Goal: Task Accomplishment & Management: Manage account settings

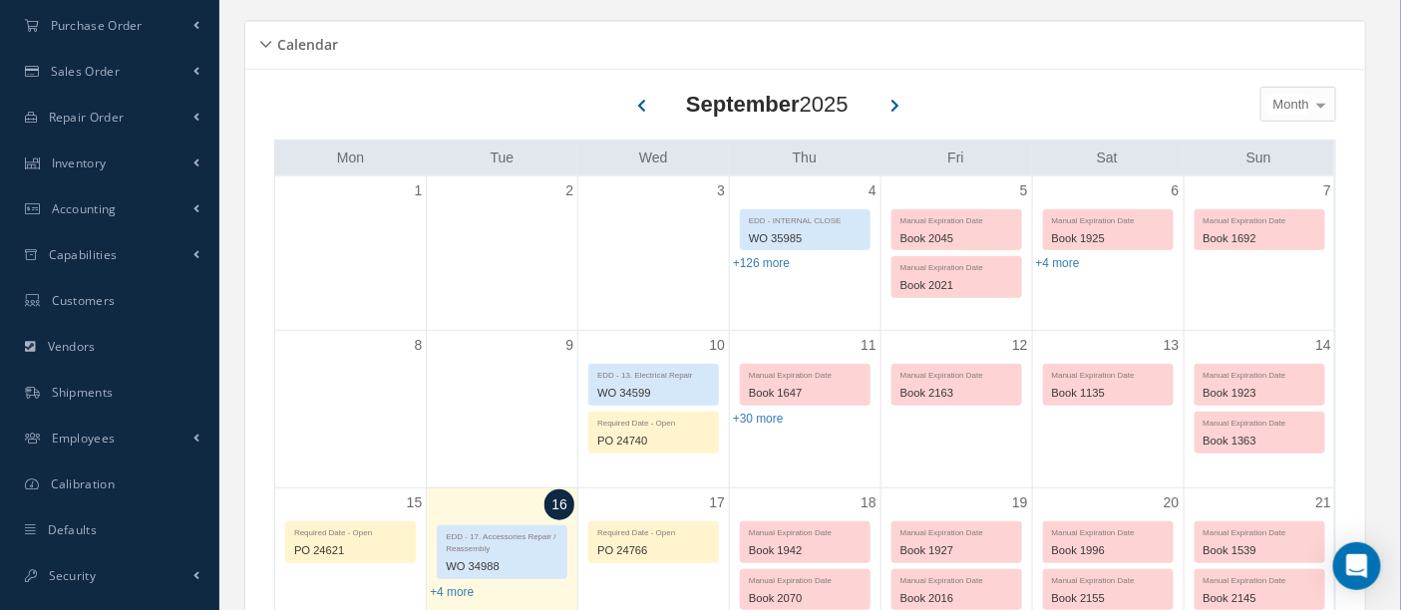
scroll to position [554, 0]
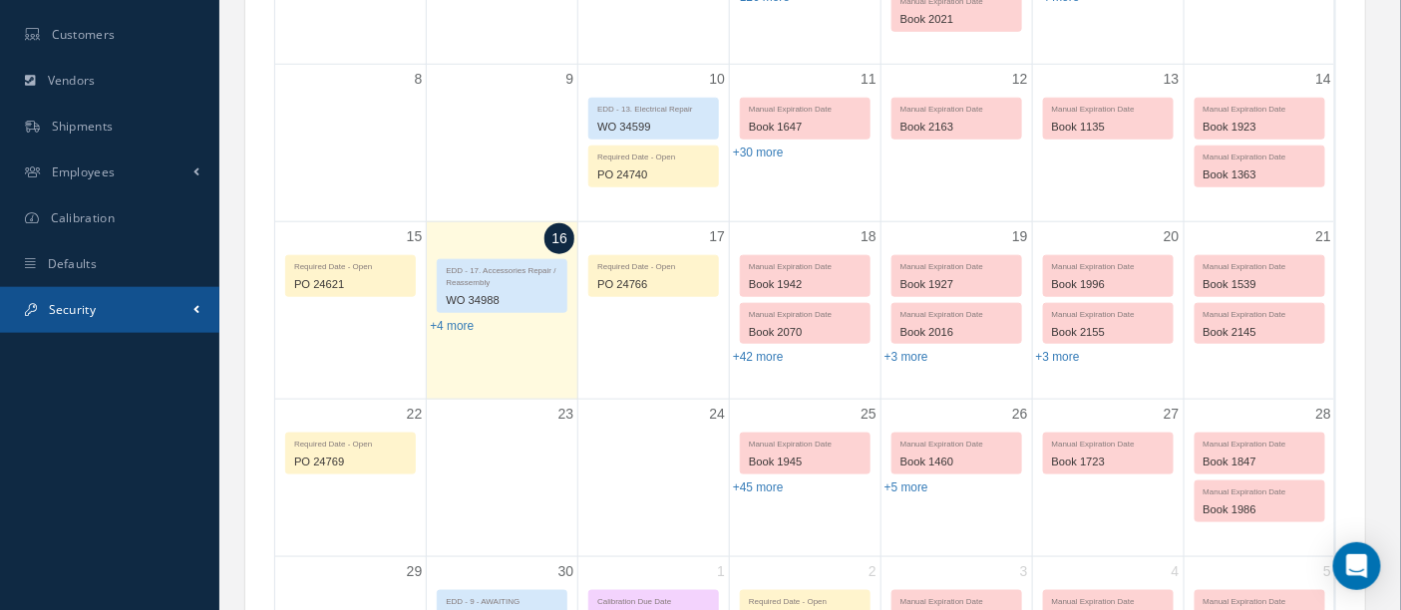
click at [89, 310] on span "Security" at bounding box center [72, 309] width 47 height 17
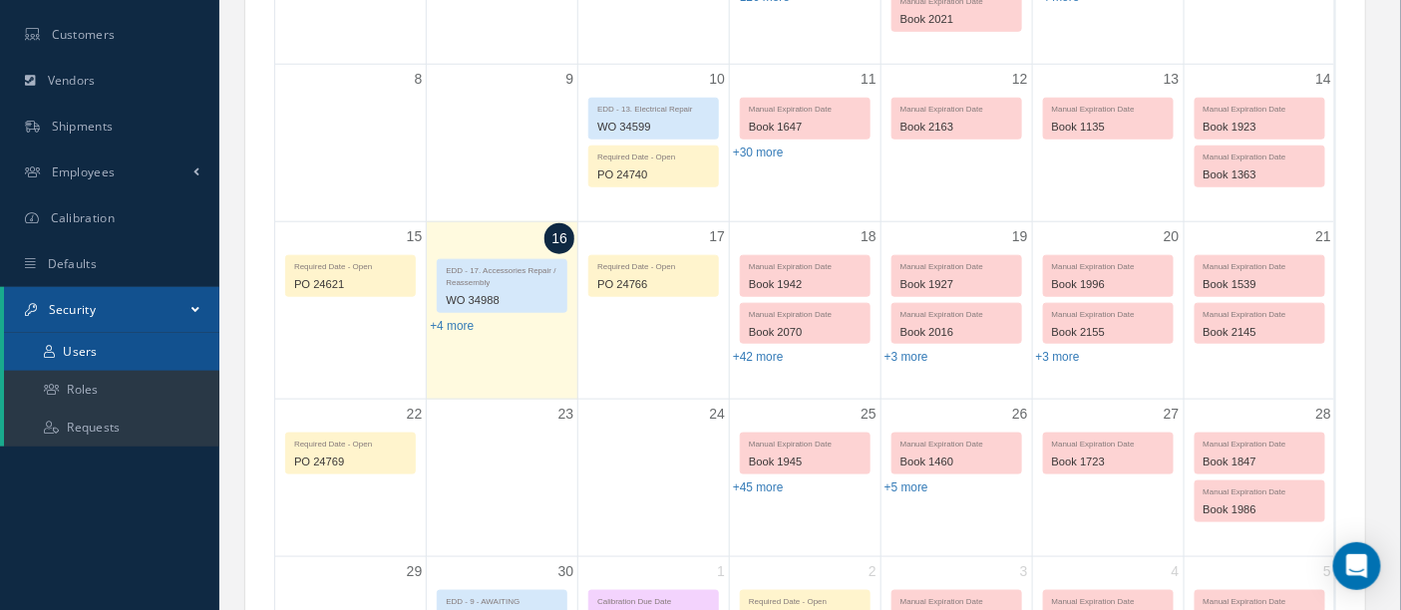
click at [91, 362] on link "Users" at bounding box center [111, 352] width 215 height 38
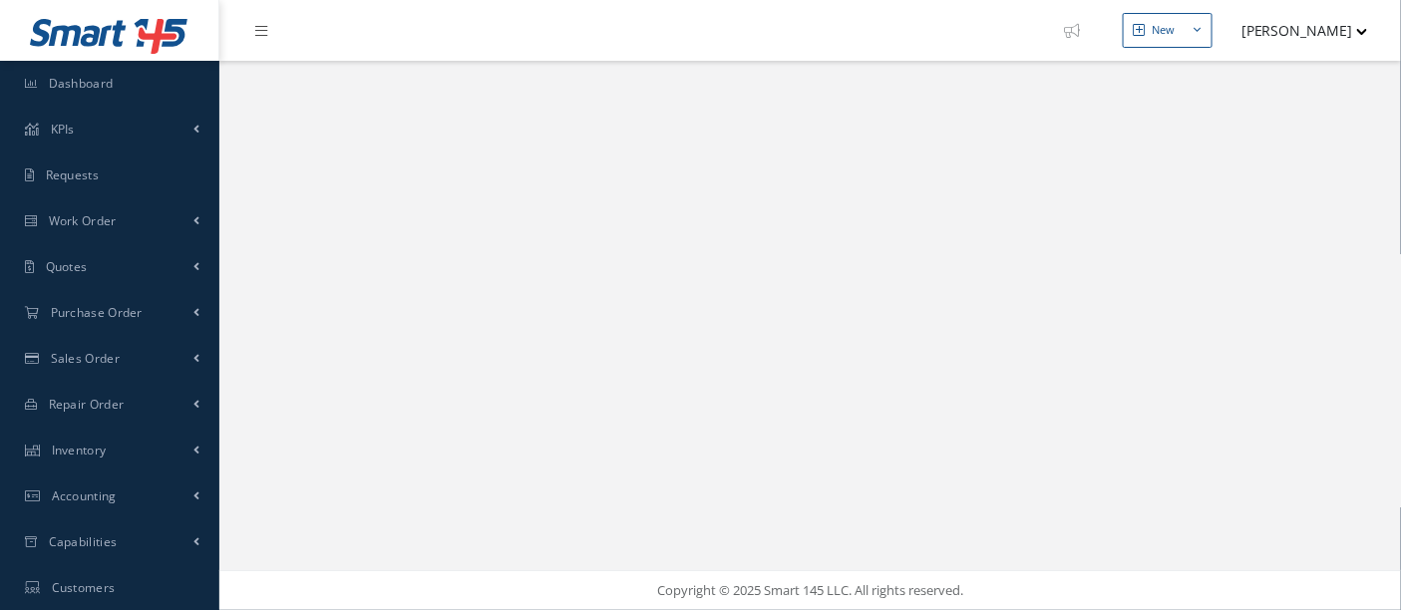
select select "25"
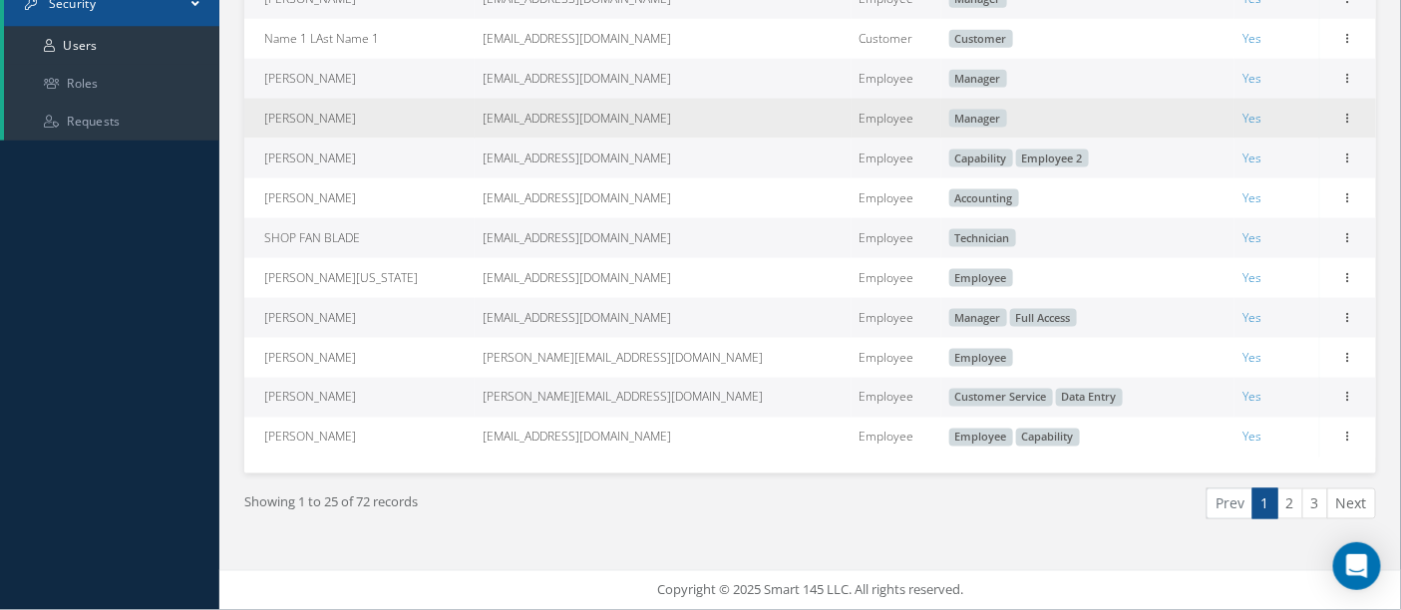
scroll to position [876, 0]
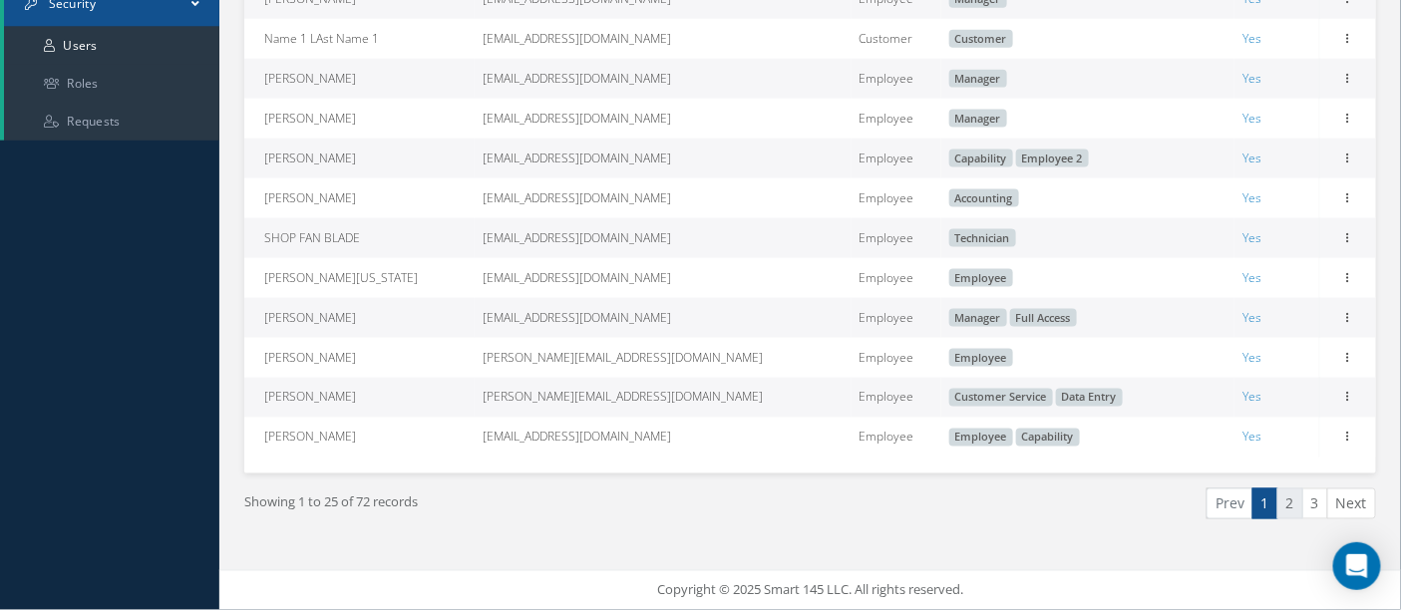
click at [1289, 503] on link "2" at bounding box center [1291, 504] width 26 height 31
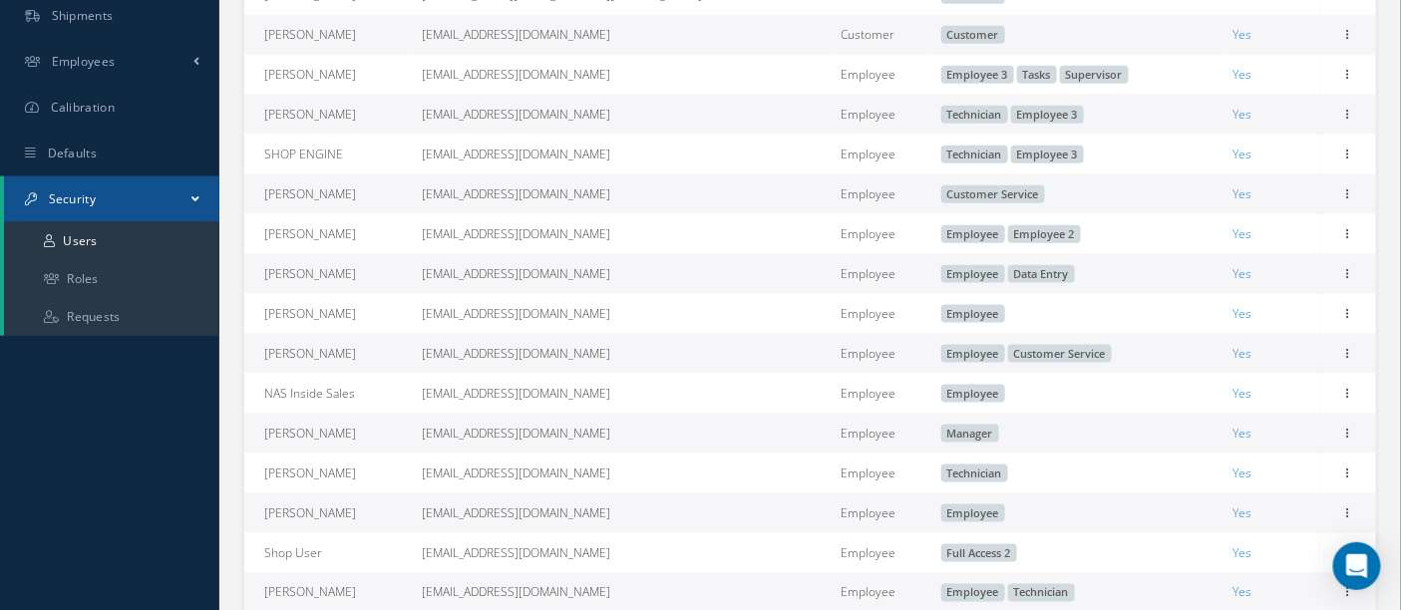
scroll to position [775, 0]
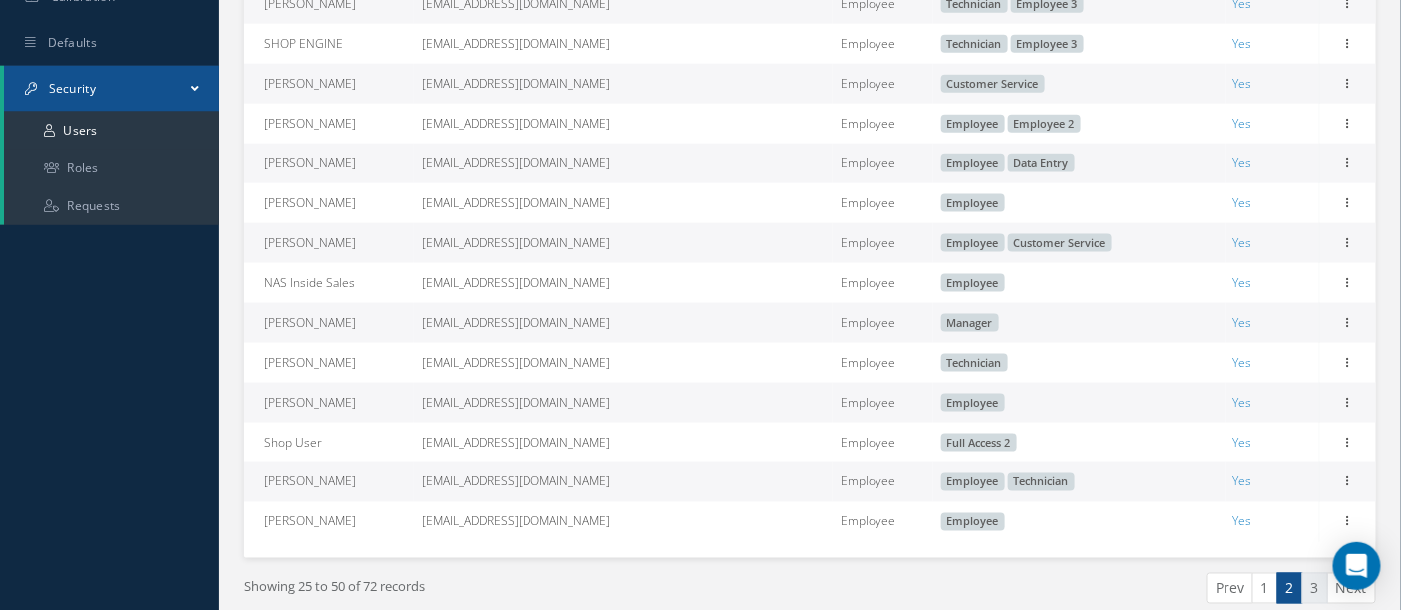
click at [1316, 598] on link "3" at bounding box center [1316, 588] width 26 height 31
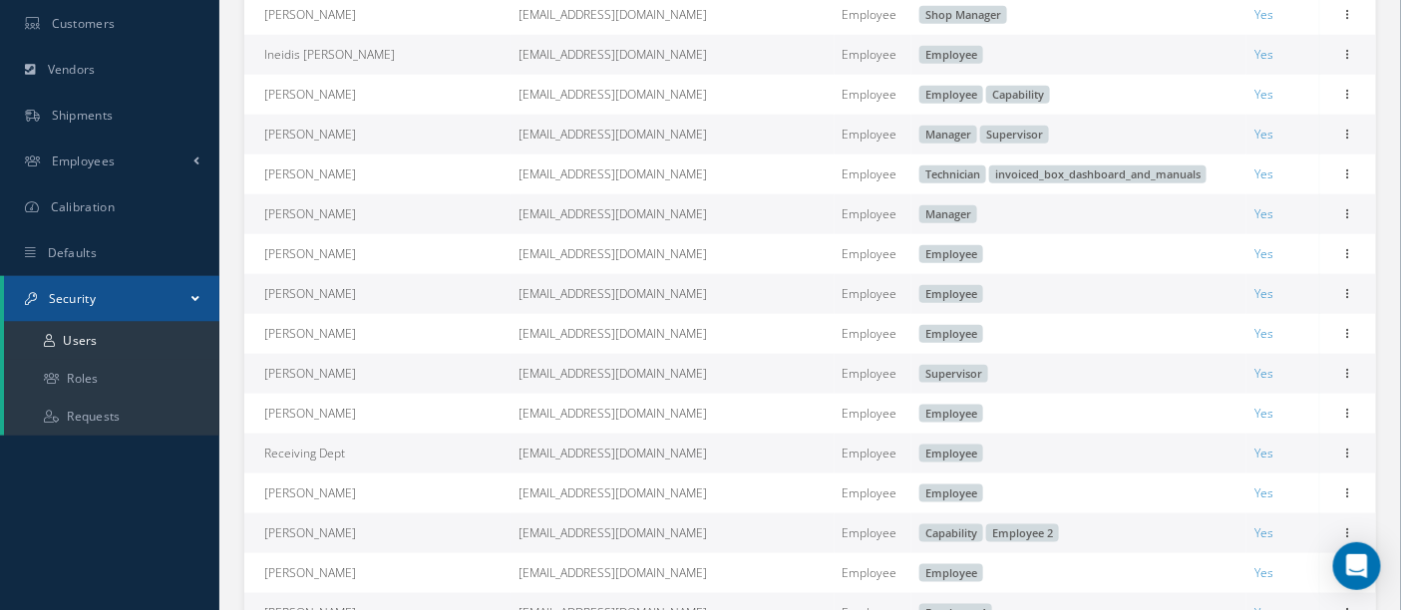
scroll to position [554, 0]
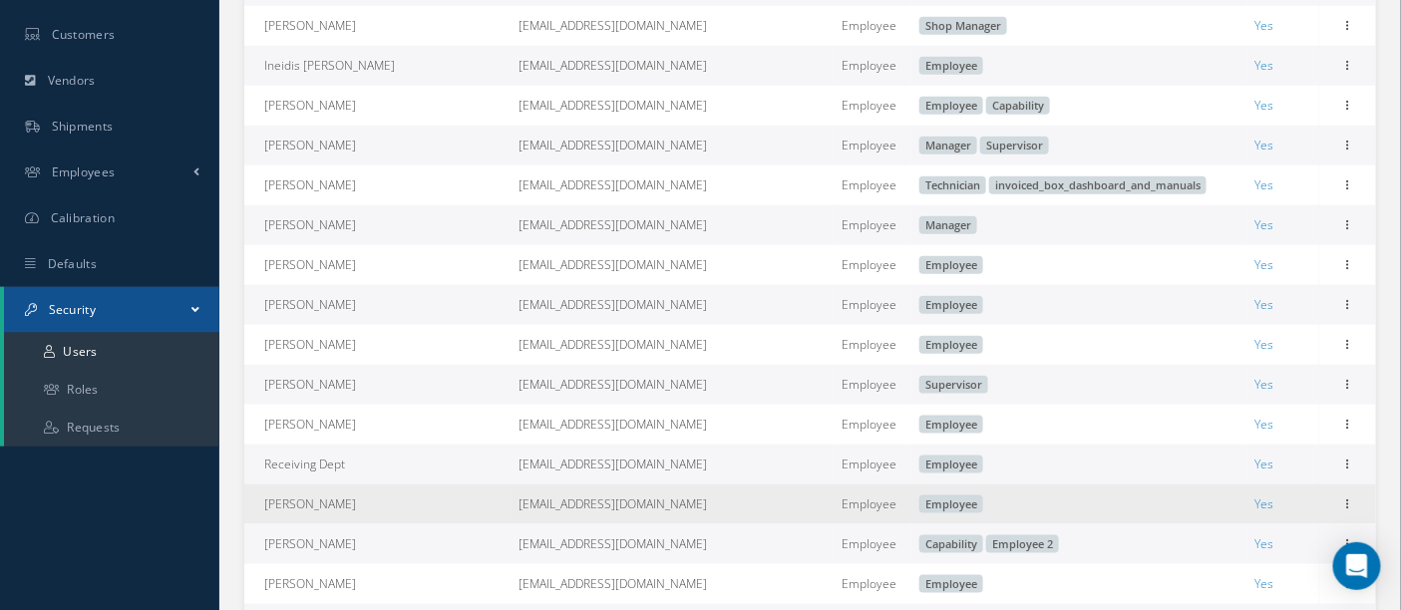
click at [920, 514] on span "Employee" at bounding box center [952, 505] width 64 height 18
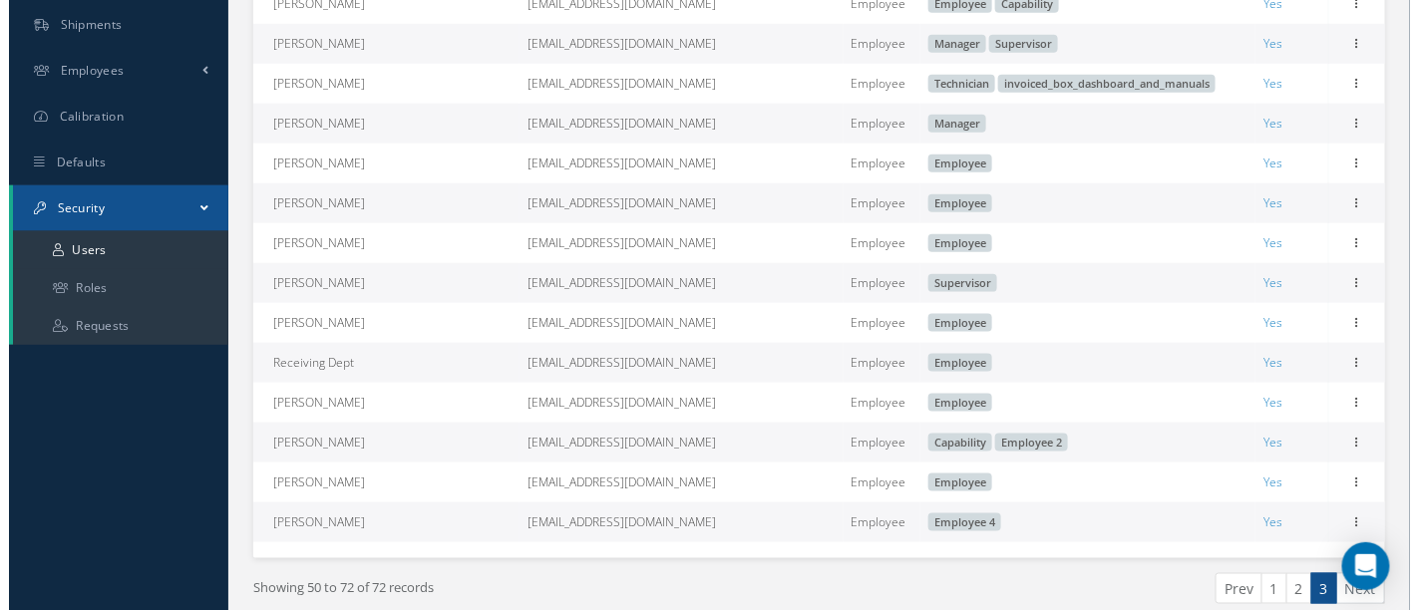
scroll to position [664, 0]
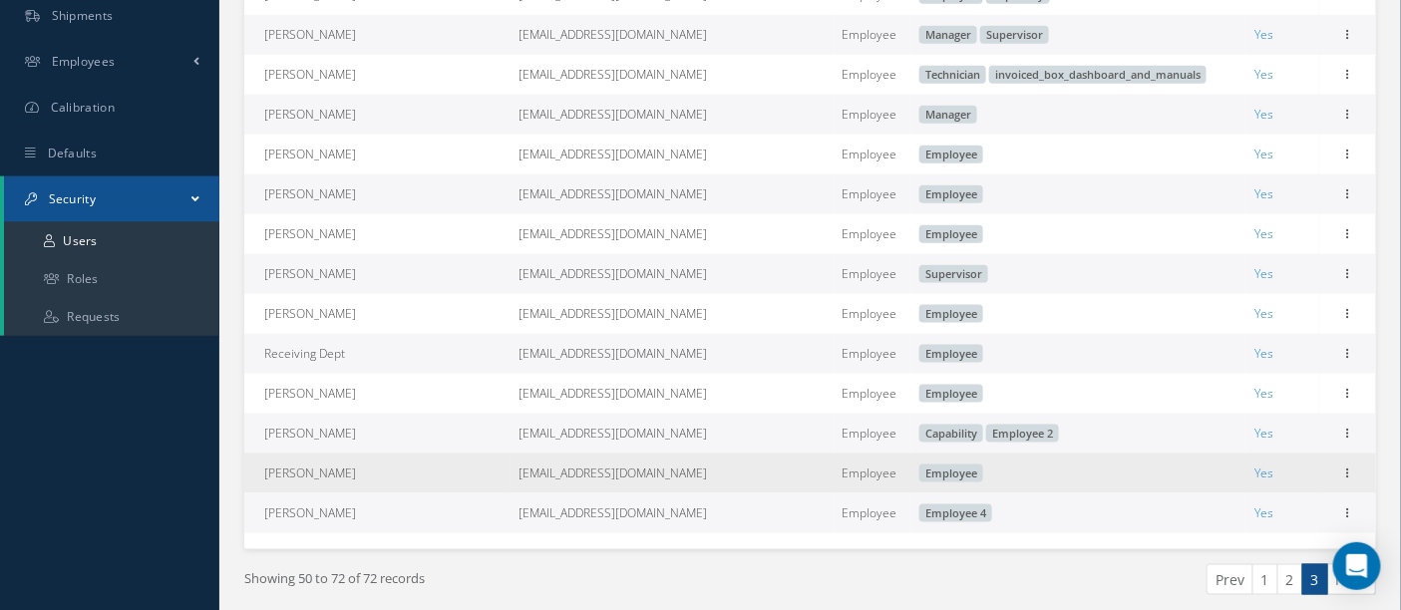
click at [835, 488] on td "Employee" at bounding box center [874, 474] width 78 height 40
click at [1351, 484] on div at bounding box center [1348, 474] width 20 height 20
click at [1234, 500] on link "Edit" at bounding box center [1257, 487] width 158 height 26
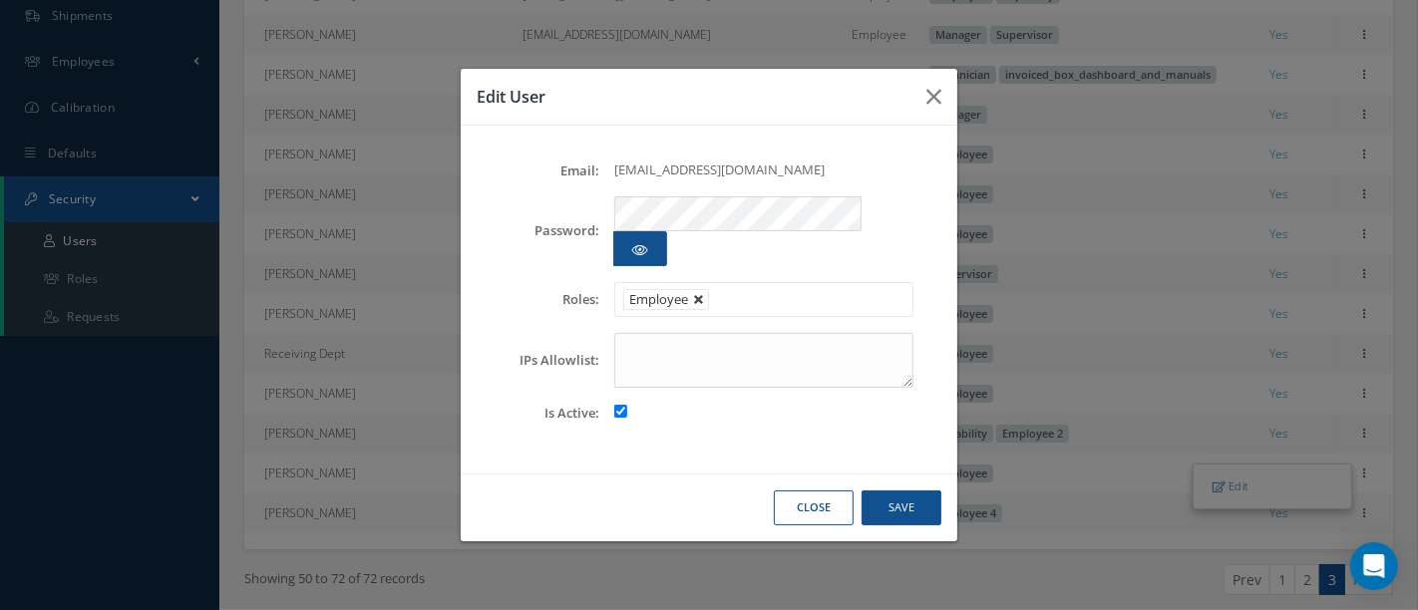
click at [697, 294] on link at bounding box center [699, 300] width 12 height 12
type input "Select"
click at [696, 282] on ul at bounding box center [763, 299] width 299 height 35
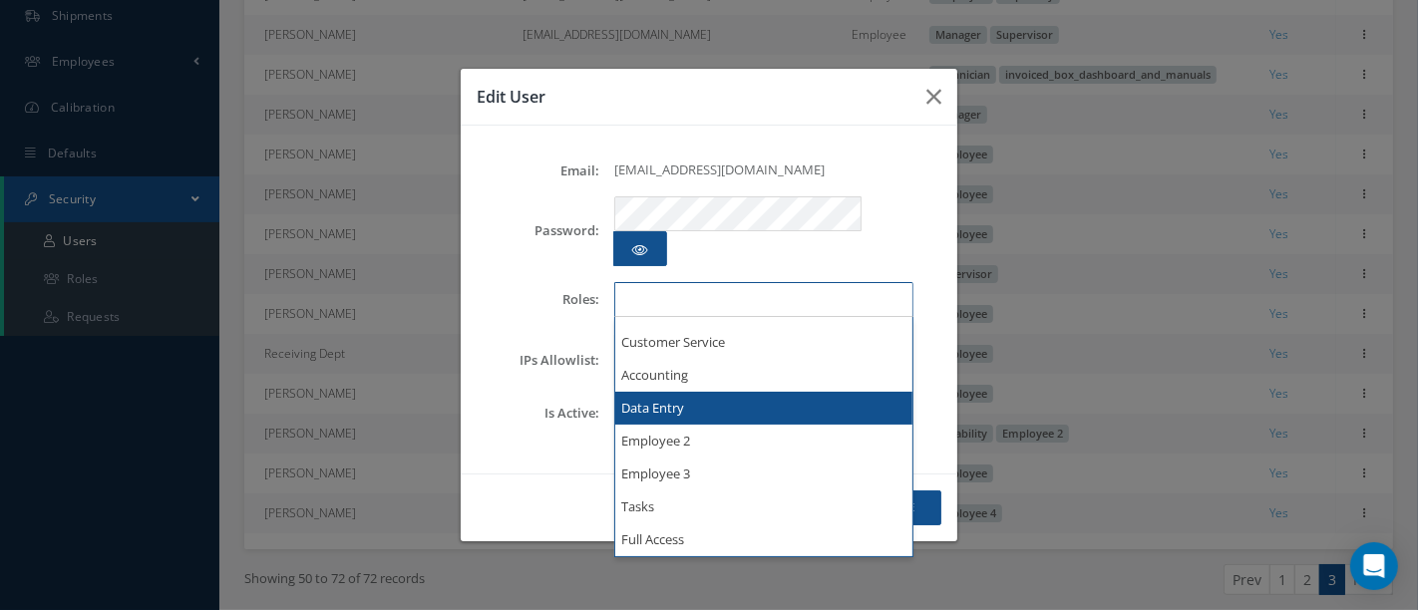
scroll to position [0, 0]
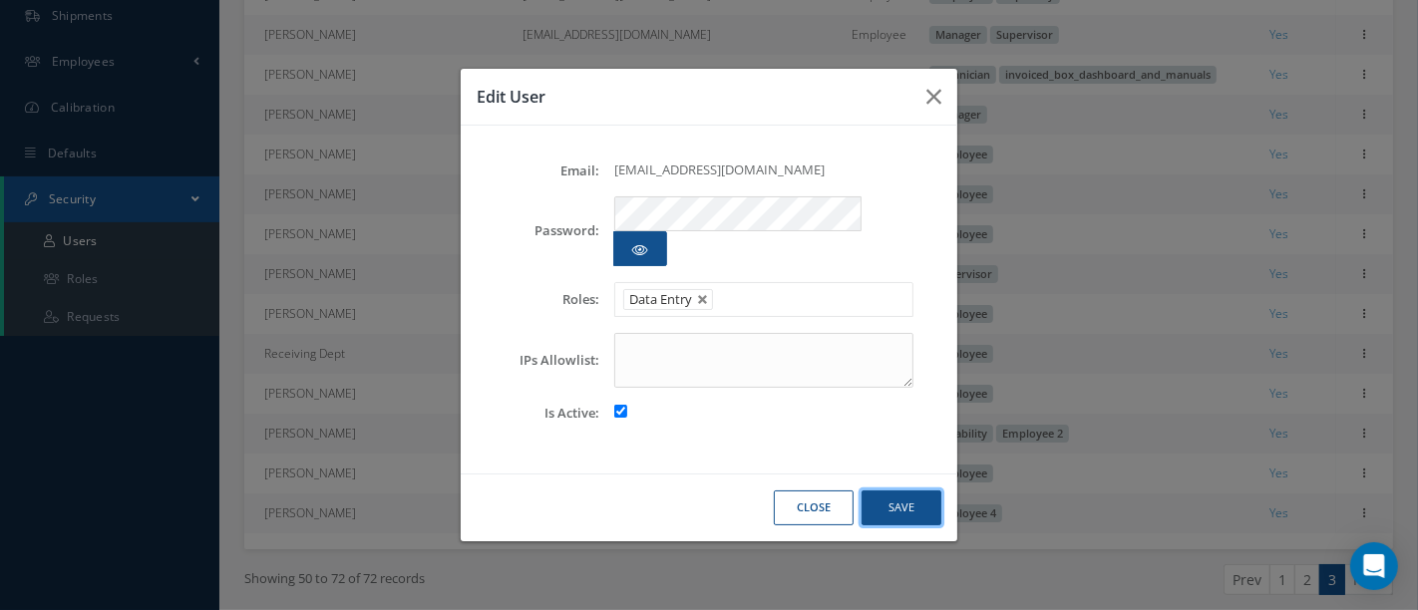
click at [918, 491] on button "Save" at bounding box center [902, 508] width 80 height 35
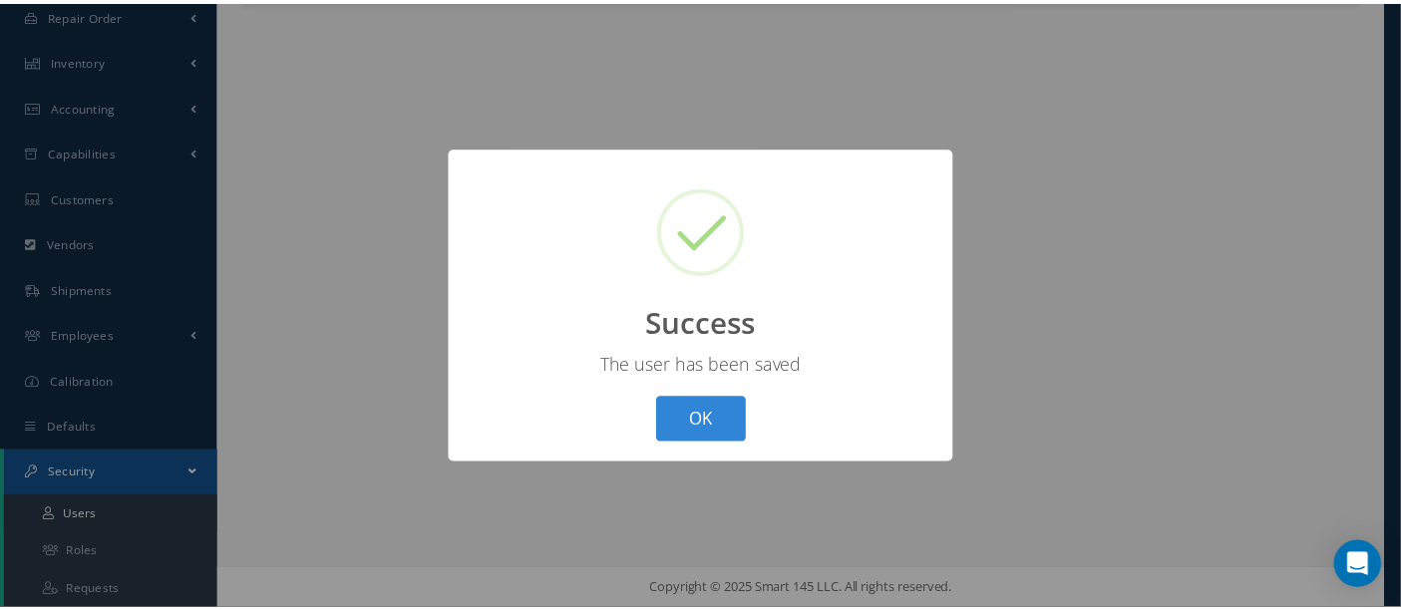
scroll to position [389, 0]
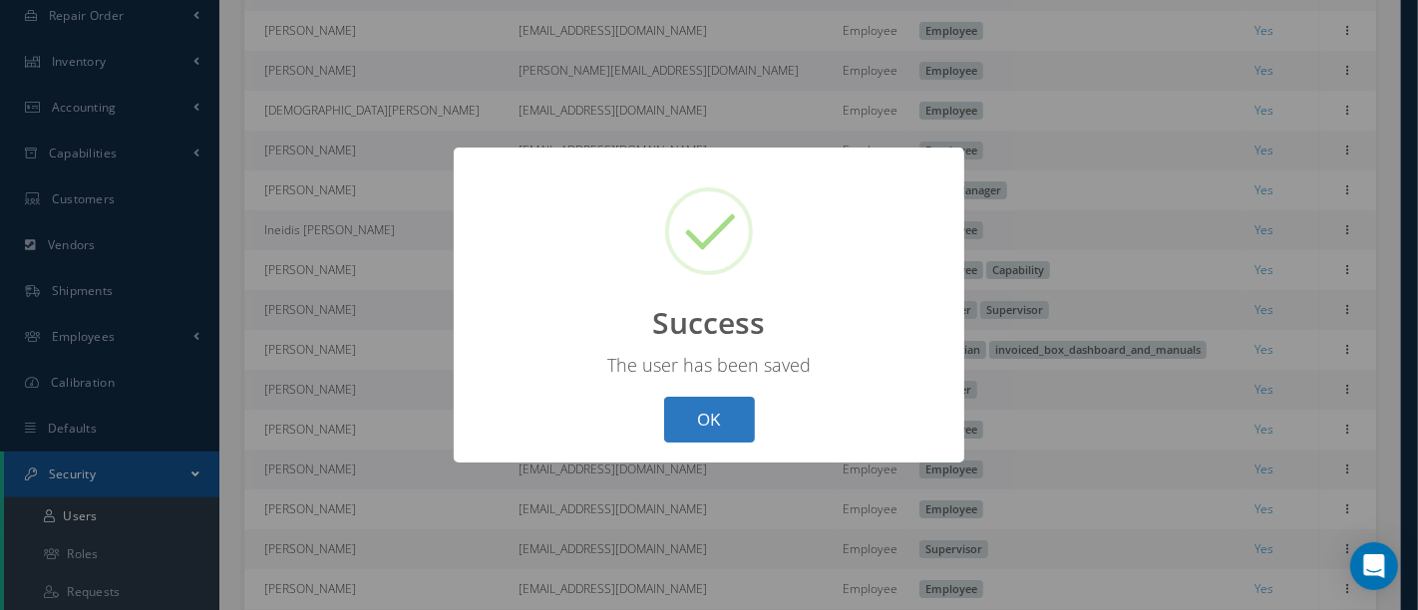
click at [676, 421] on button "OK" at bounding box center [709, 420] width 91 height 47
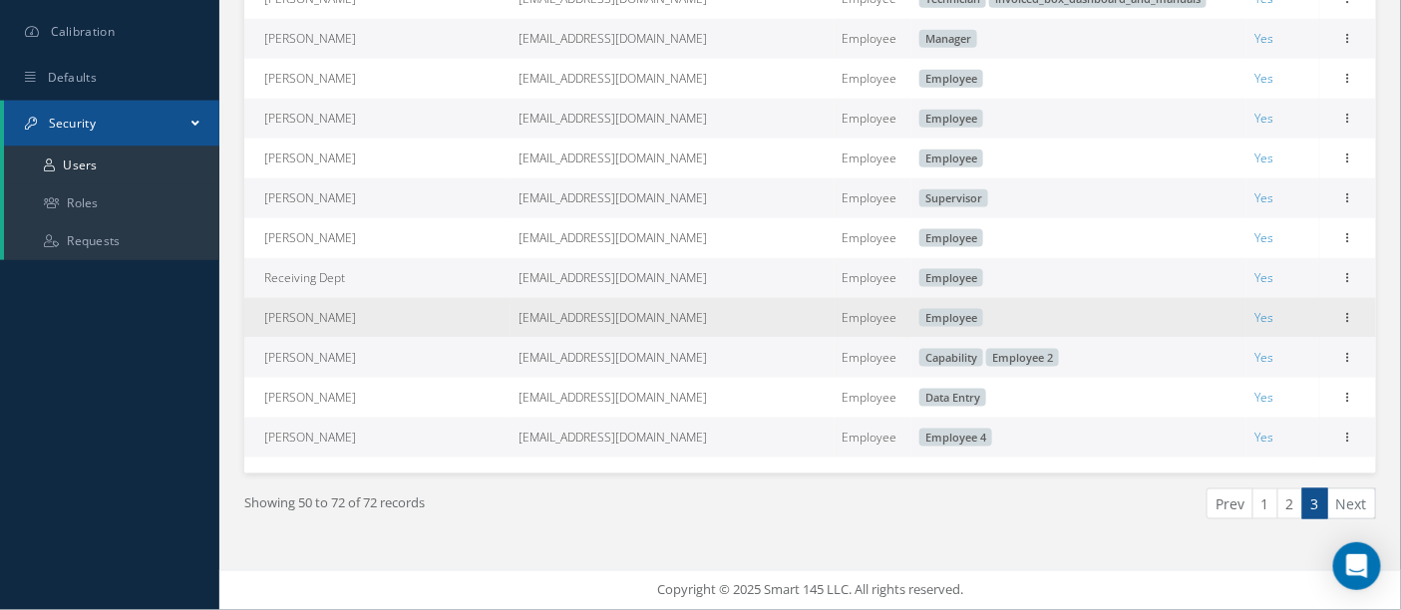
scroll to position [754, 0]
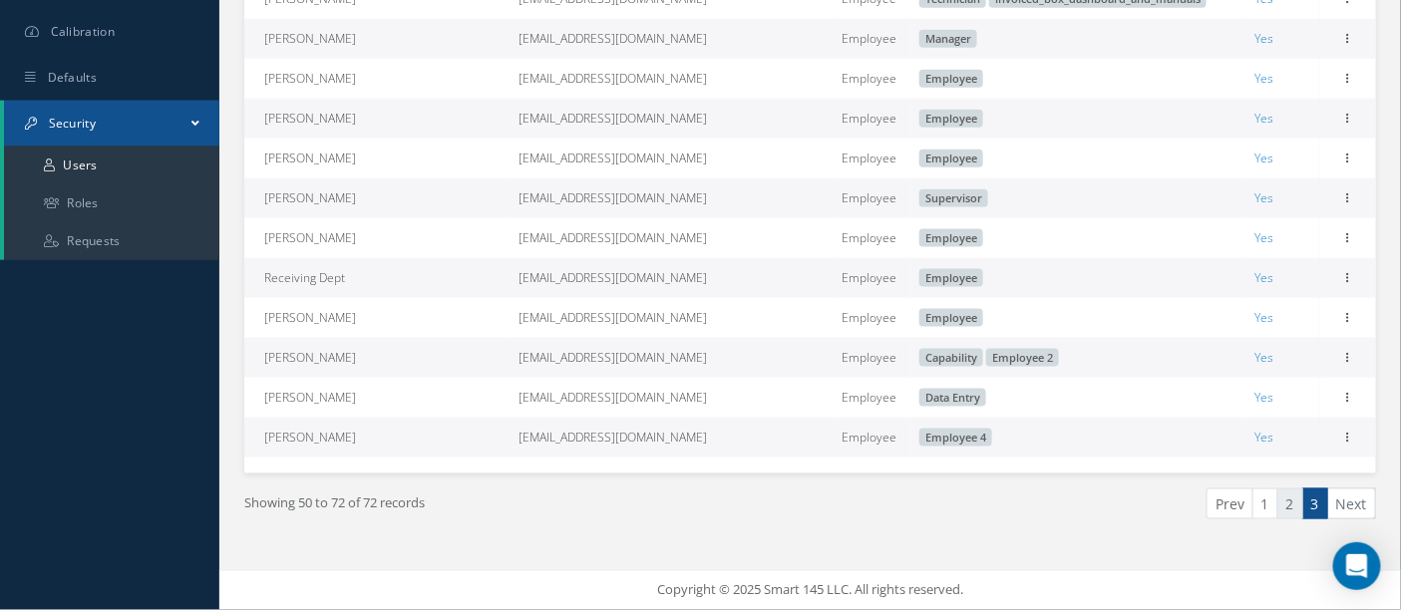
click at [1294, 514] on link "2" at bounding box center [1291, 504] width 26 height 31
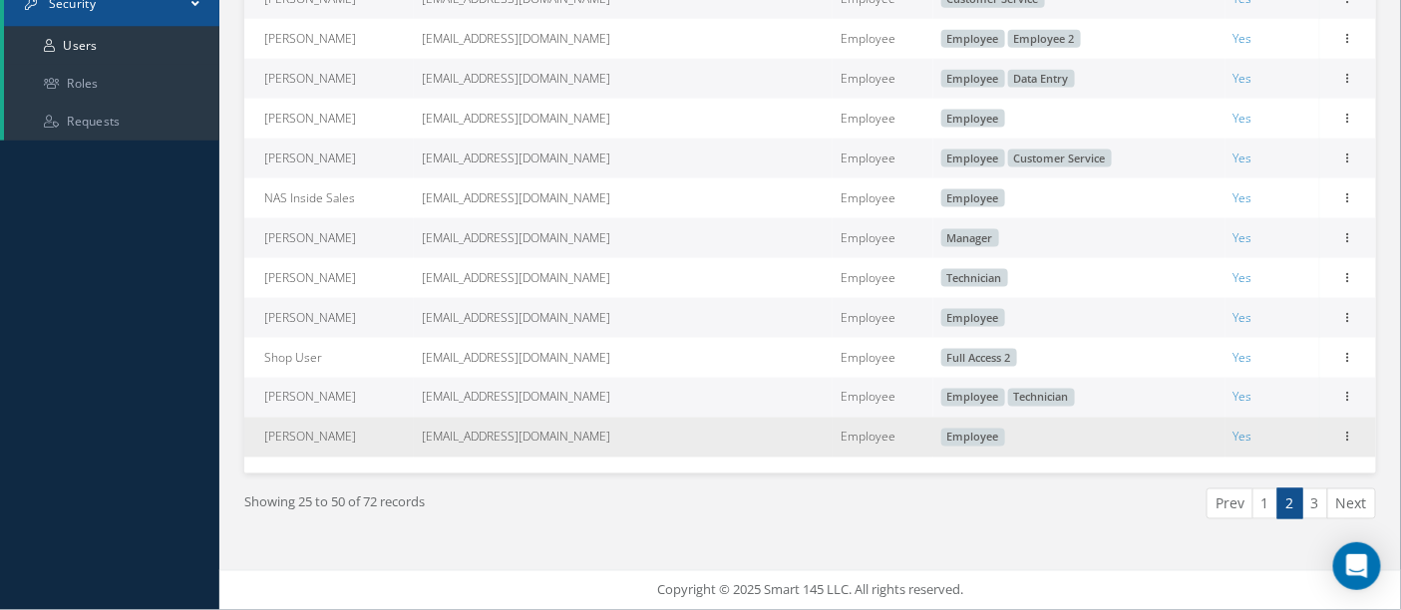
scroll to position [876, 0]
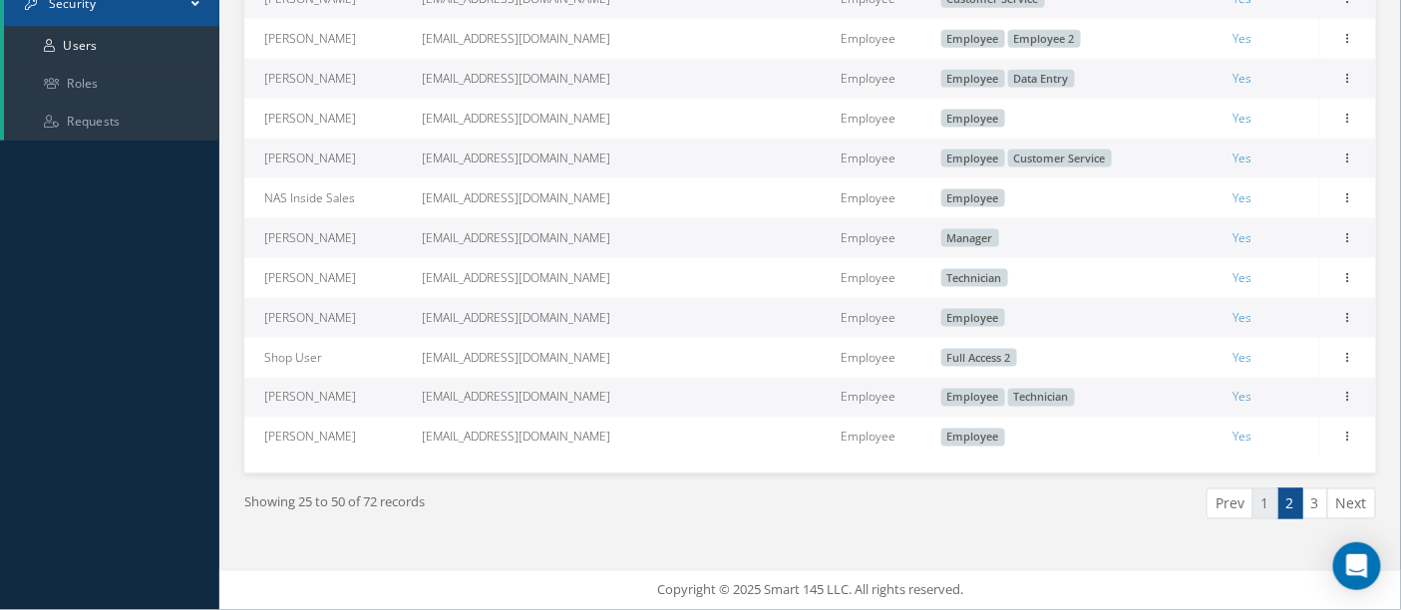
click at [1269, 505] on link "1" at bounding box center [1266, 504] width 26 height 31
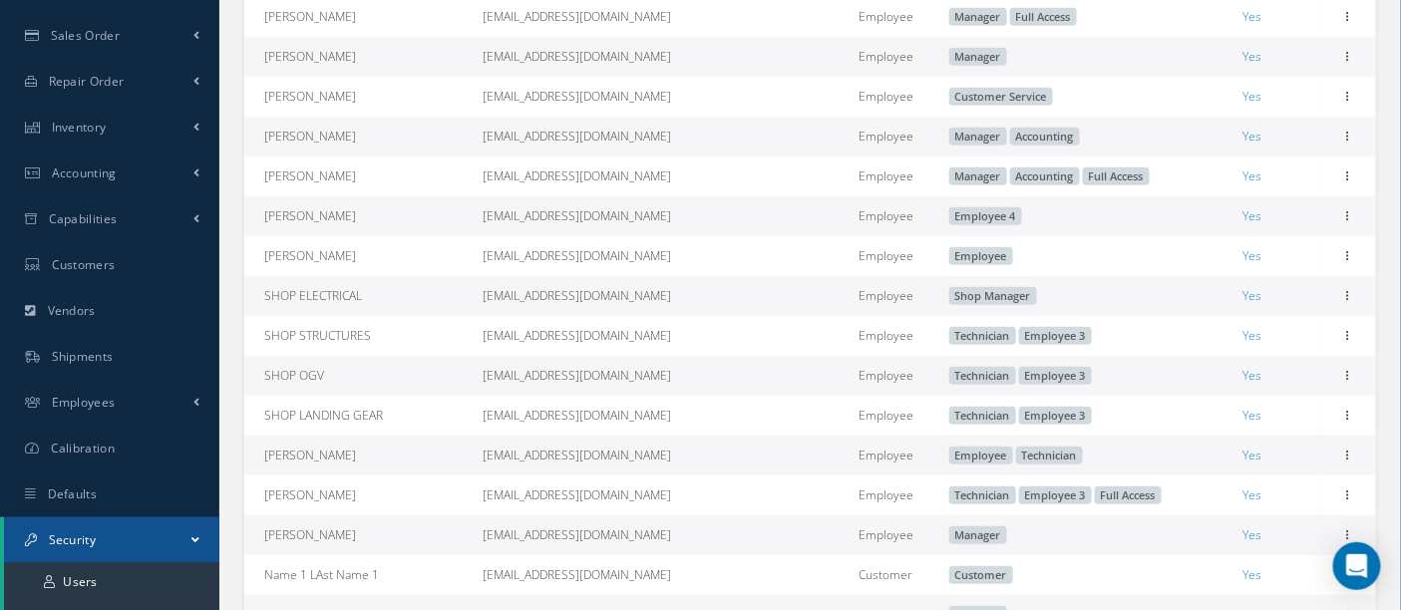
scroll to position [332, 0]
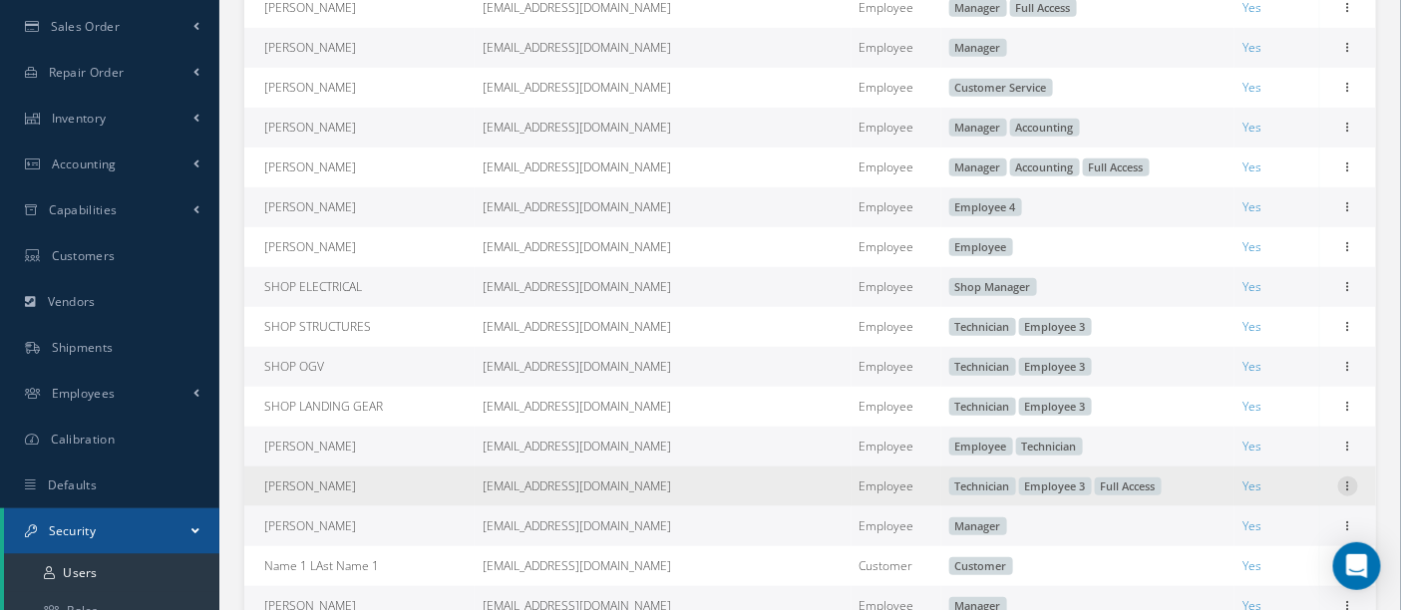
click at [1345, 493] on icon at bounding box center [1348, 485] width 20 height 16
click at [1217, 507] on link "Edit" at bounding box center [1257, 500] width 158 height 26
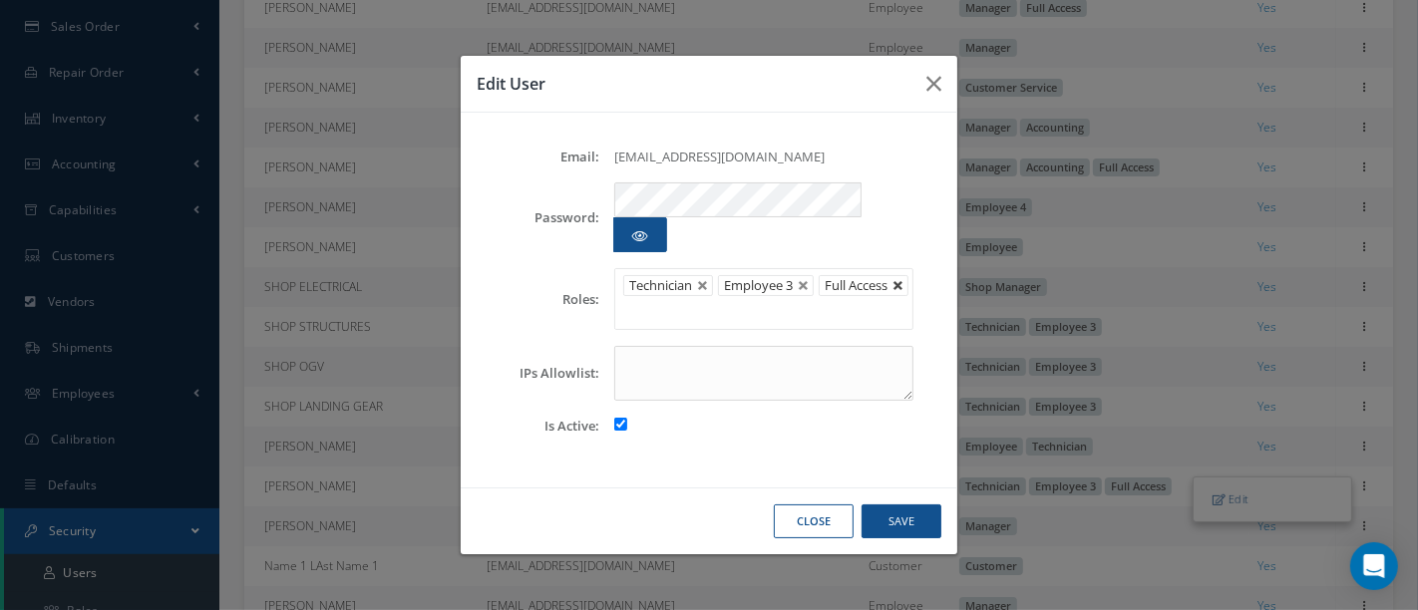
click at [893, 292] on link at bounding box center [899, 286] width 12 height 12
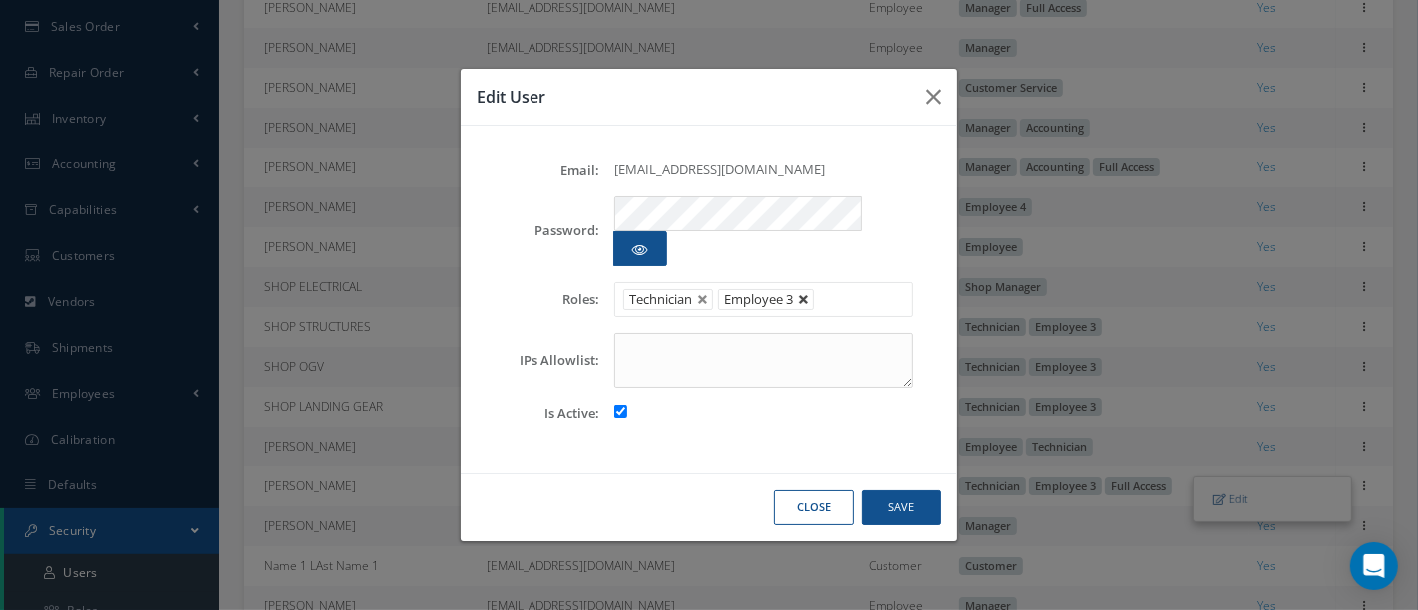
click at [808, 294] on link at bounding box center [804, 300] width 12 height 12
click at [898, 491] on button "Save" at bounding box center [902, 508] width 80 height 35
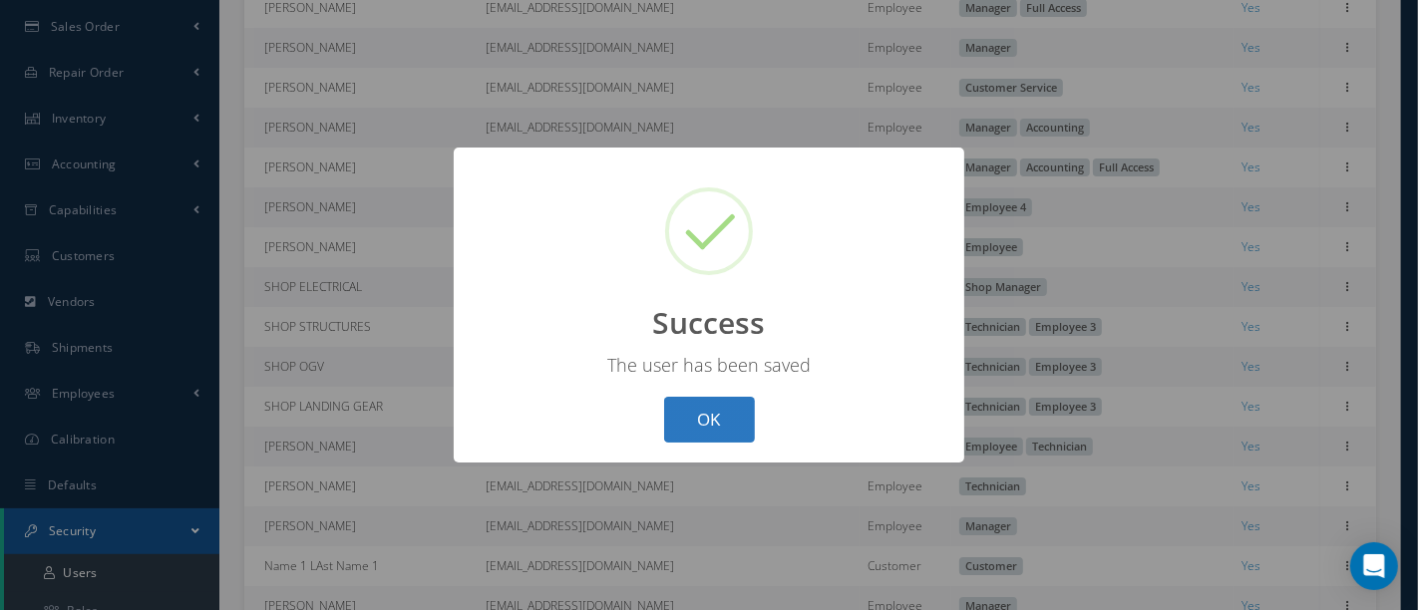
click at [708, 418] on button "OK" at bounding box center [709, 420] width 91 height 47
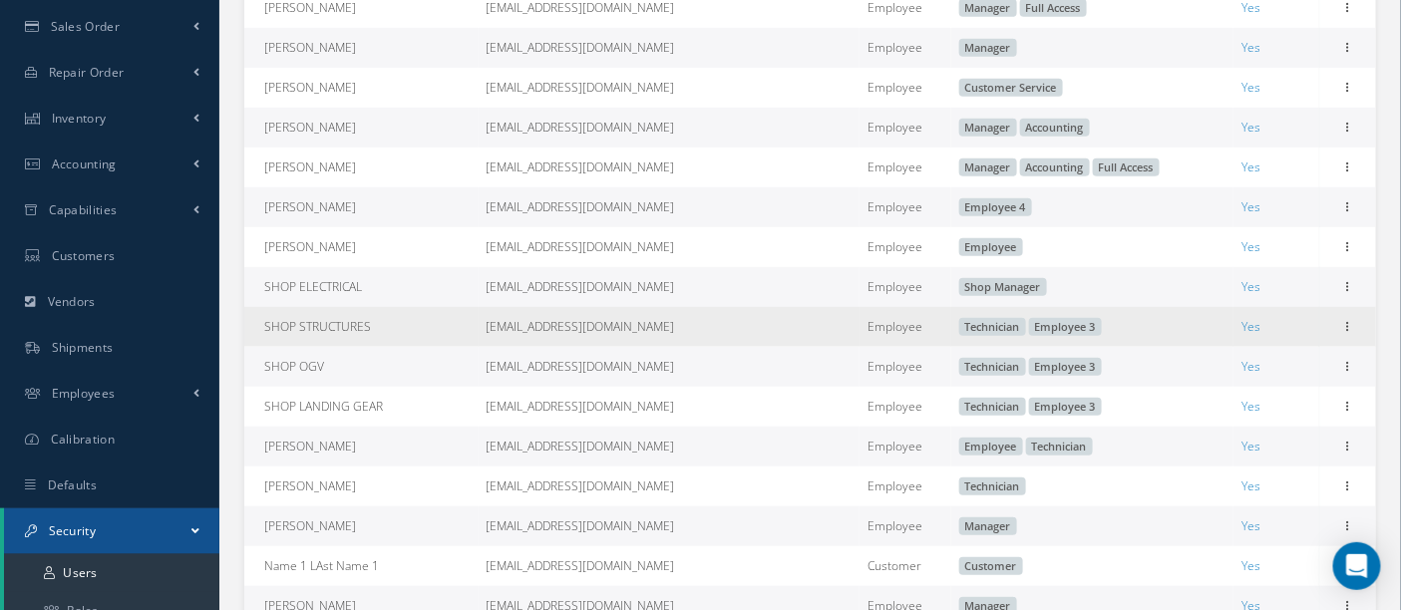
scroll to position [775, 0]
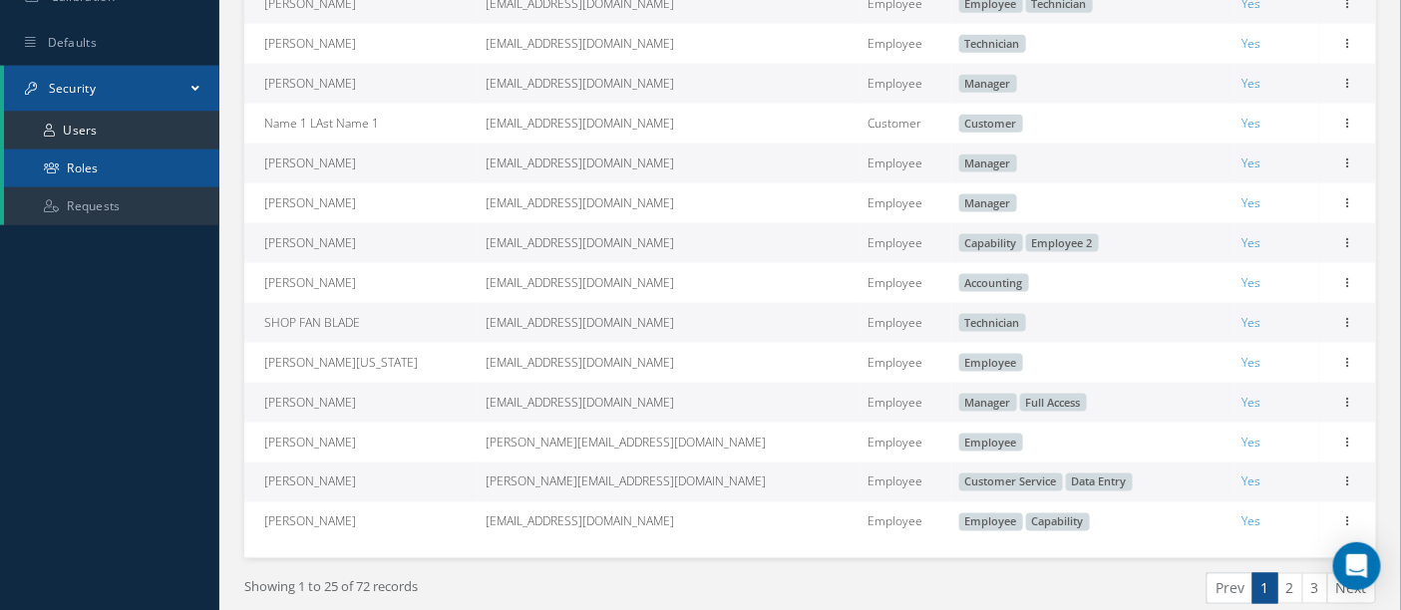
click at [111, 167] on link "Roles" at bounding box center [111, 169] width 215 height 38
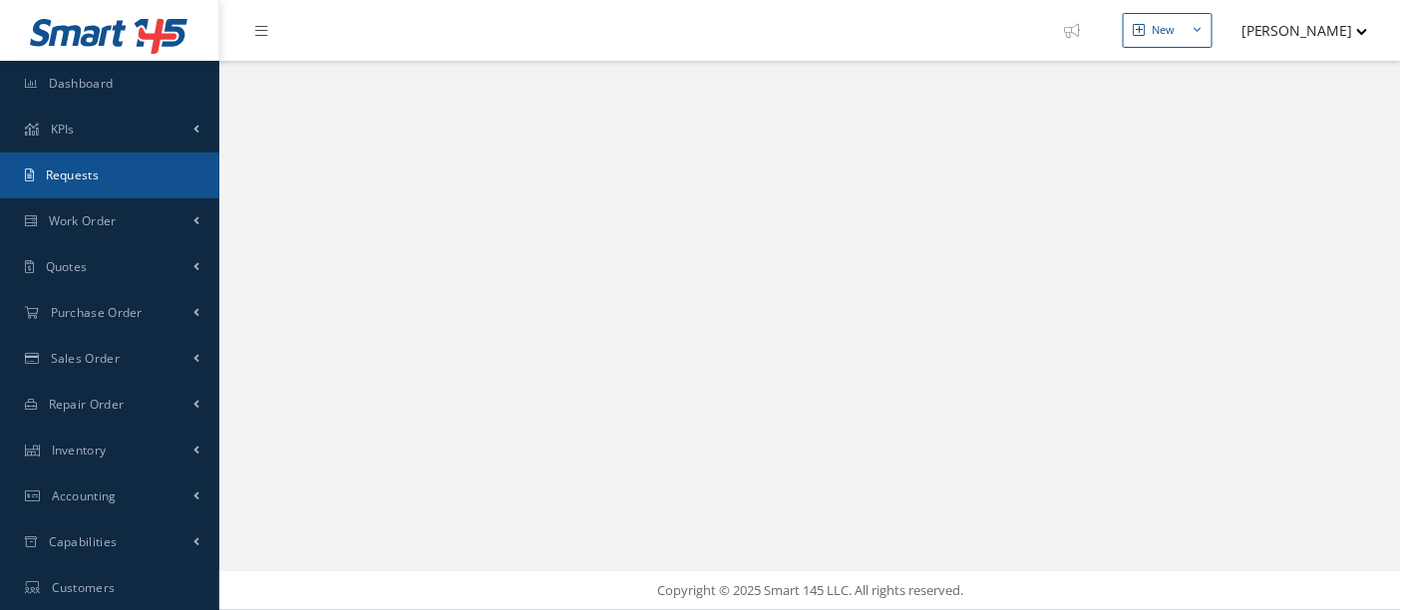
select select "25"
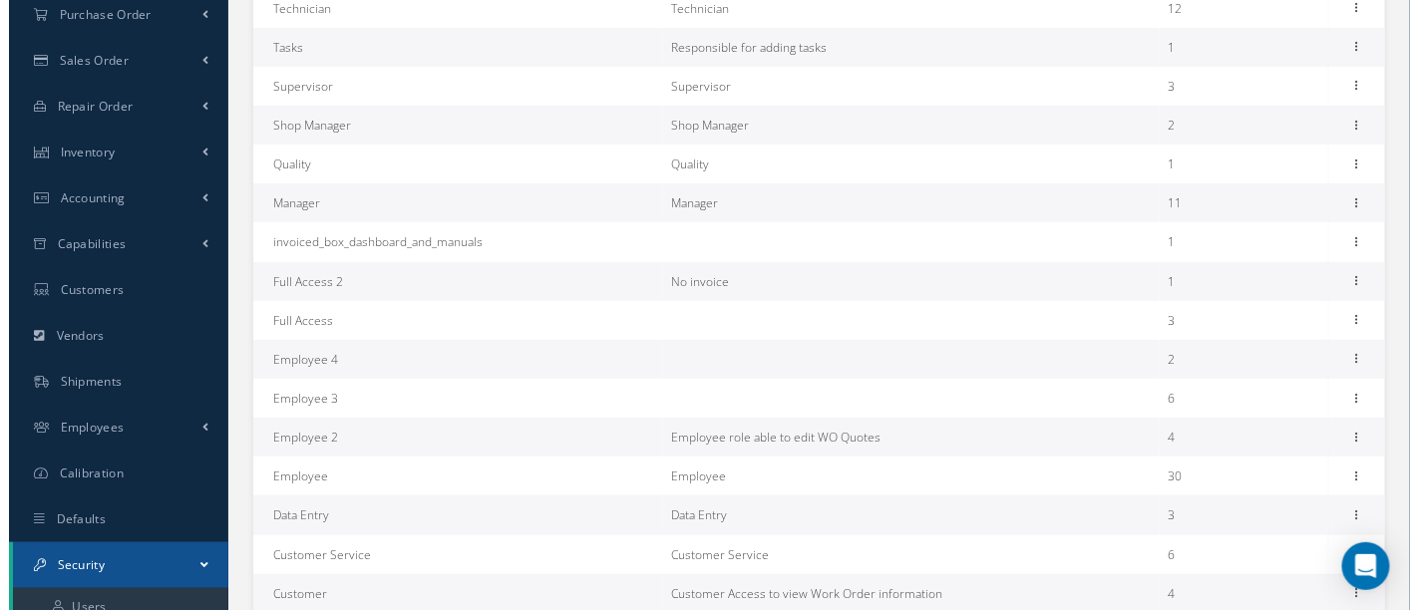
scroll to position [309, 0]
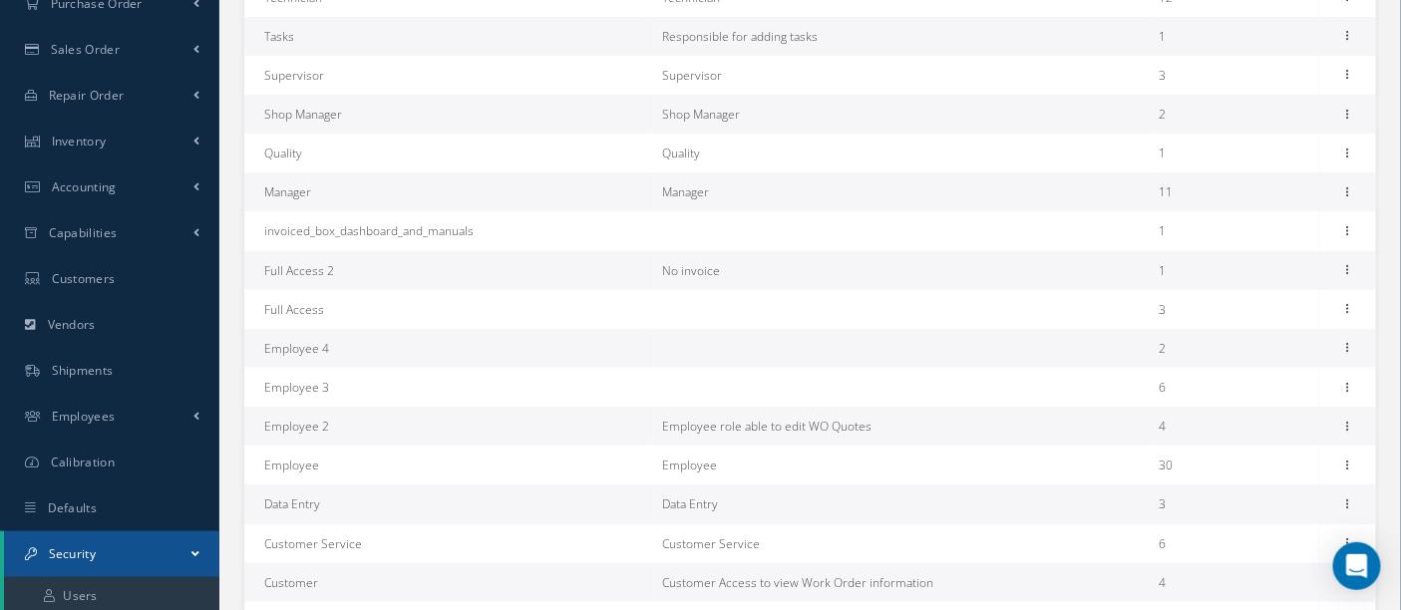
click at [353, 497] on td "Data Entry" at bounding box center [449, 504] width 410 height 39
click at [1342, 501] on icon at bounding box center [1348, 503] width 20 height 16
click at [1242, 541] on link "Permissions" at bounding box center [1257, 544] width 158 height 26
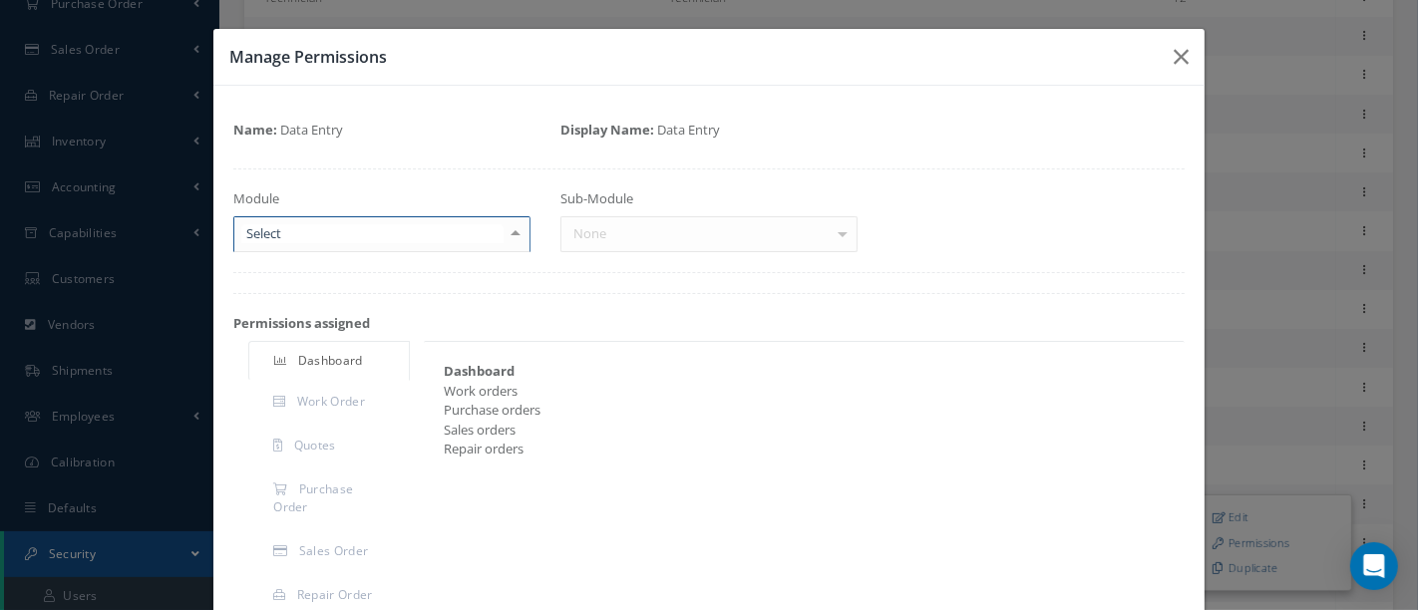
click at [509, 231] on div at bounding box center [516, 233] width 28 height 33
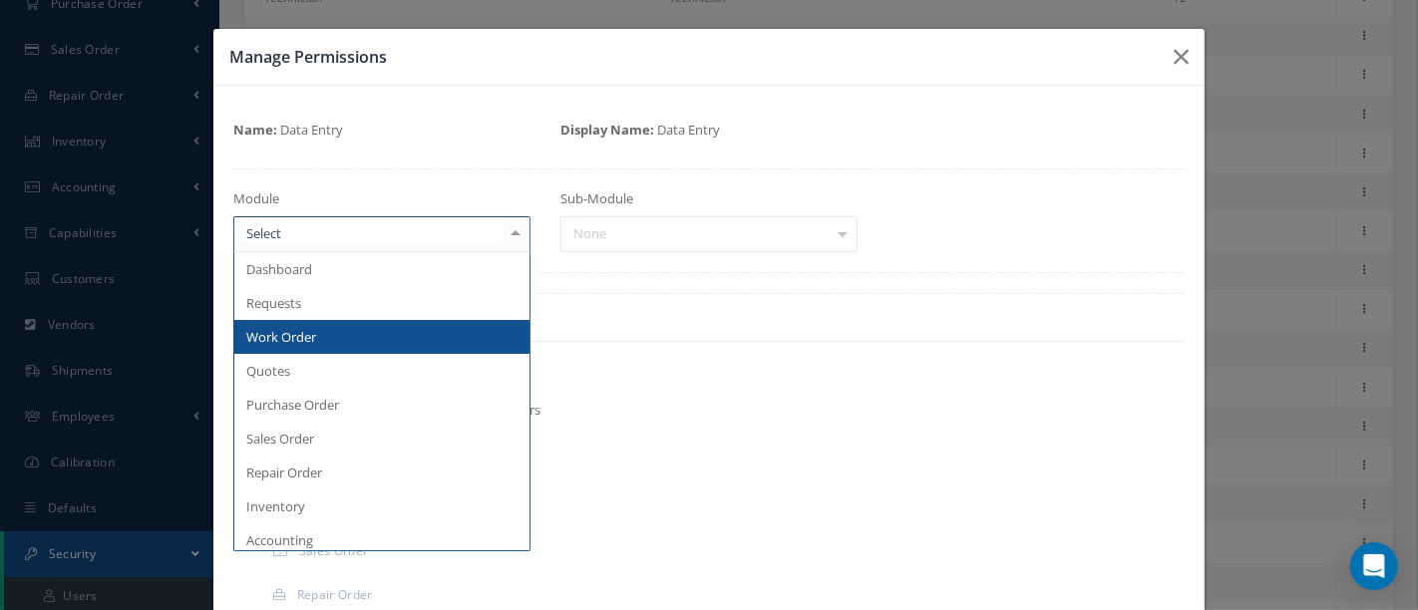
click at [325, 339] on span "Work Order" at bounding box center [381, 337] width 295 height 34
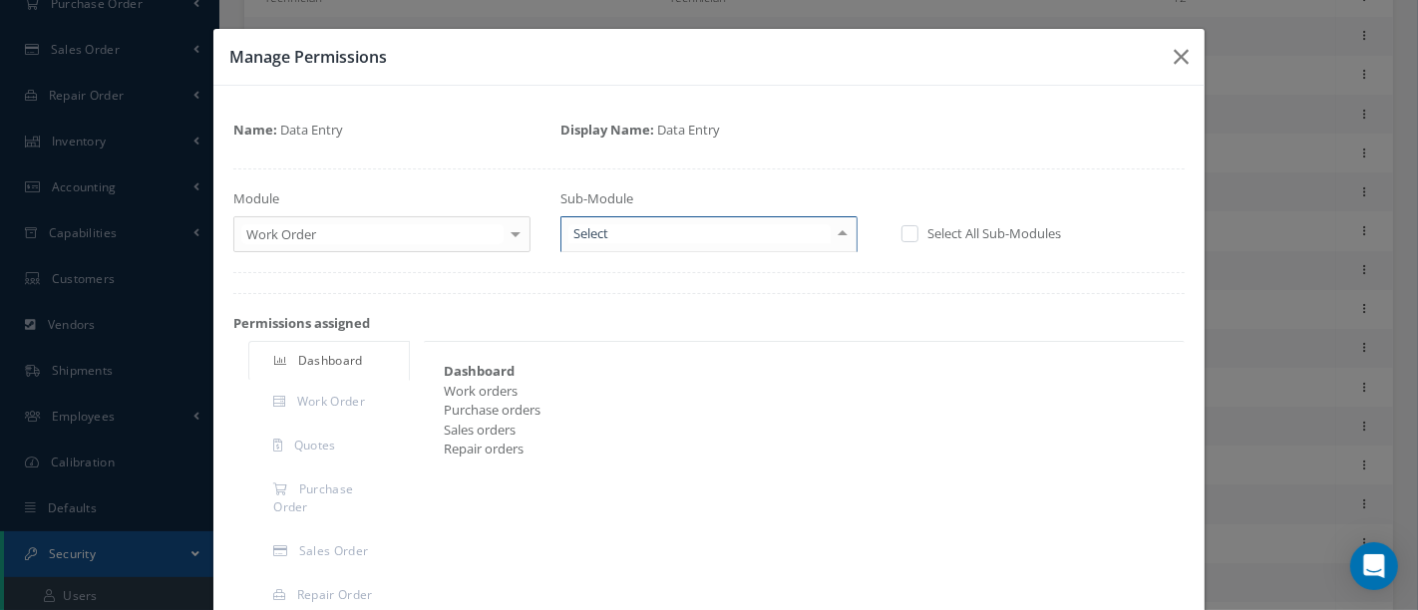
click at [836, 237] on div at bounding box center [843, 233] width 28 height 33
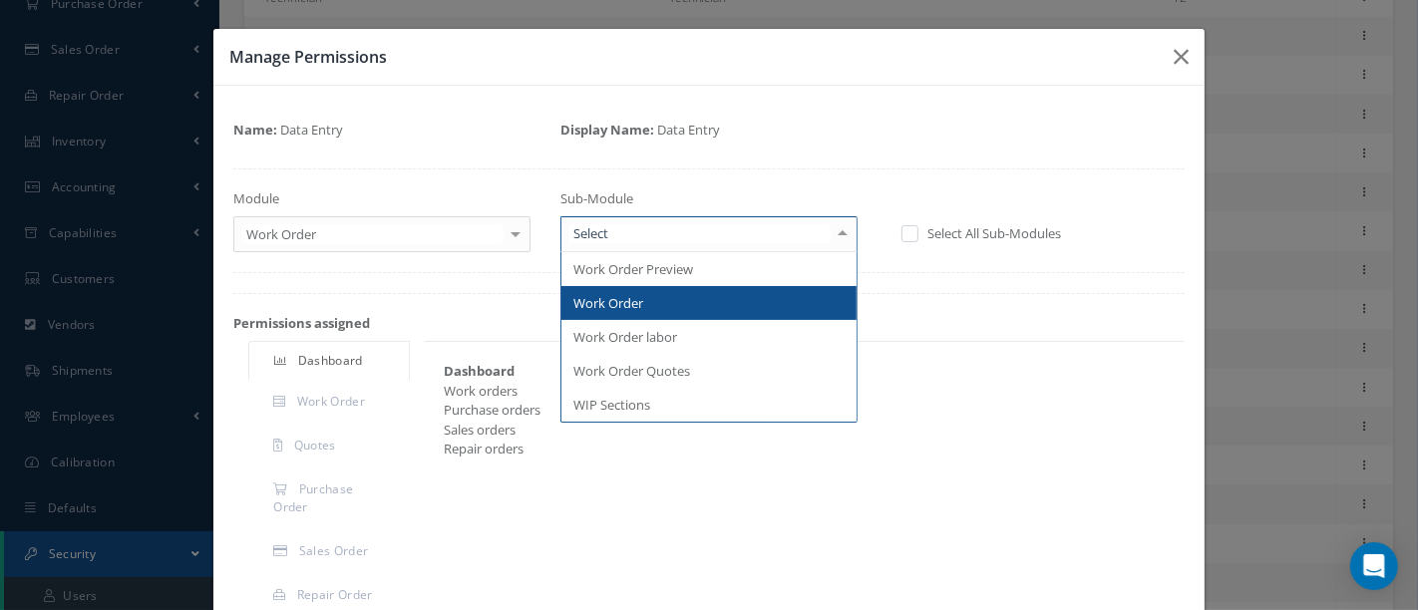
click at [601, 299] on span "Work Order" at bounding box center [608, 303] width 70 height 18
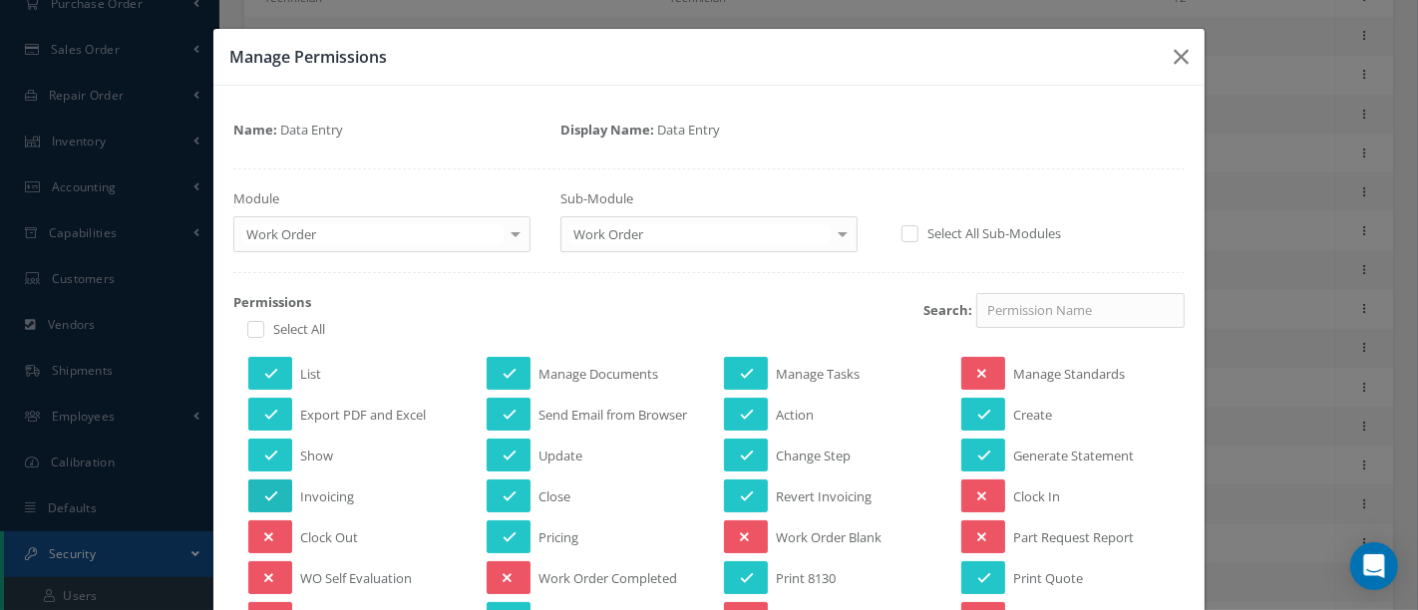
click at [272, 490] on icon at bounding box center [271, 497] width 14 height 14
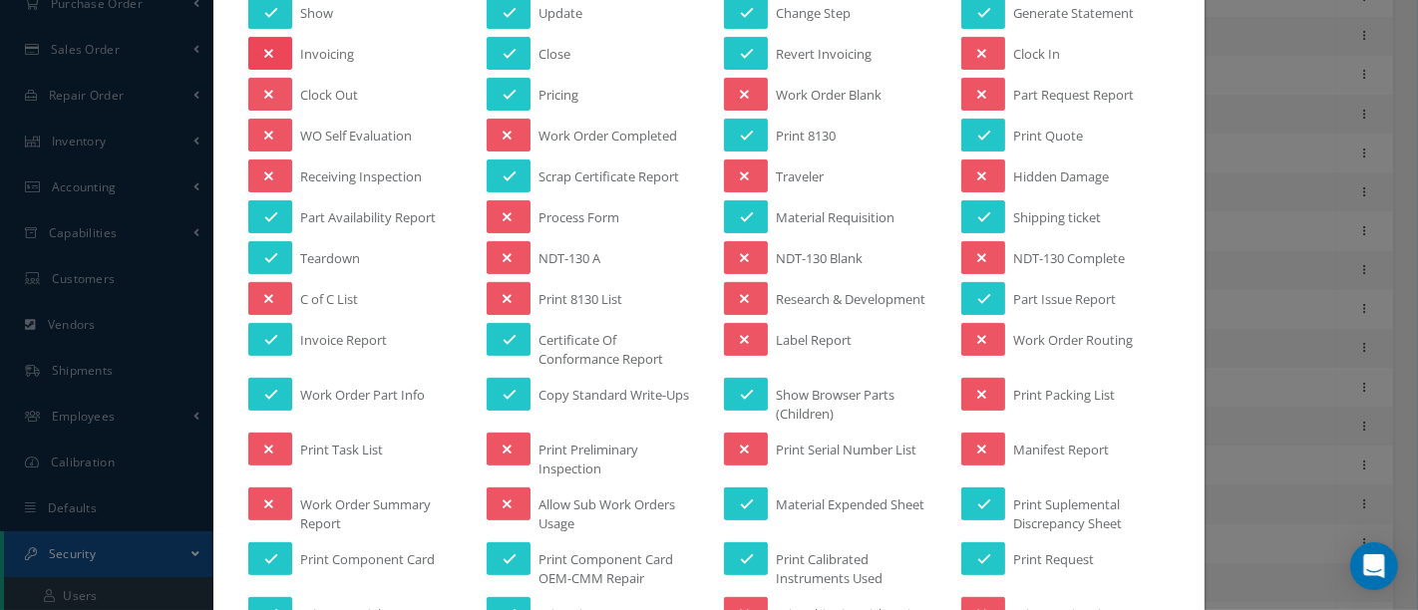
scroll to position [554, 0]
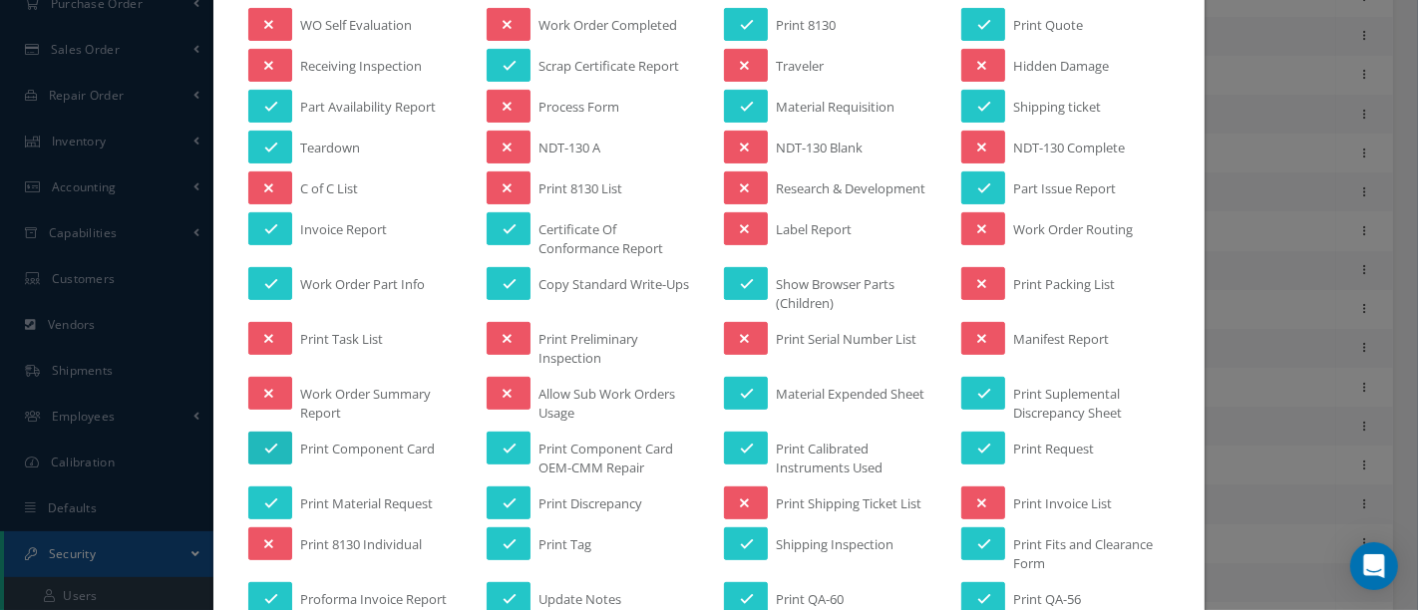
click at [274, 432] on button at bounding box center [270, 448] width 44 height 33
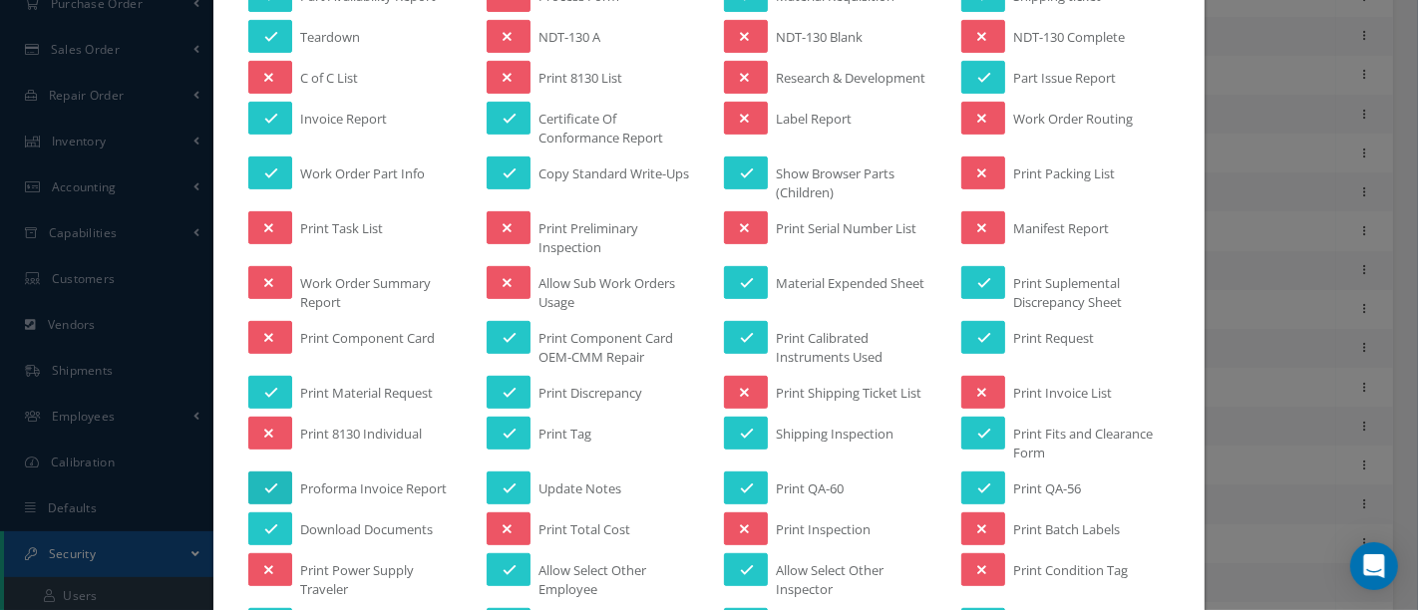
click at [271, 482] on icon at bounding box center [271, 489] width 14 height 14
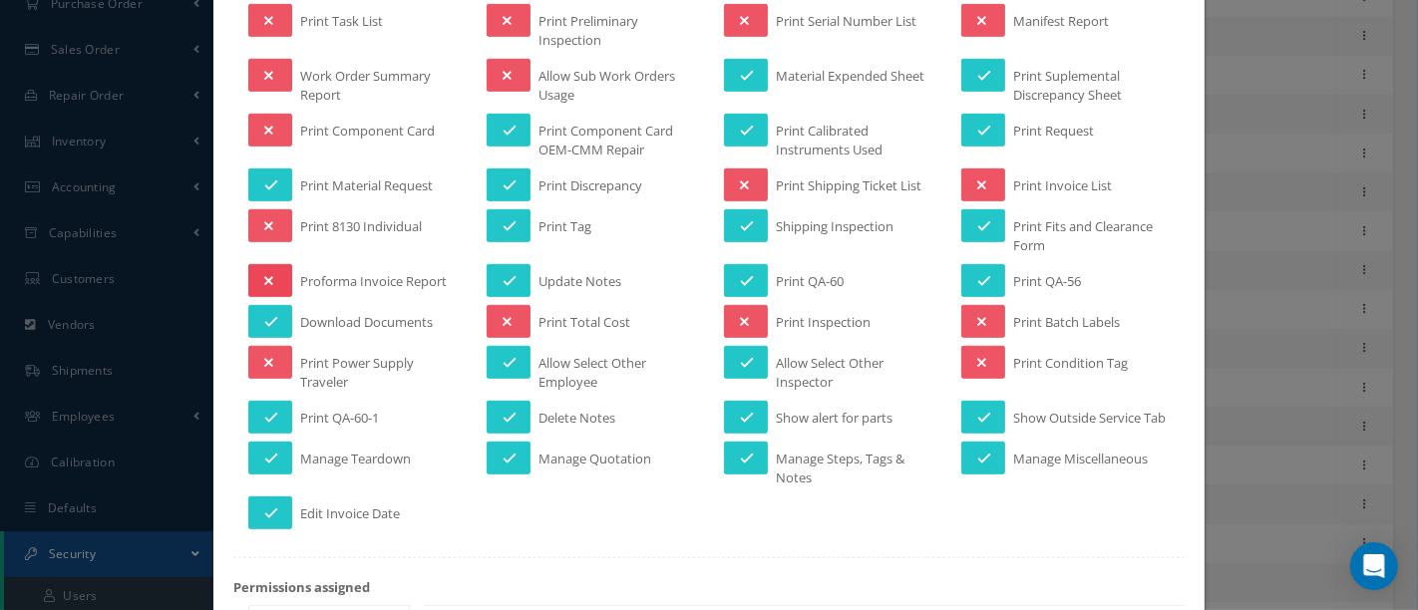
scroll to position [886, 0]
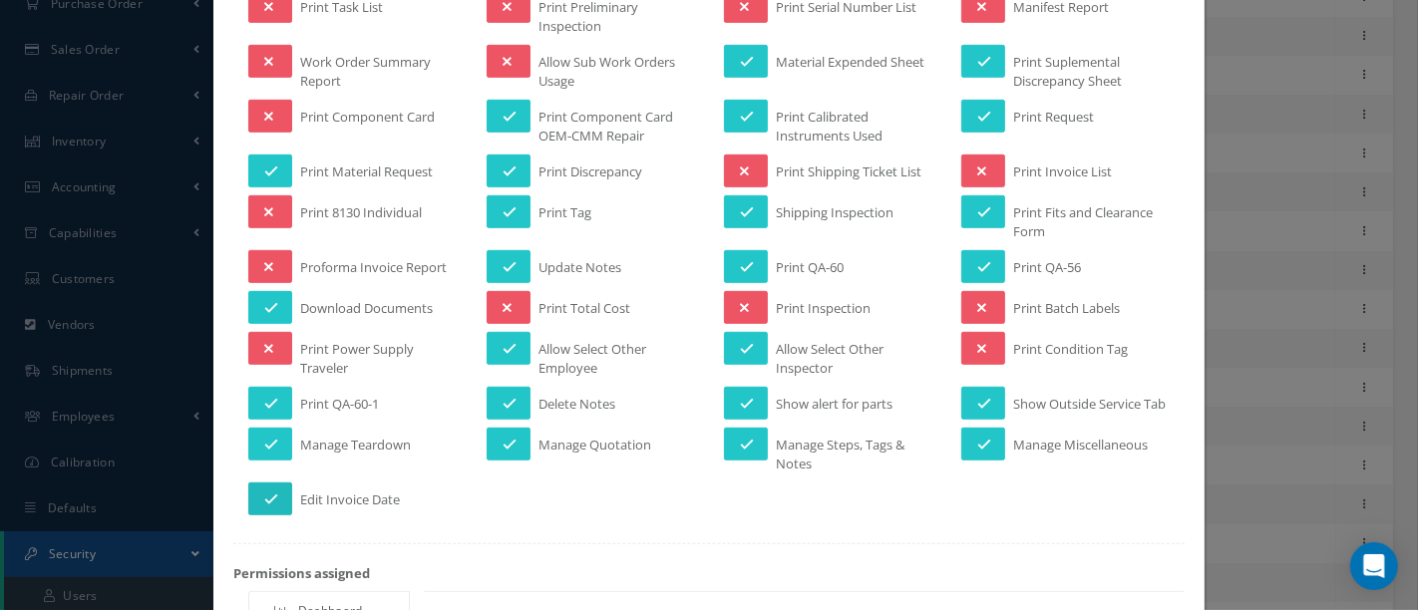
click at [269, 507] on icon at bounding box center [271, 500] width 14 height 14
click at [504, 452] on icon at bounding box center [510, 445] width 14 height 14
click at [503, 397] on icon at bounding box center [510, 404] width 14 height 14
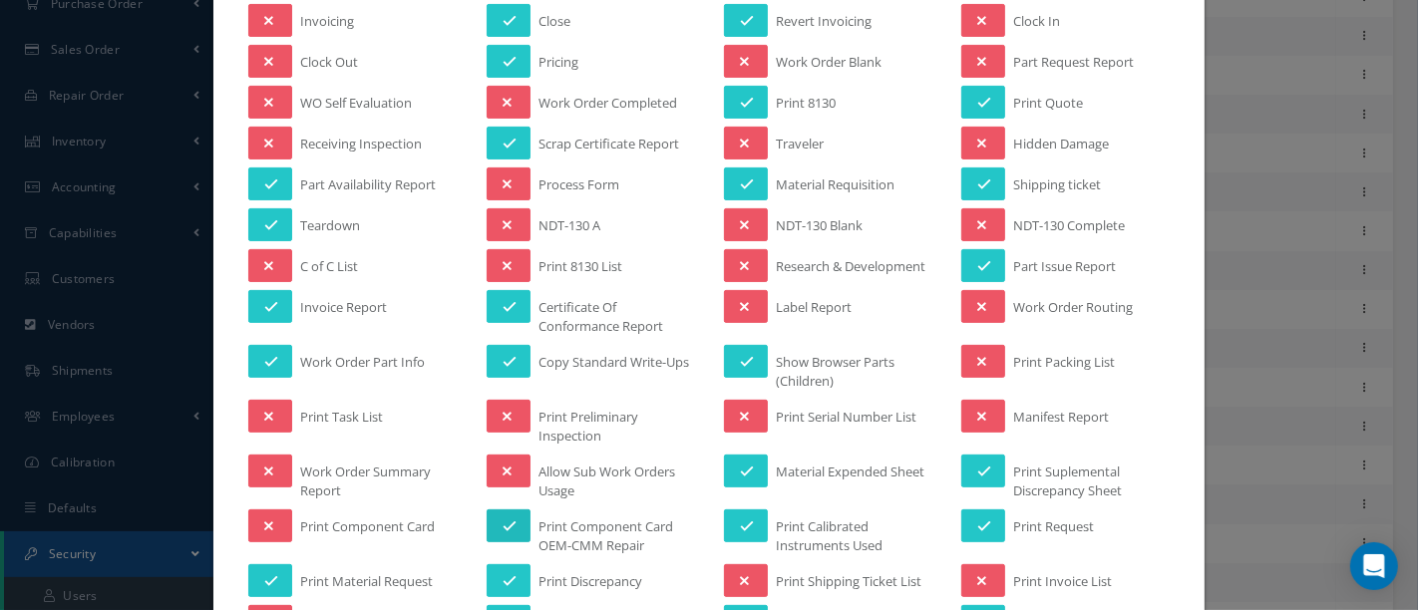
scroll to position [332, 0]
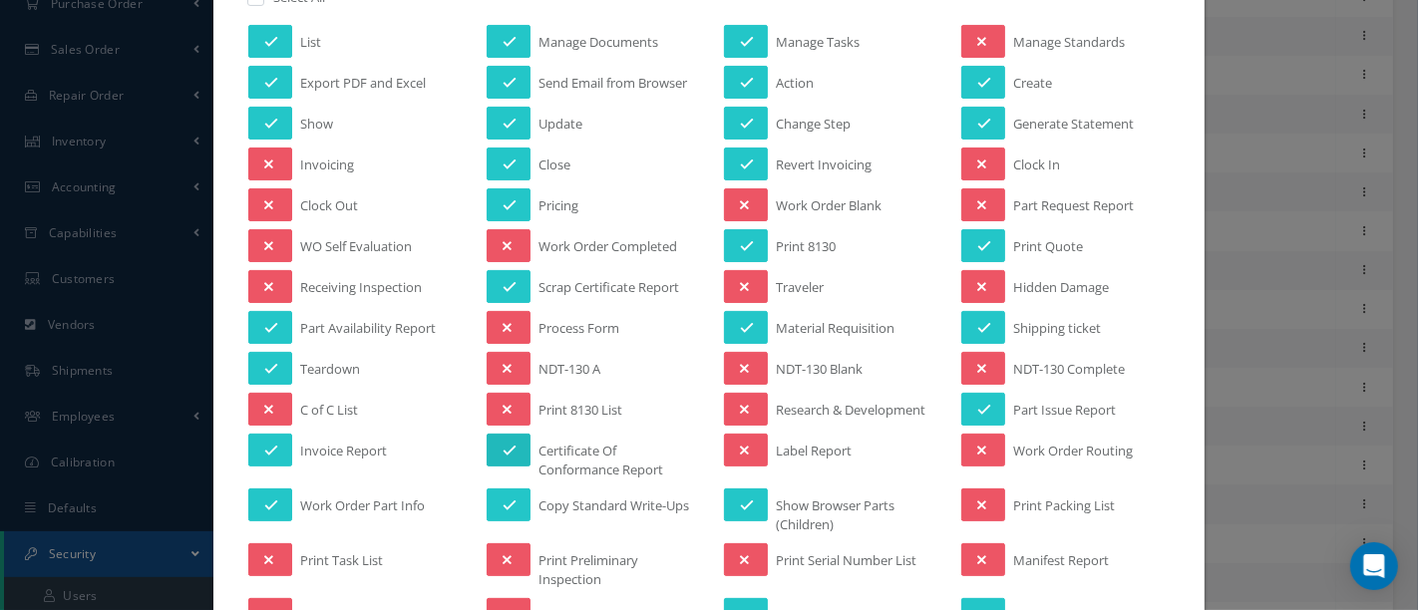
click at [503, 434] on button at bounding box center [509, 450] width 44 height 33
click at [503, 291] on button at bounding box center [509, 286] width 44 height 33
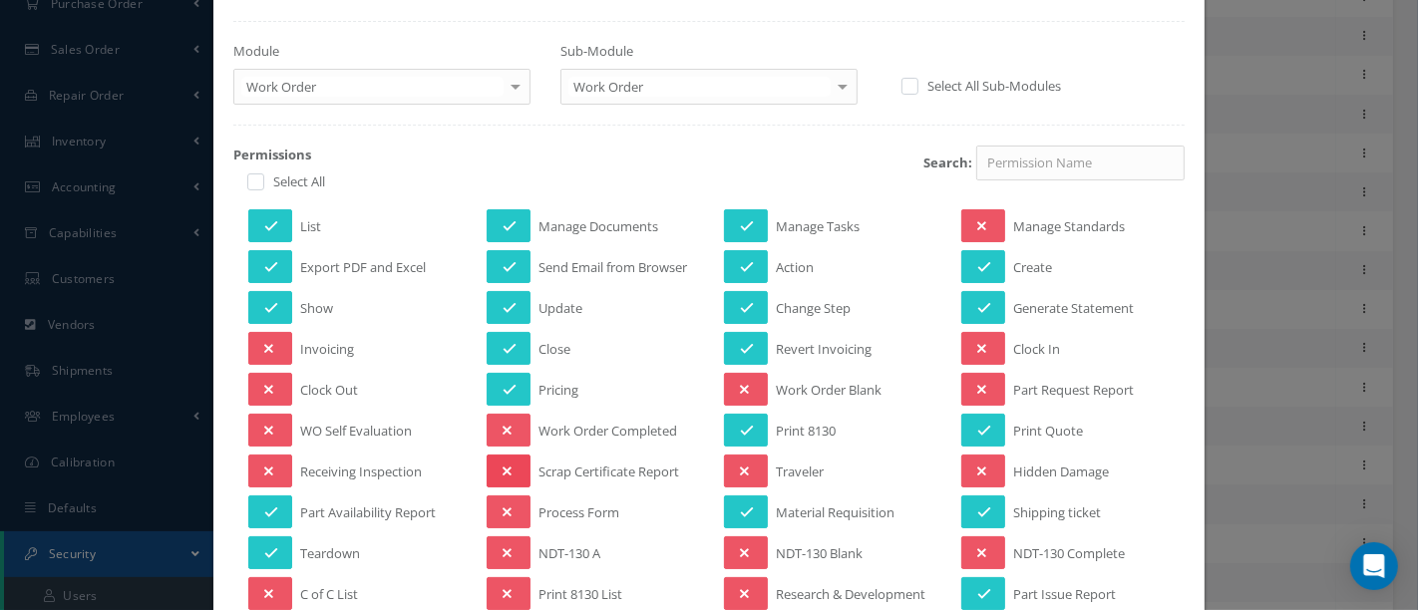
scroll to position [111, 0]
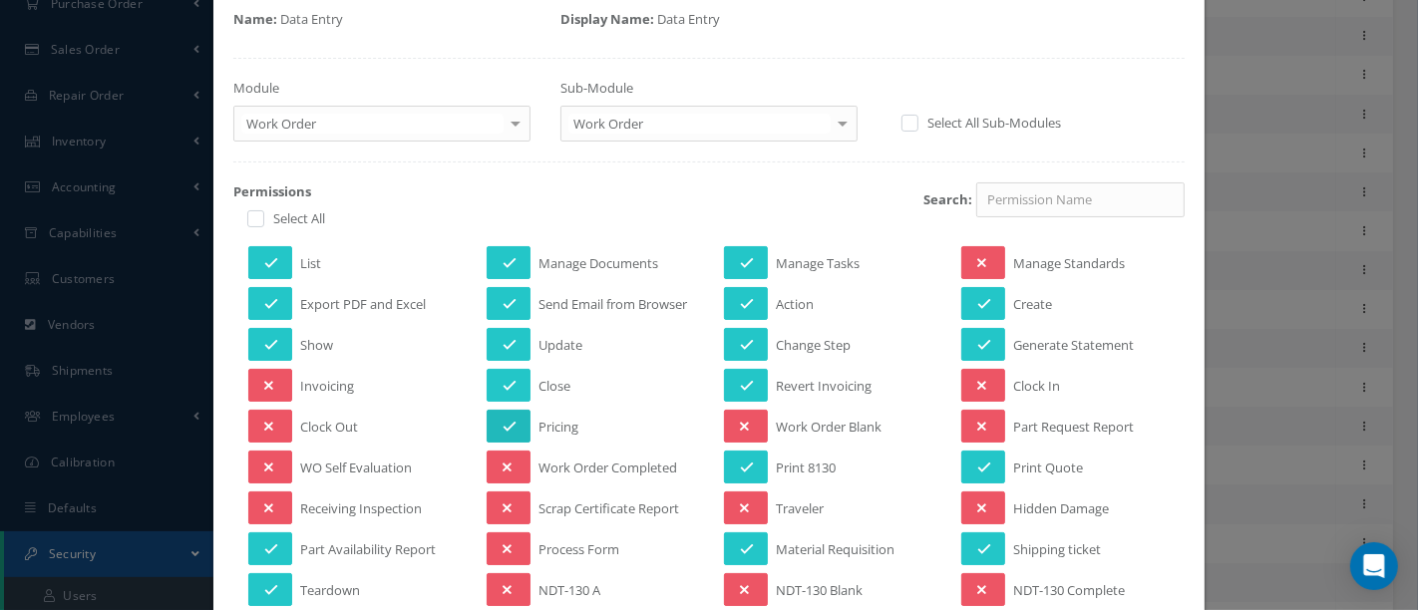
click at [511, 411] on button at bounding box center [509, 426] width 44 height 33
click at [503, 381] on icon at bounding box center [510, 386] width 14 height 14
click at [747, 379] on button at bounding box center [746, 385] width 44 height 33
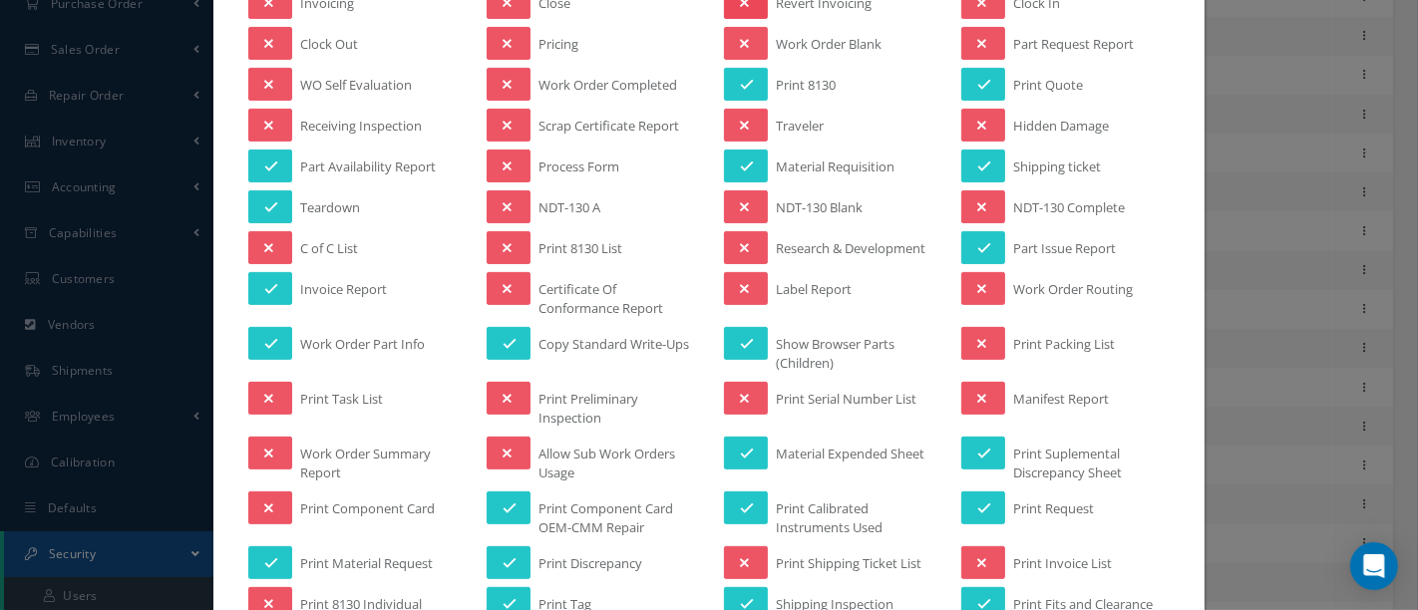
scroll to position [554, 0]
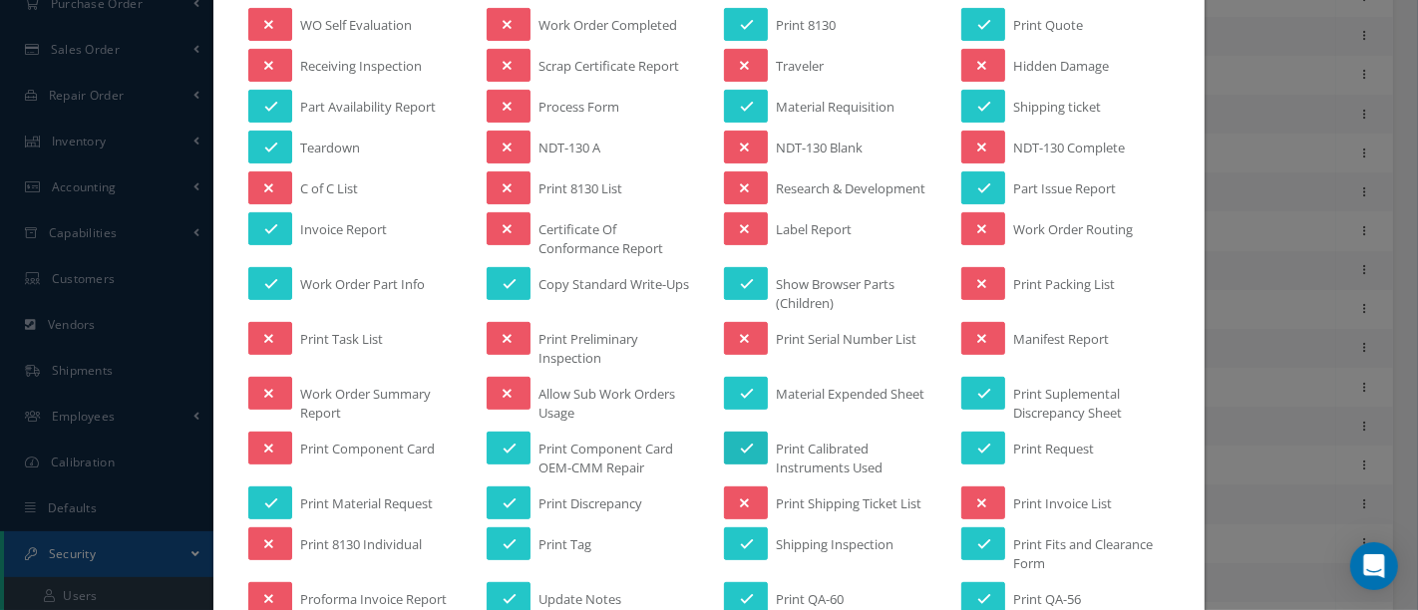
click at [746, 440] on button at bounding box center [746, 448] width 44 height 33
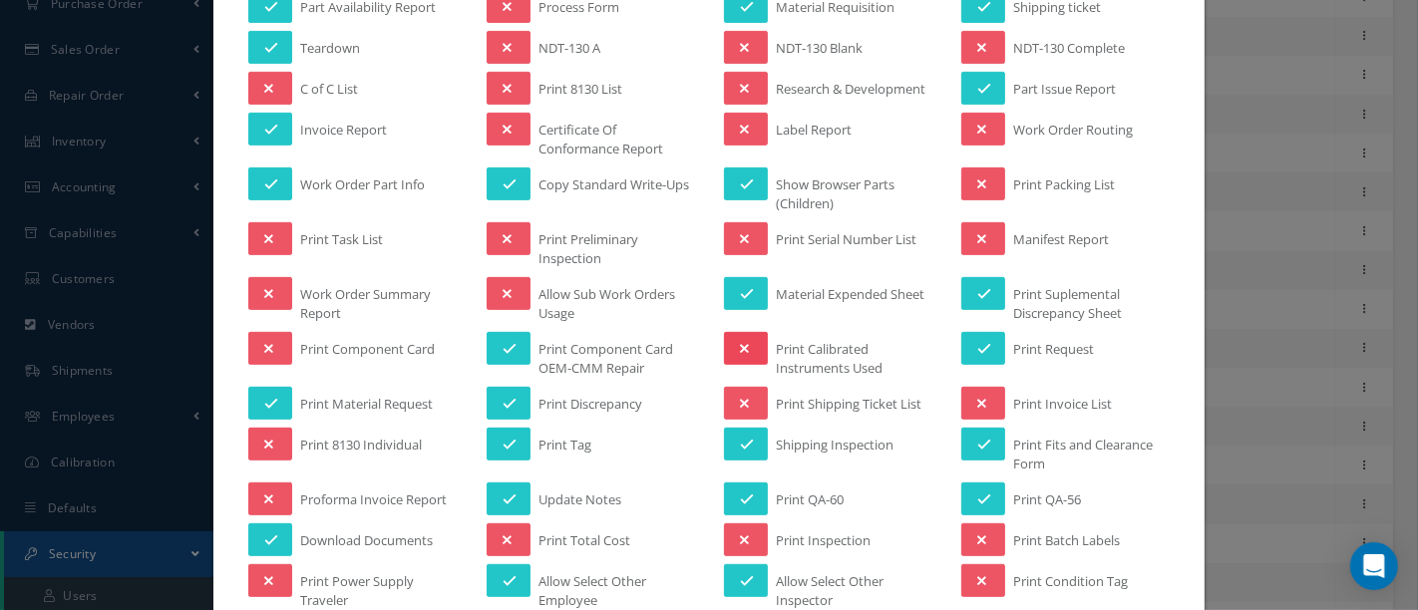
scroll to position [664, 0]
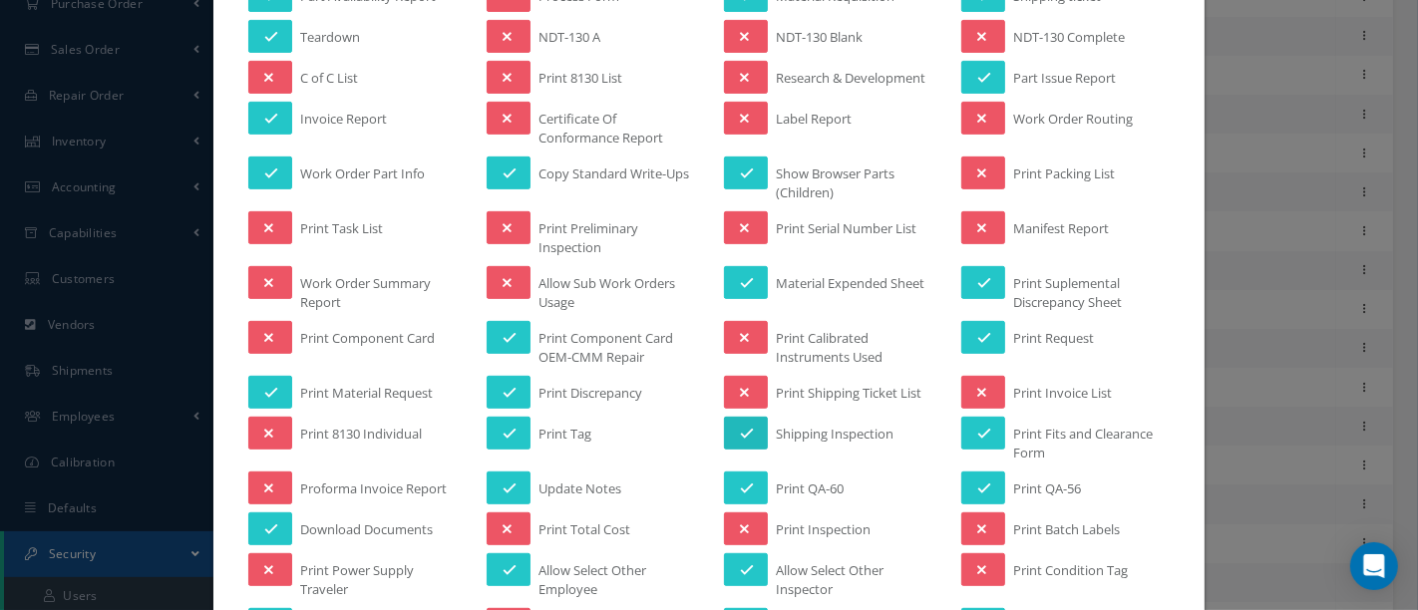
click at [740, 427] on icon at bounding box center [747, 434] width 14 height 14
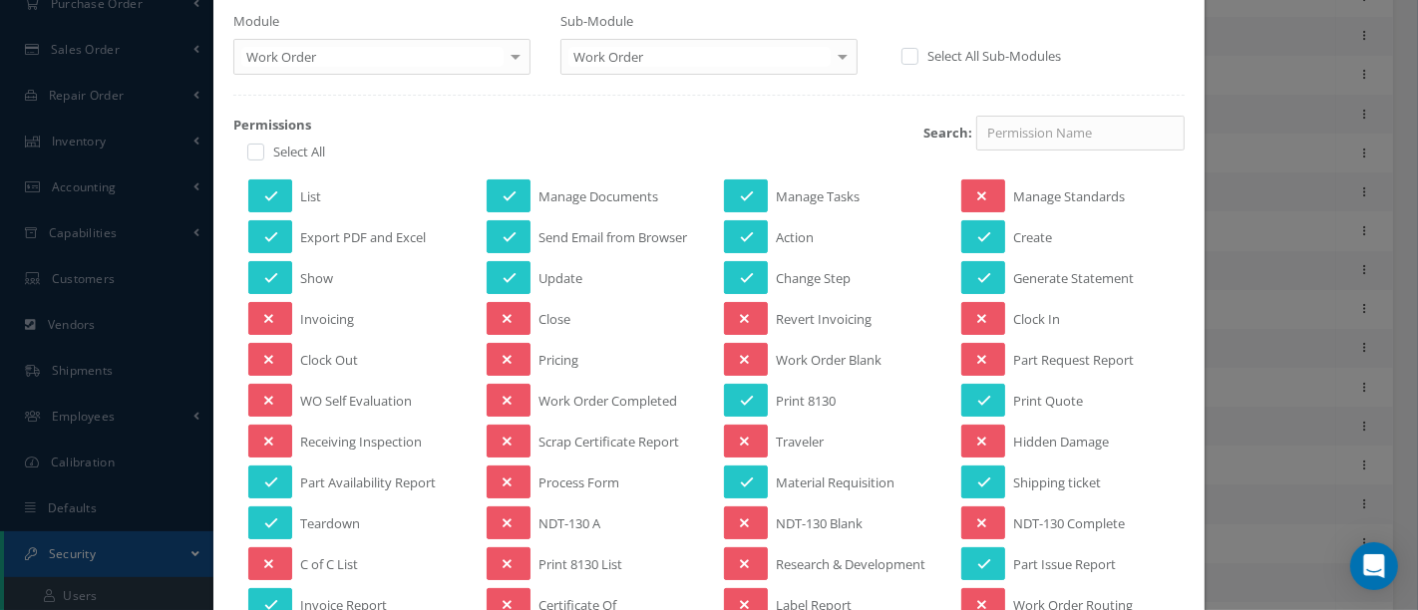
scroll to position [0, 0]
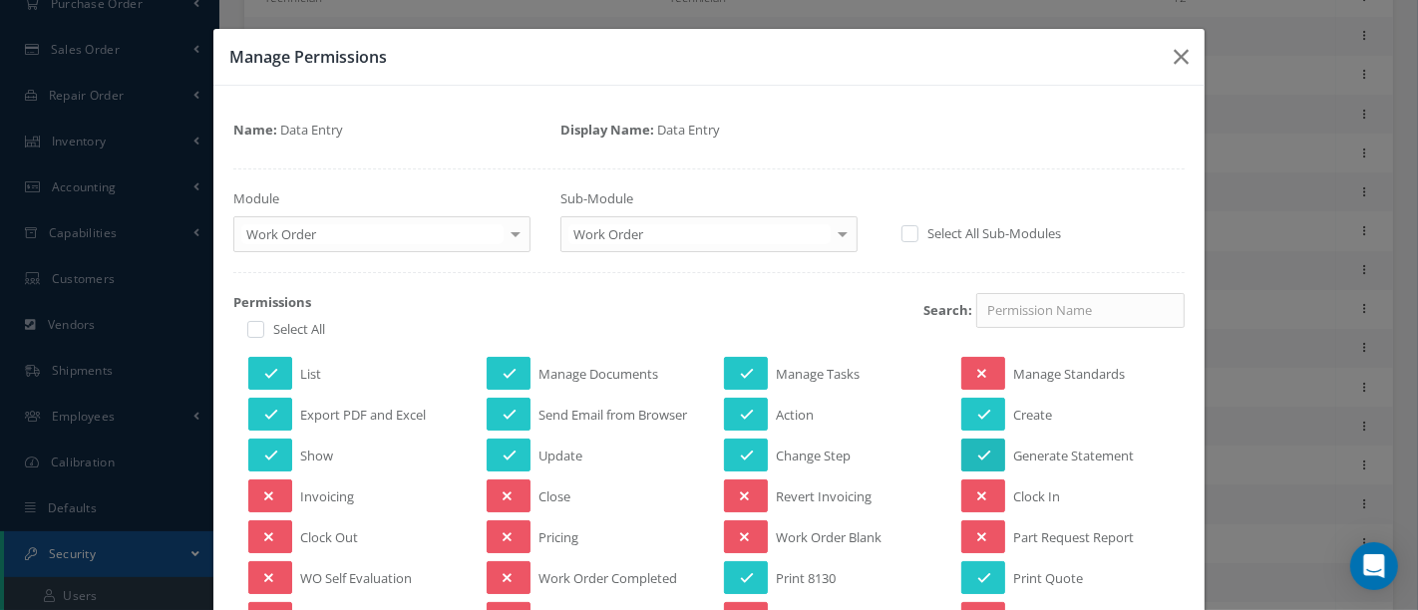
click at [977, 449] on icon at bounding box center [984, 456] width 14 height 14
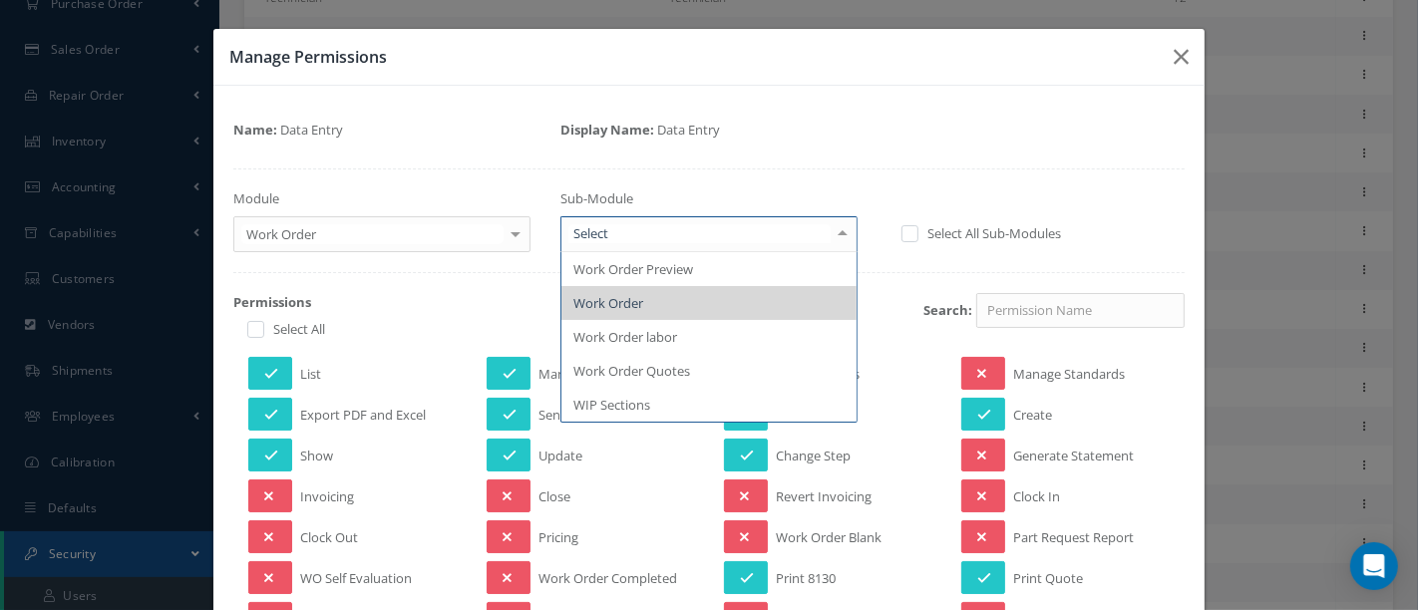
click at [837, 235] on div at bounding box center [843, 233] width 28 height 33
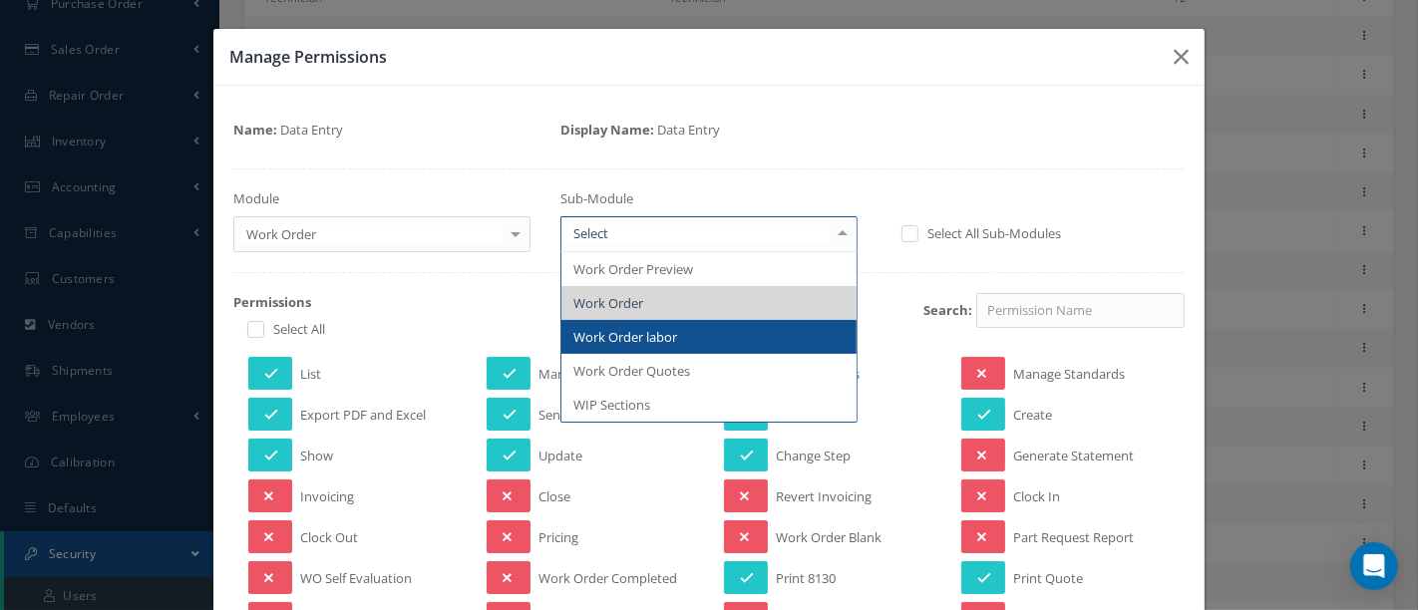
click at [672, 329] on span "Work Order labor" at bounding box center [625, 337] width 104 height 18
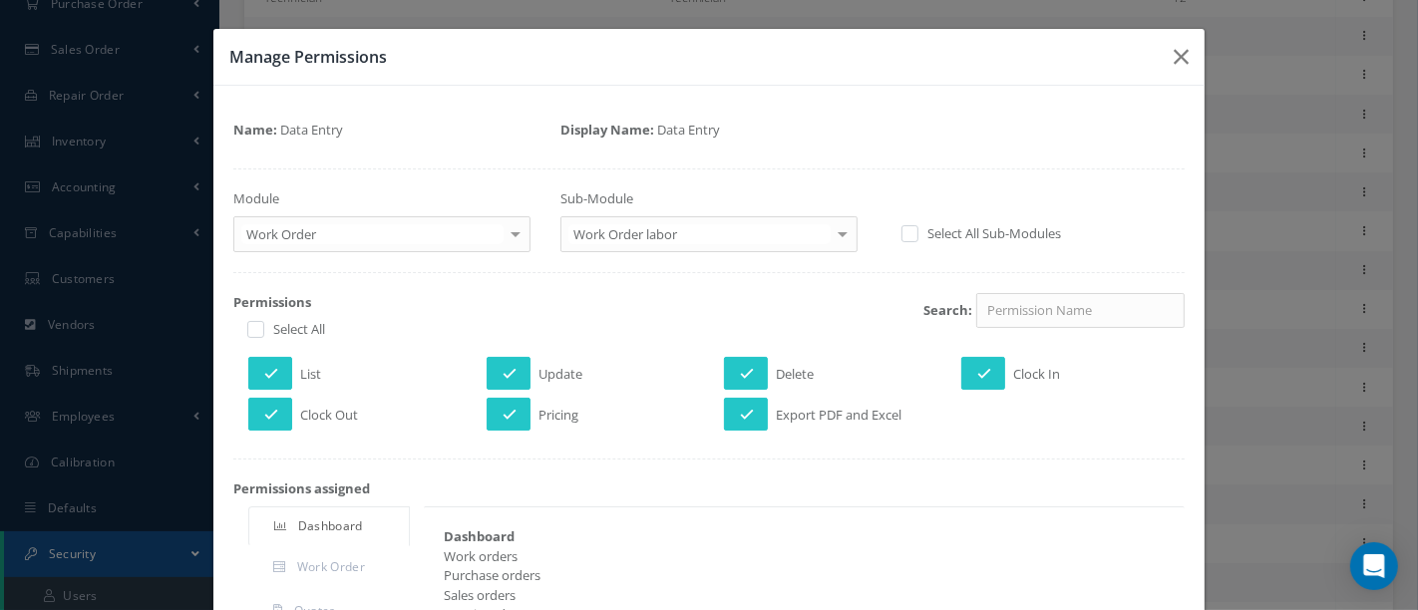
click at [832, 233] on div at bounding box center [843, 233] width 28 height 33
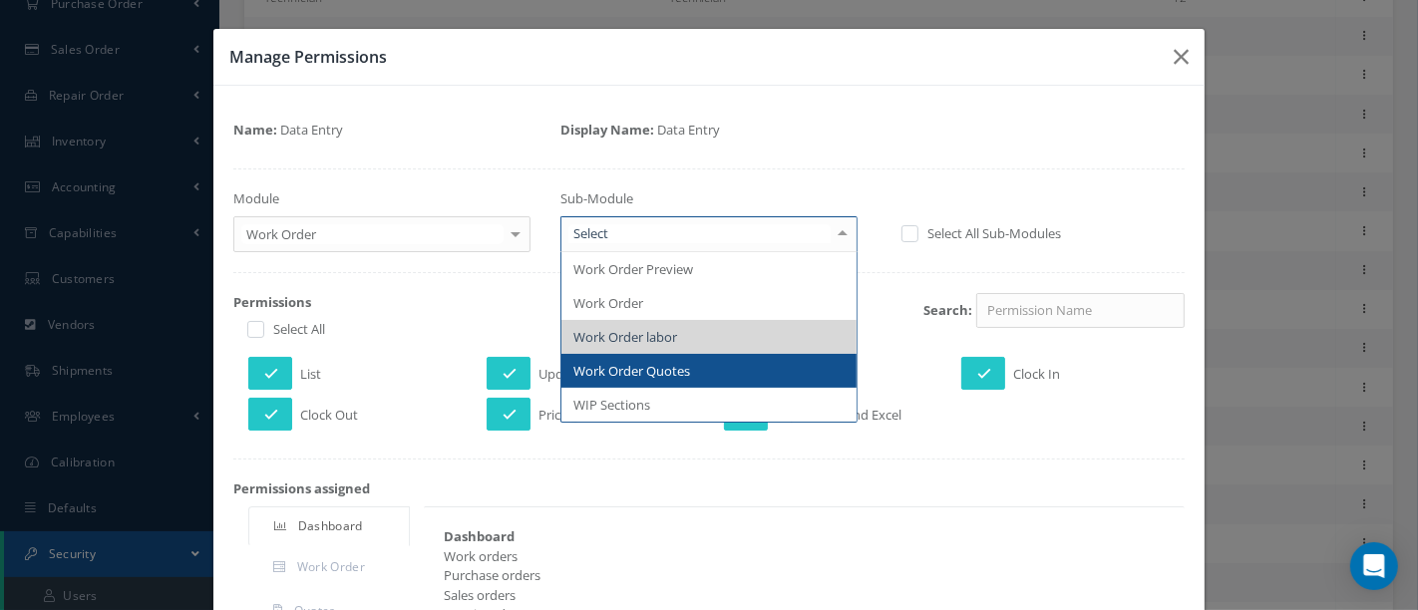
click at [675, 368] on span "Work Order Quotes" at bounding box center [631, 371] width 117 height 18
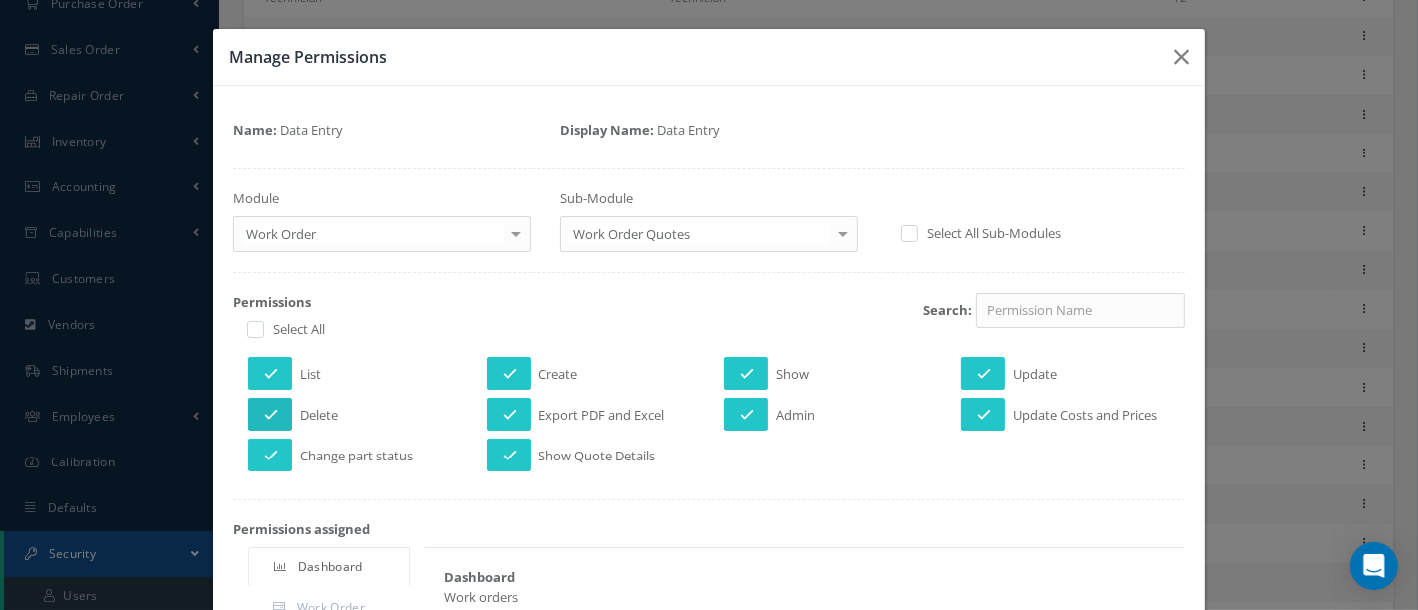
click at [276, 412] on button at bounding box center [270, 414] width 44 height 33
click at [275, 457] on icon at bounding box center [271, 456] width 14 height 14
click at [506, 440] on button at bounding box center [509, 455] width 44 height 33
drag, startPoint x: 513, startPoint y: 410, endPoint x: 511, endPoint y: 397, distance: 13.1
click at [513, 409] on button at bounding box center [509, 414] width 44 height 33
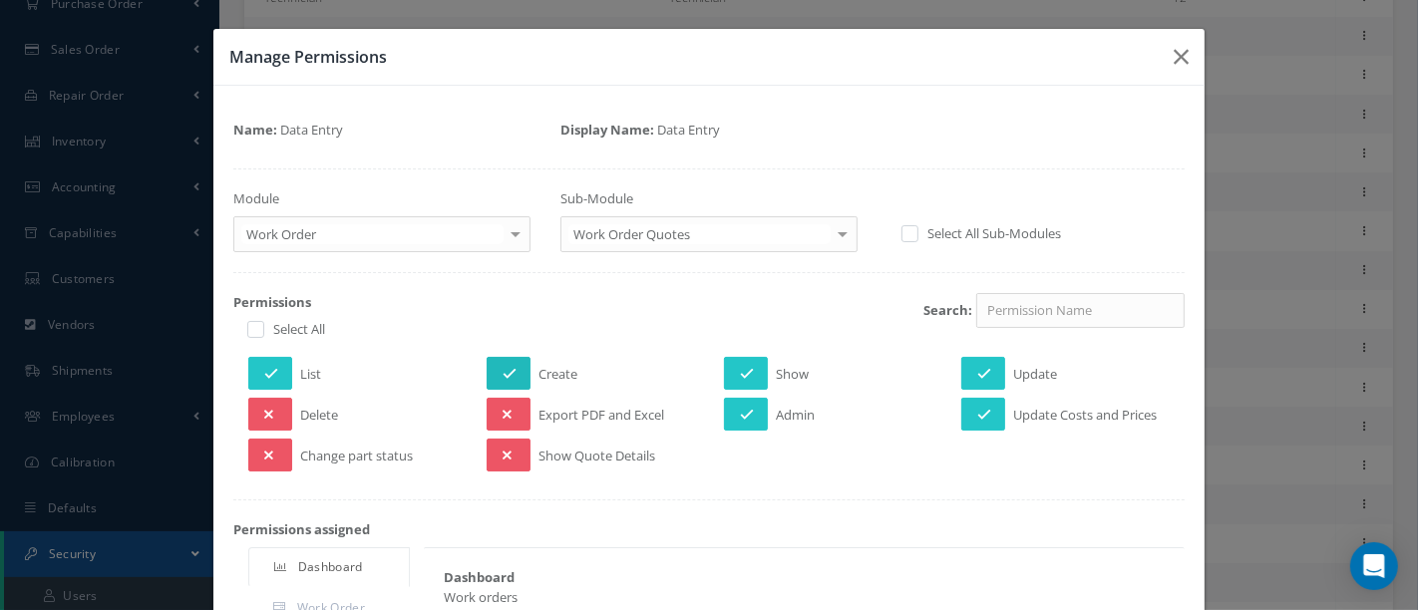
click at [513, 374] on button at bounding box center [509, 373] width 44 height 33
click at [740, 370] on icon at bounding box center [747, 374] width 14 height 14
click at [746, 412] on button at bounding box center [746, 414] width 44 height 33
click at [977, 408] on icon at bounding box center [984, 415] width 14 height 14
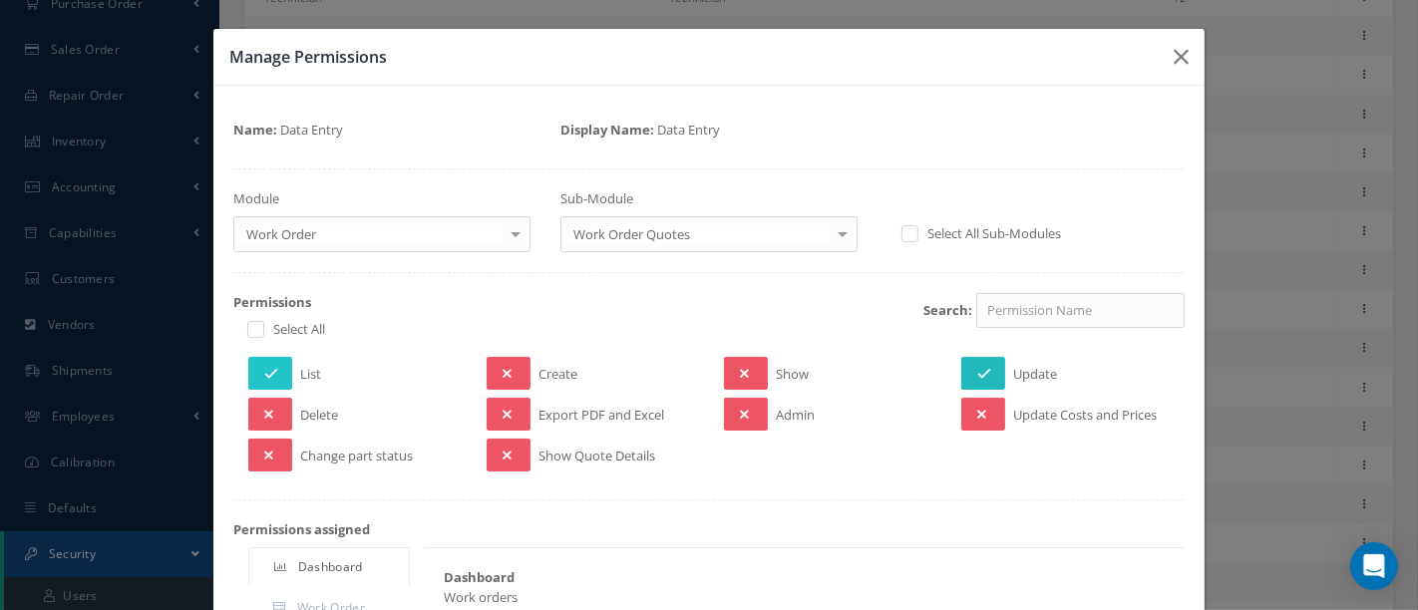
click at [977, 368] on icon at bounding box center [984, 374] width 14 height 14
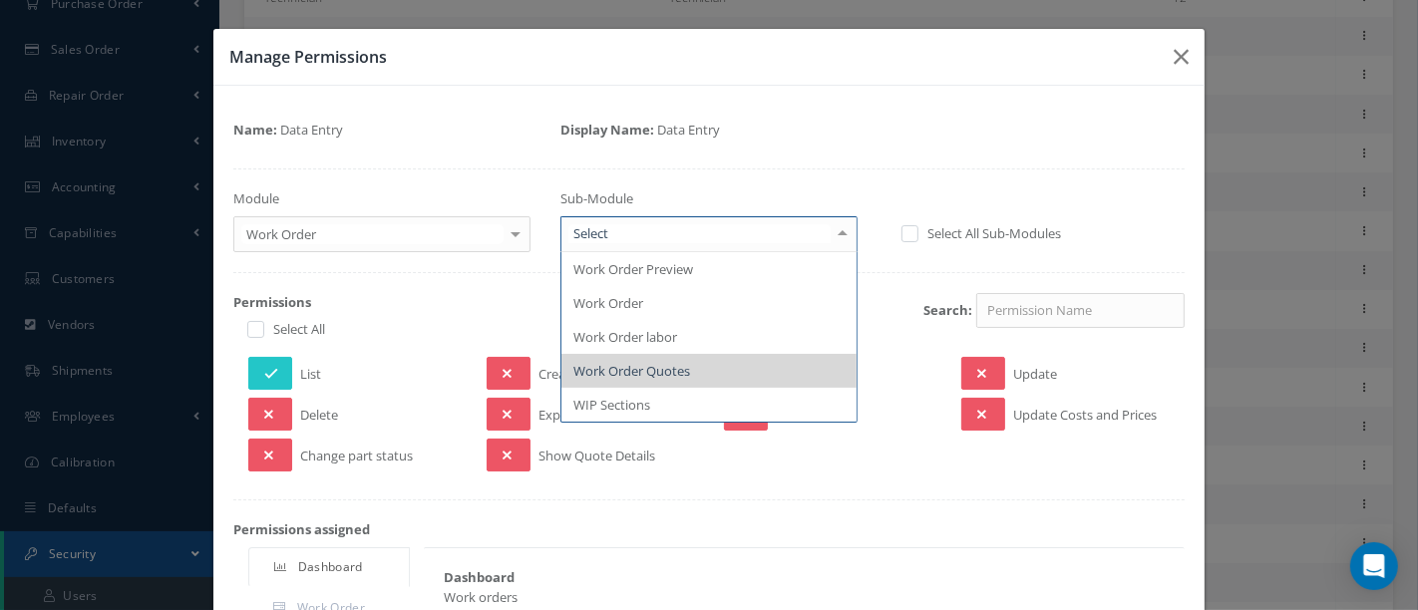
click at [839, 230] on div at bounding box center [843, 233] width 28 height 33
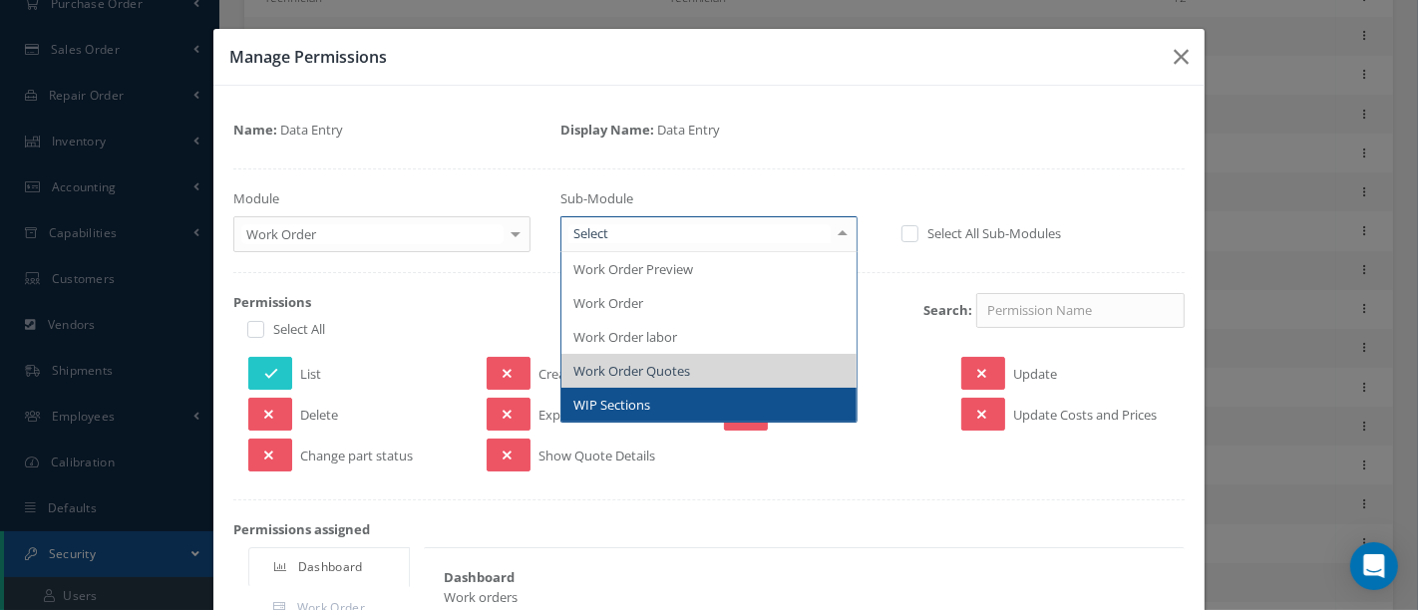
click at [677, 406] on span "WIP Sections" at bounding box center [708, 405] width 295 height 34
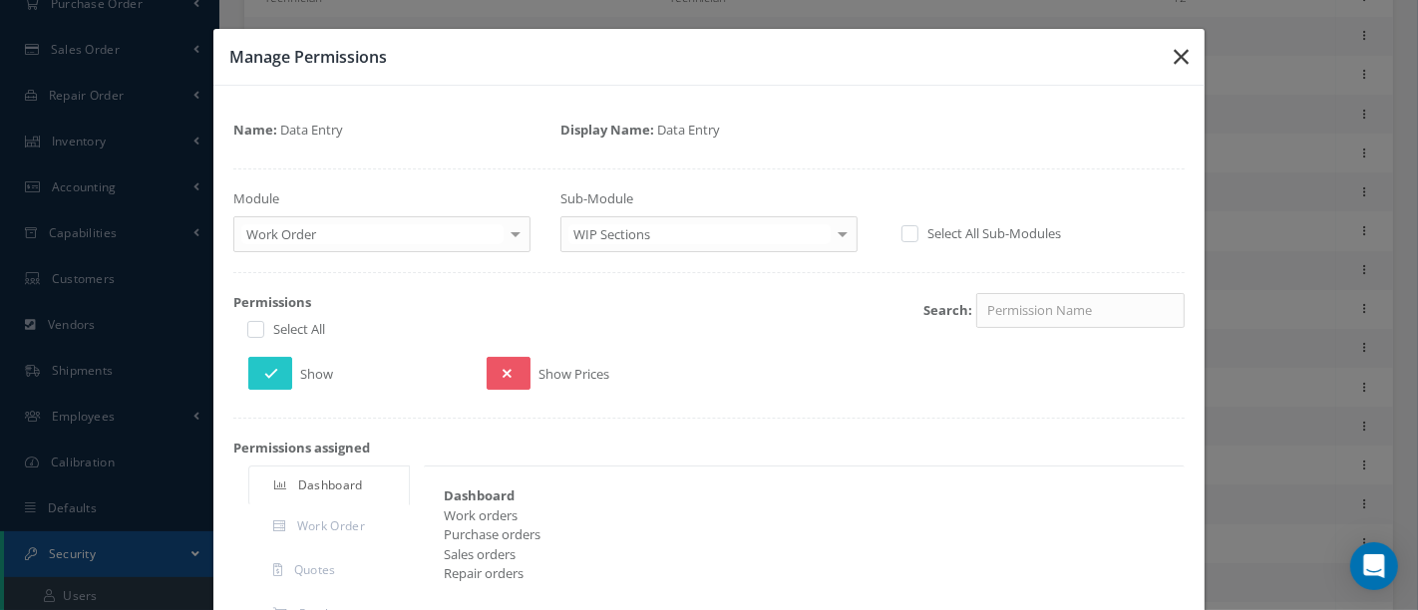
click at [1174, 49] on icon "button" at bounding box center [1181, 57] width 15 height 24
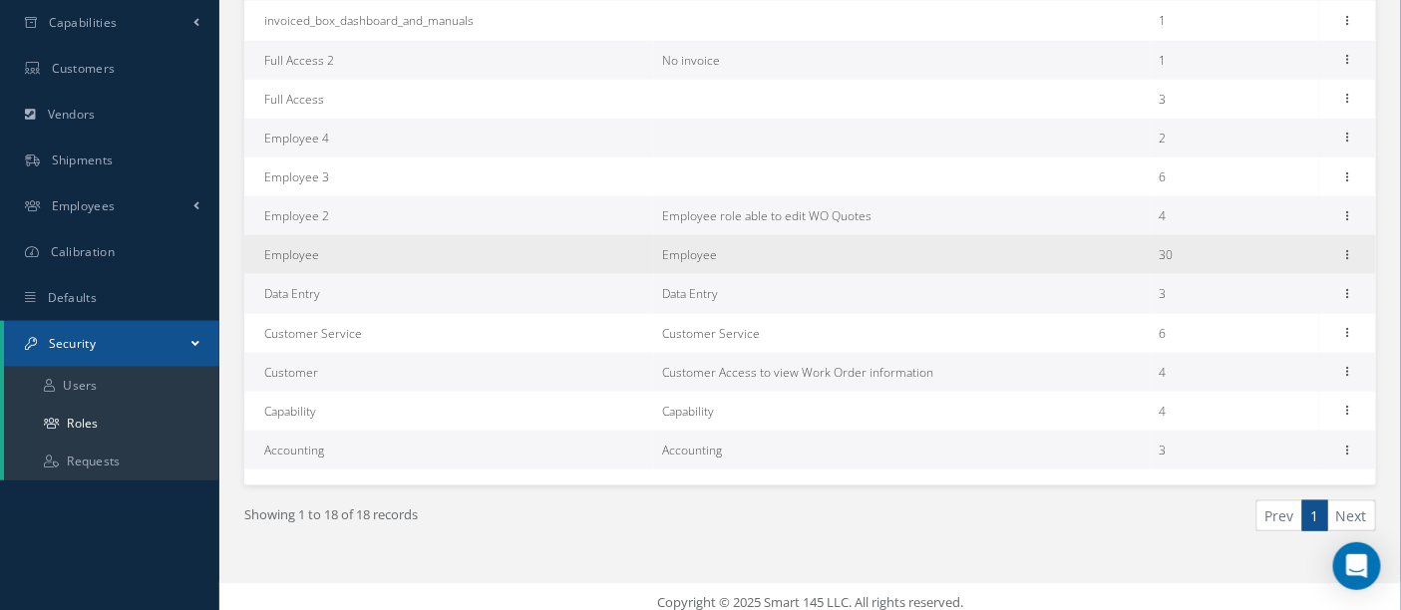
scroll to position [531, 0]
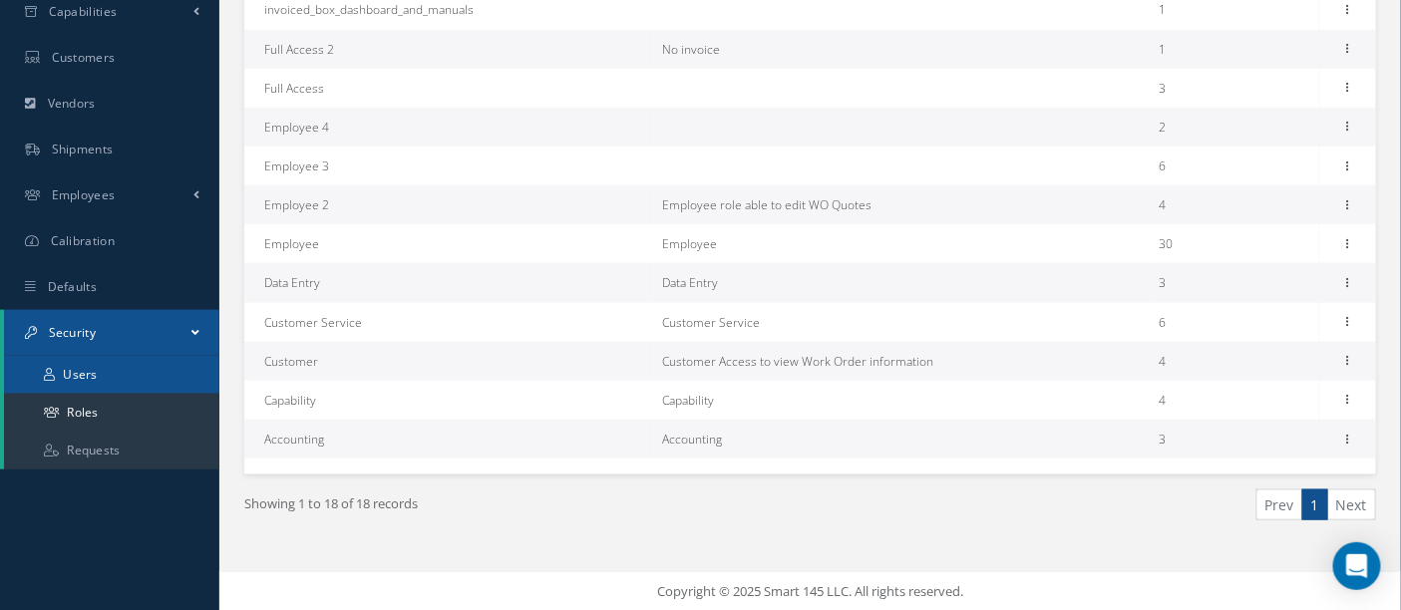
click at [159, 374] on link "Users" at bounding box center [111, 375] width 215 height 38
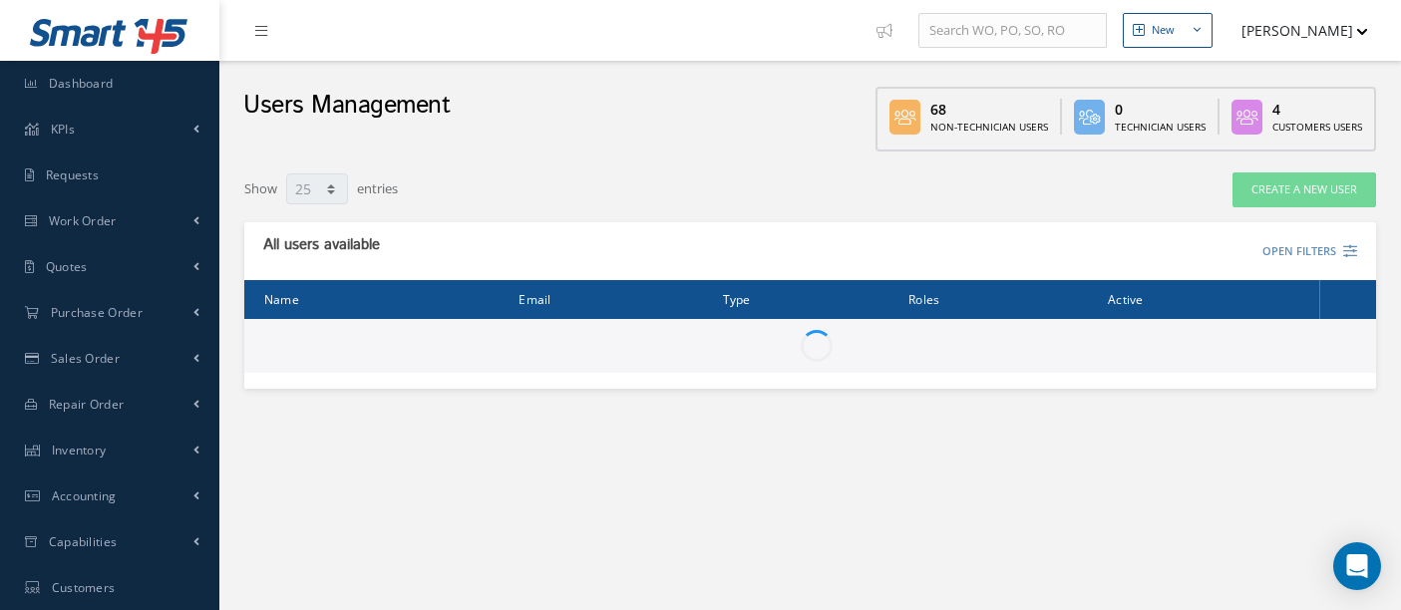
select select "25"
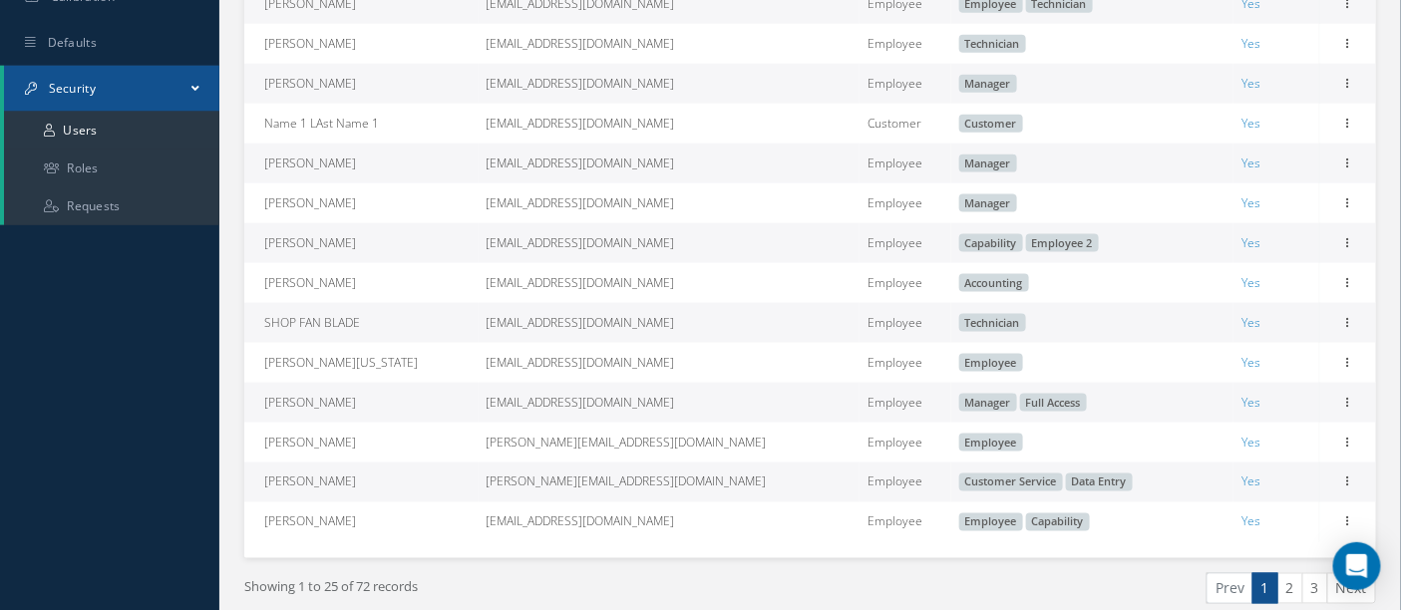
scroll to position [876, 0]
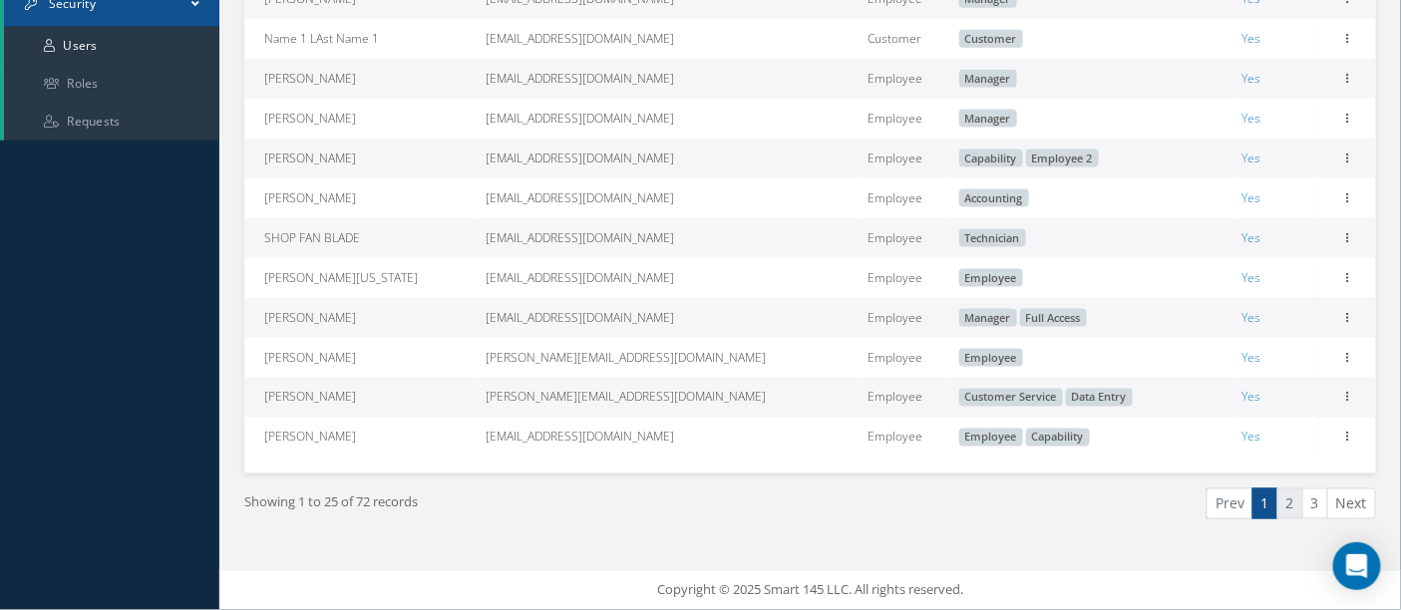
click at [1297, 511] on link "2" at bounding box center [1291, 504] width 26 height 31
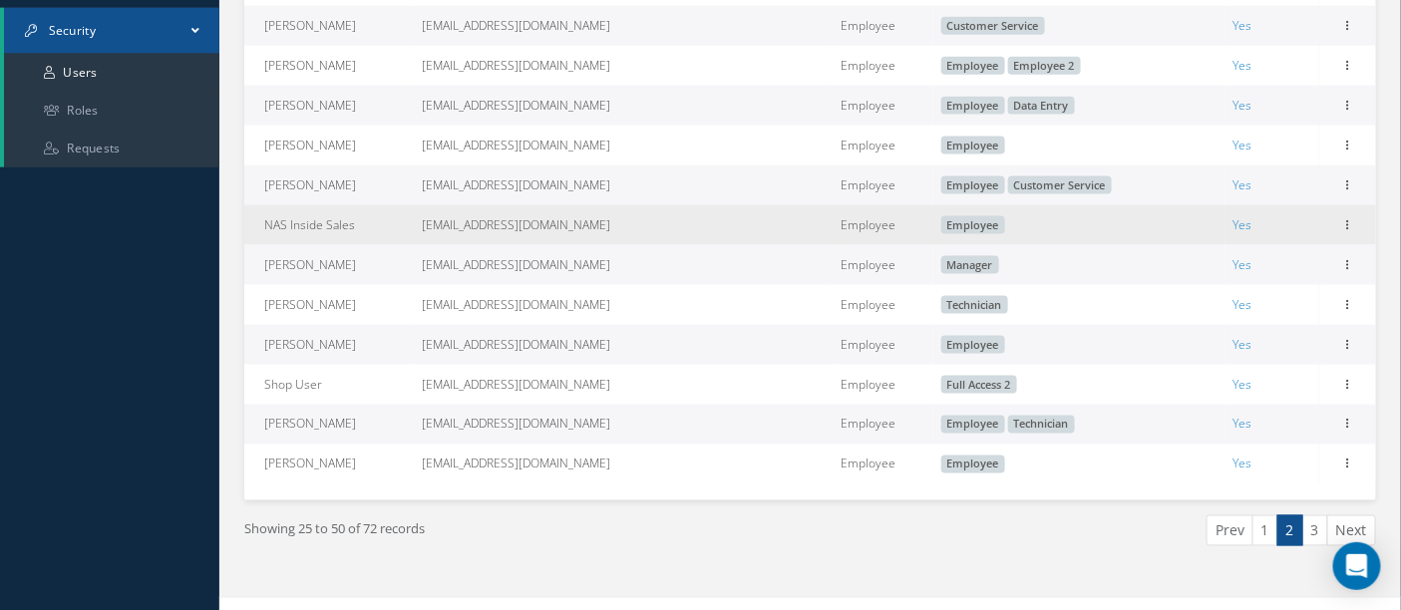
scroll to position [876, 0]
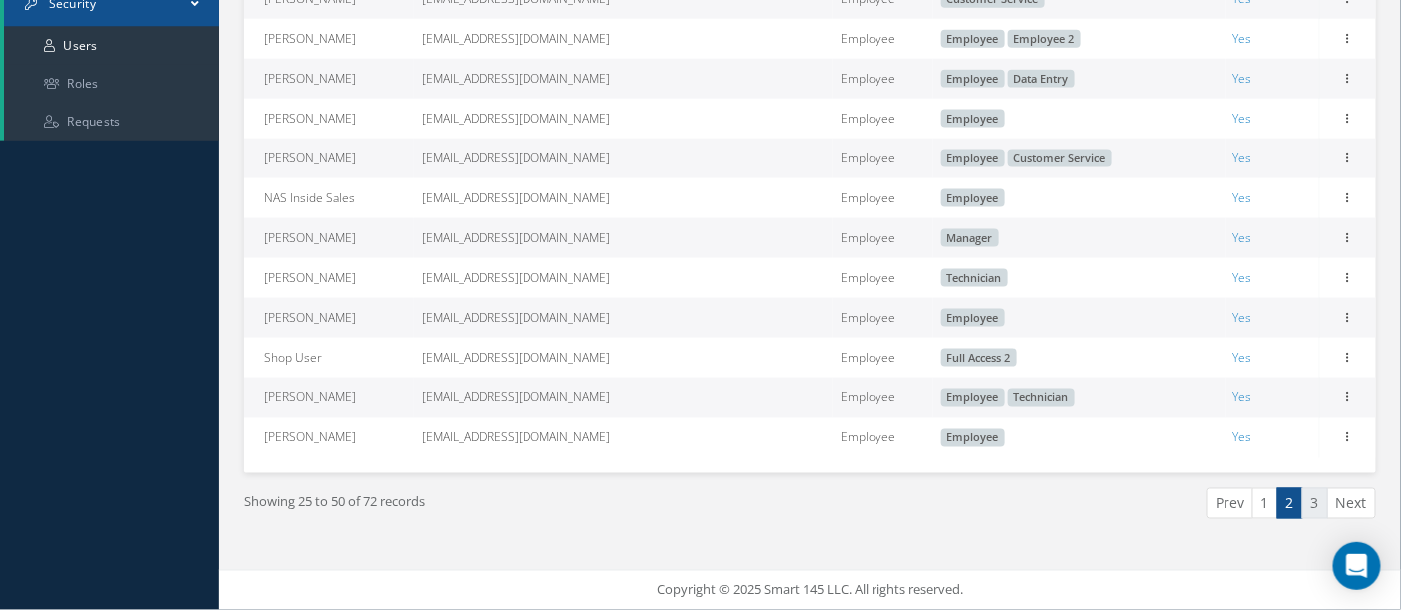
click at [1317, 509] on link "3" at bounding box center [1316, 504] width 26 height 31
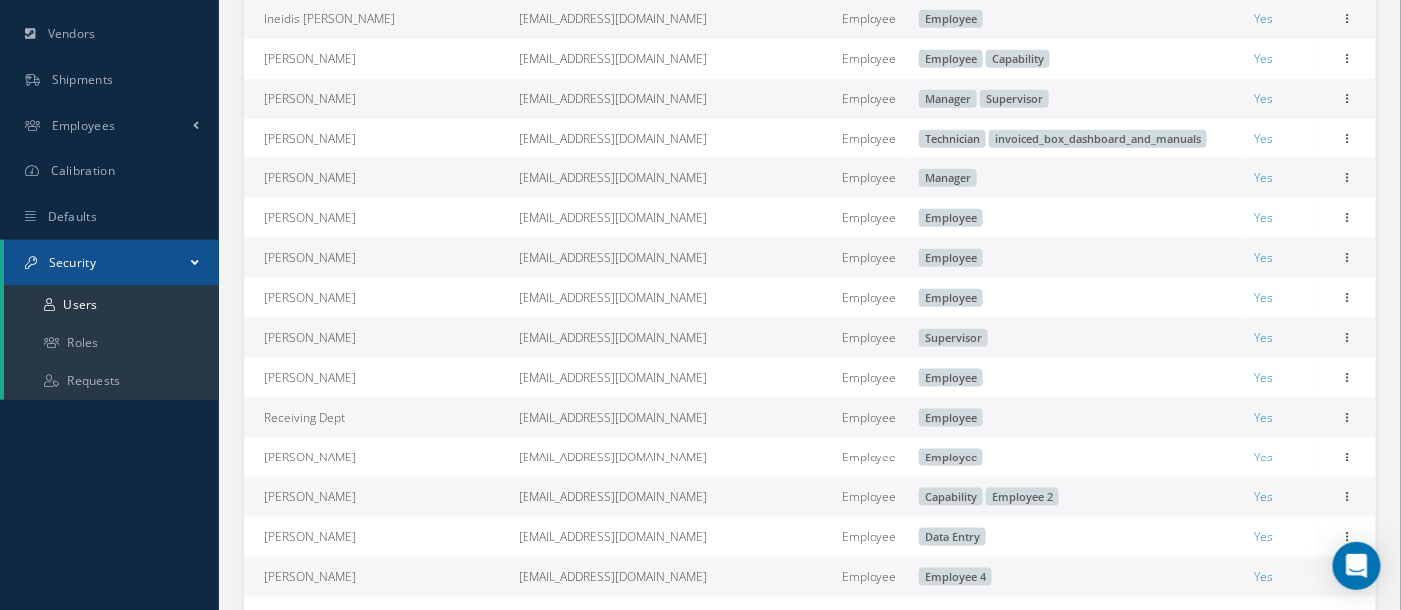
scroll to position [610, 0]
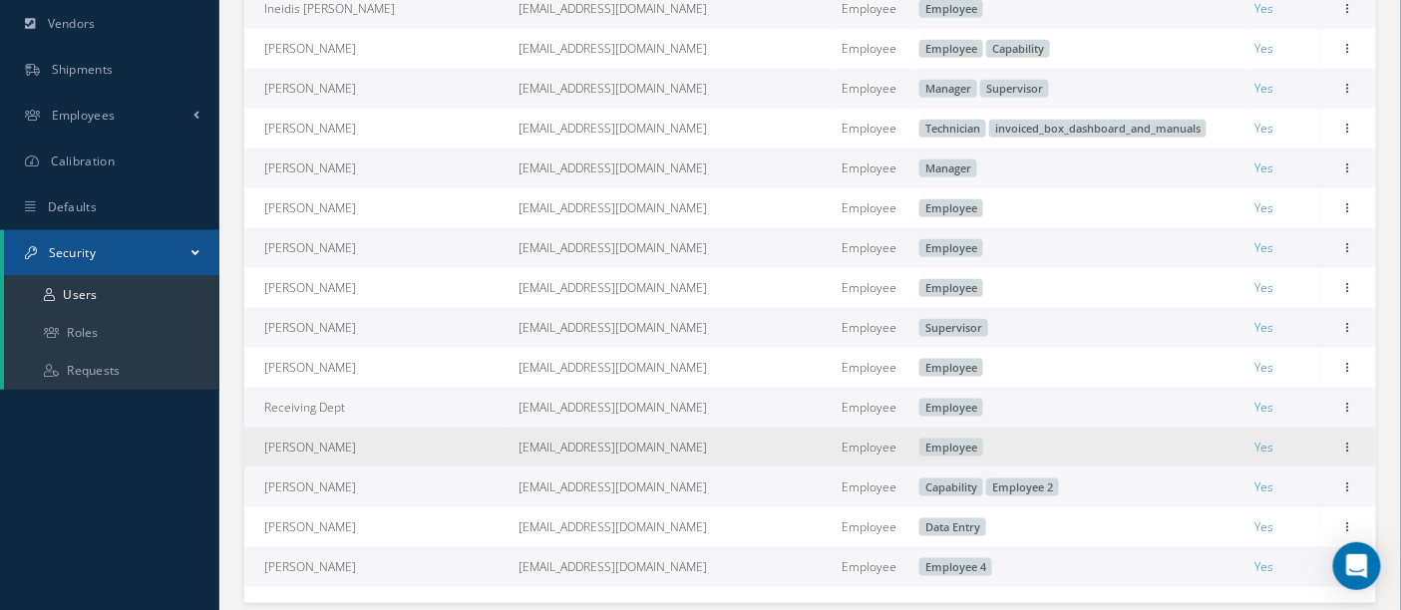
click at [920, 453] on span "Employee" at bounding box center [952, 448] width 64 height 18
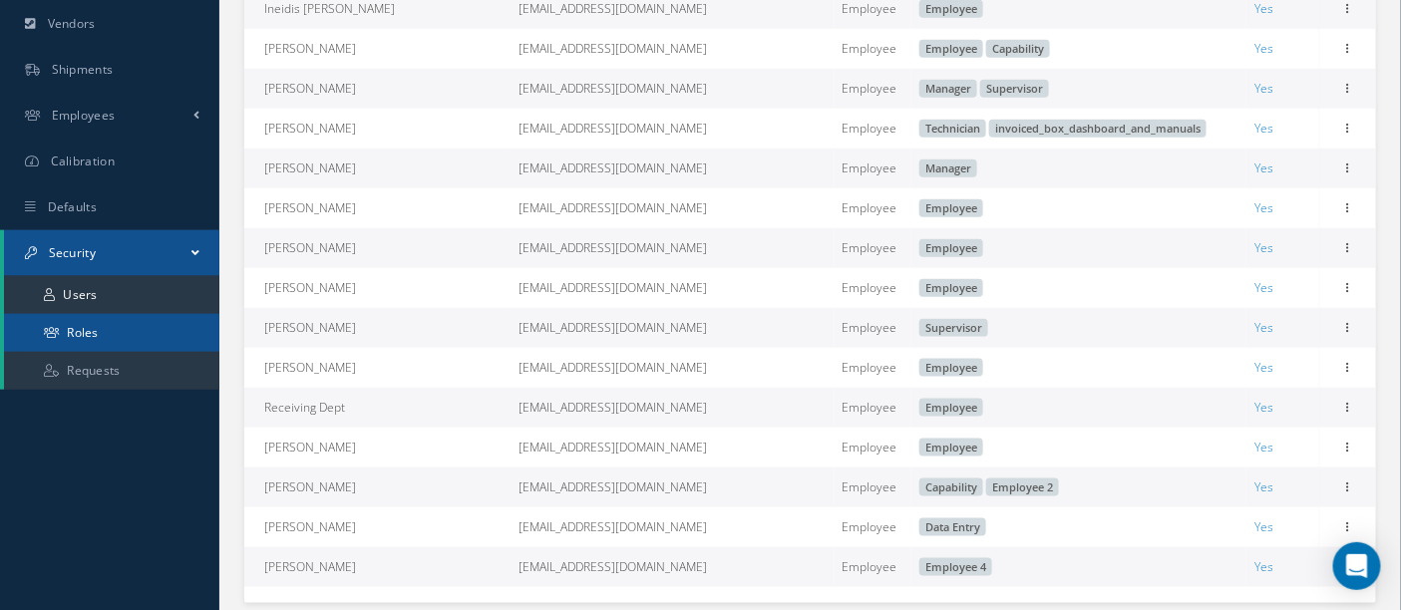
click at [98, 332] on link "Roles" at bounding box center [111, 333] width 215 height 38
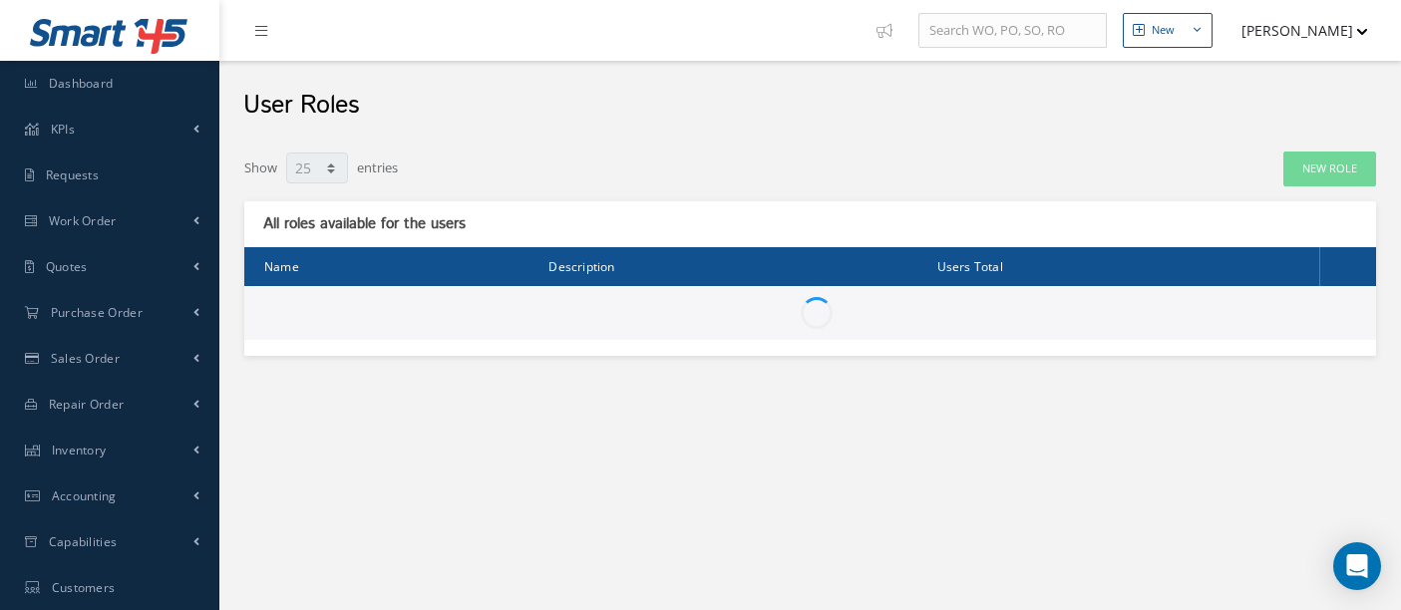
select select "25"
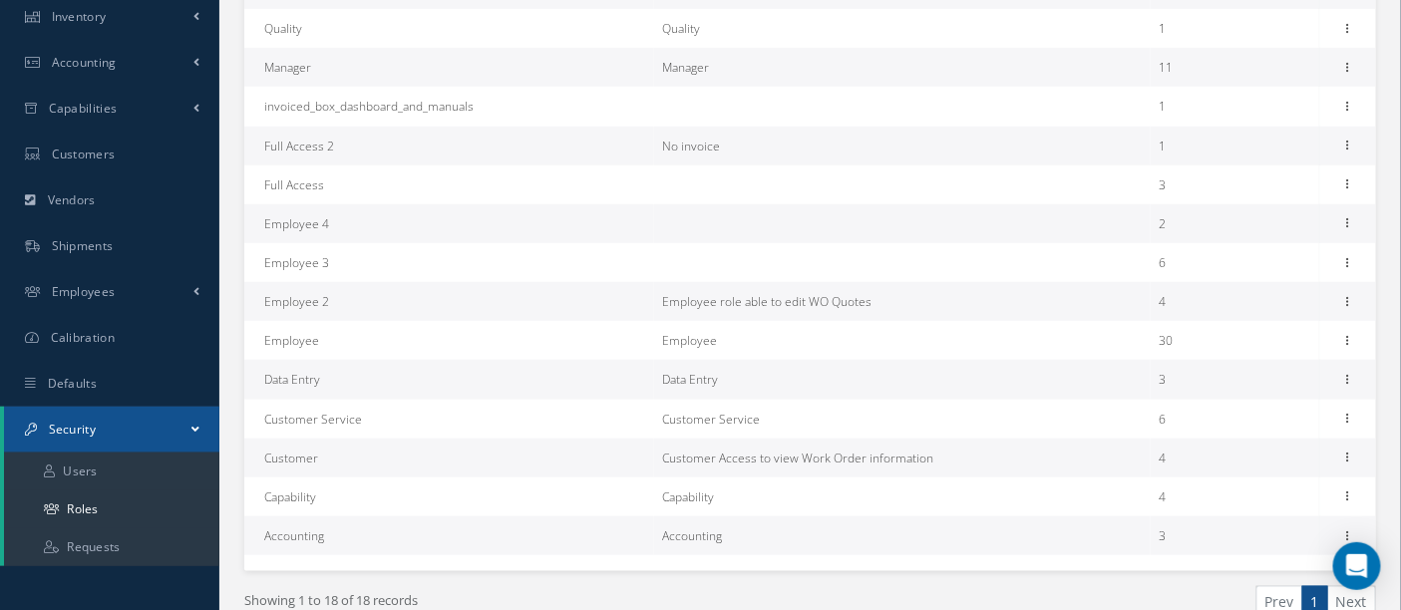
scroll to position [443, 0]
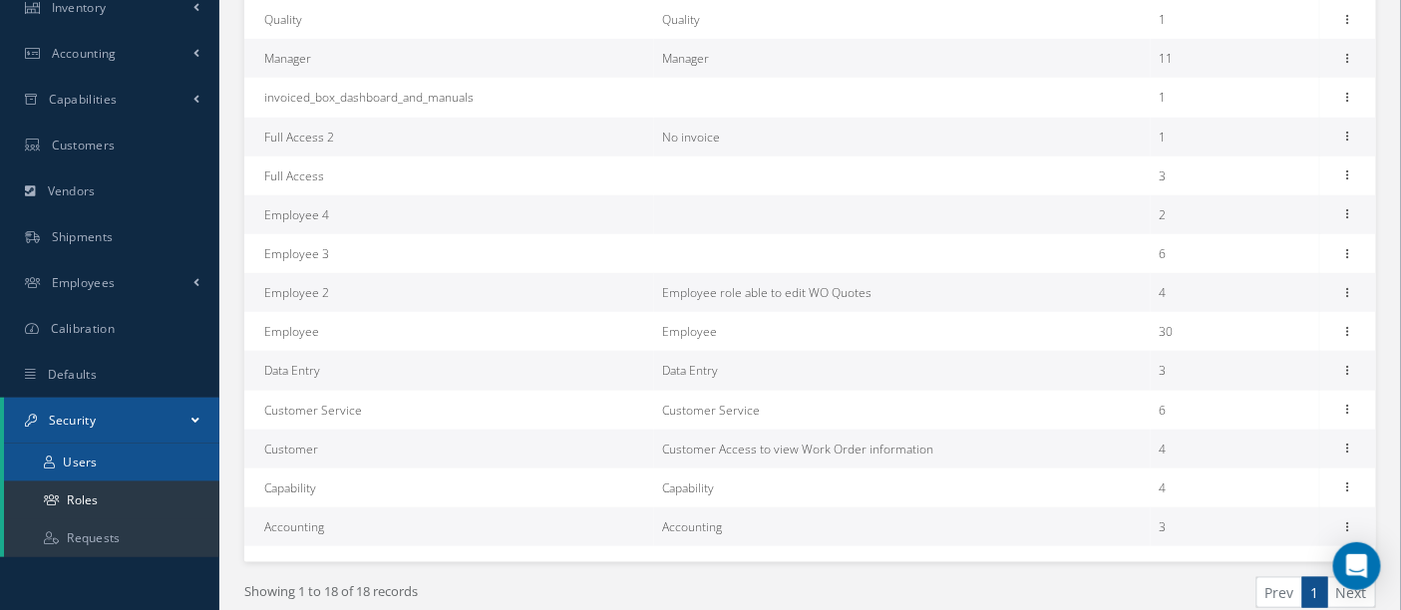
click at [104, 457] on link "Users" at bounding box center [111, 463] width 215 height 38
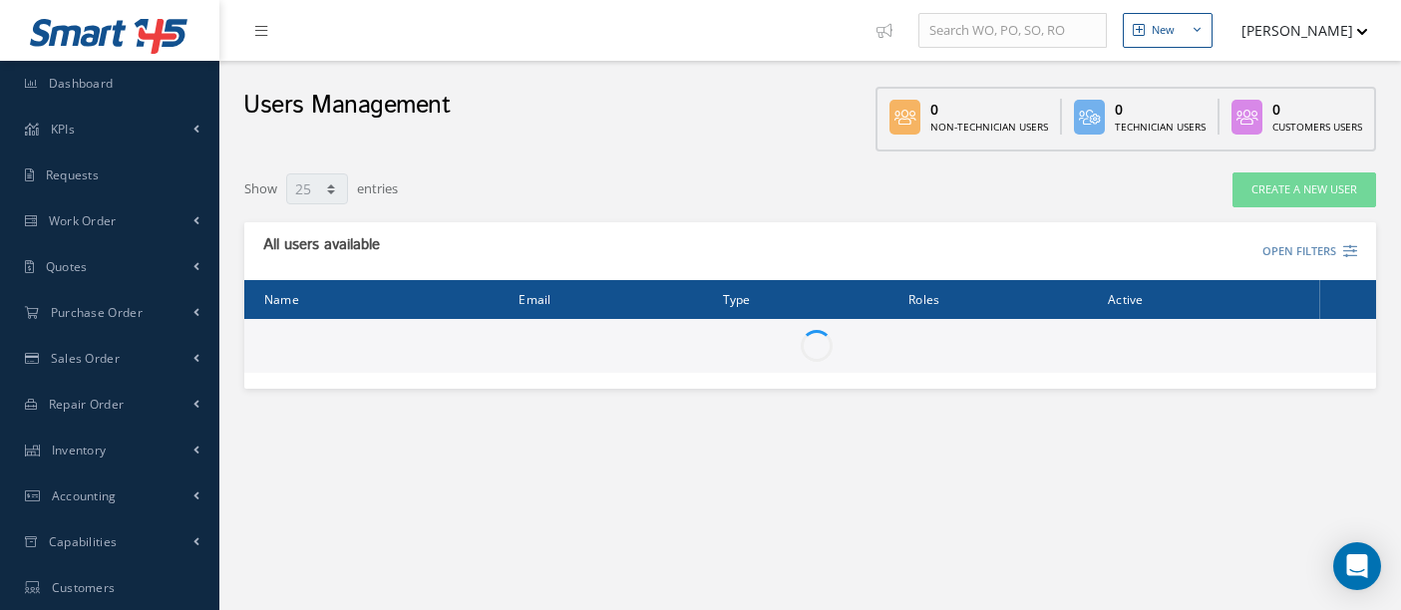
select select "25"
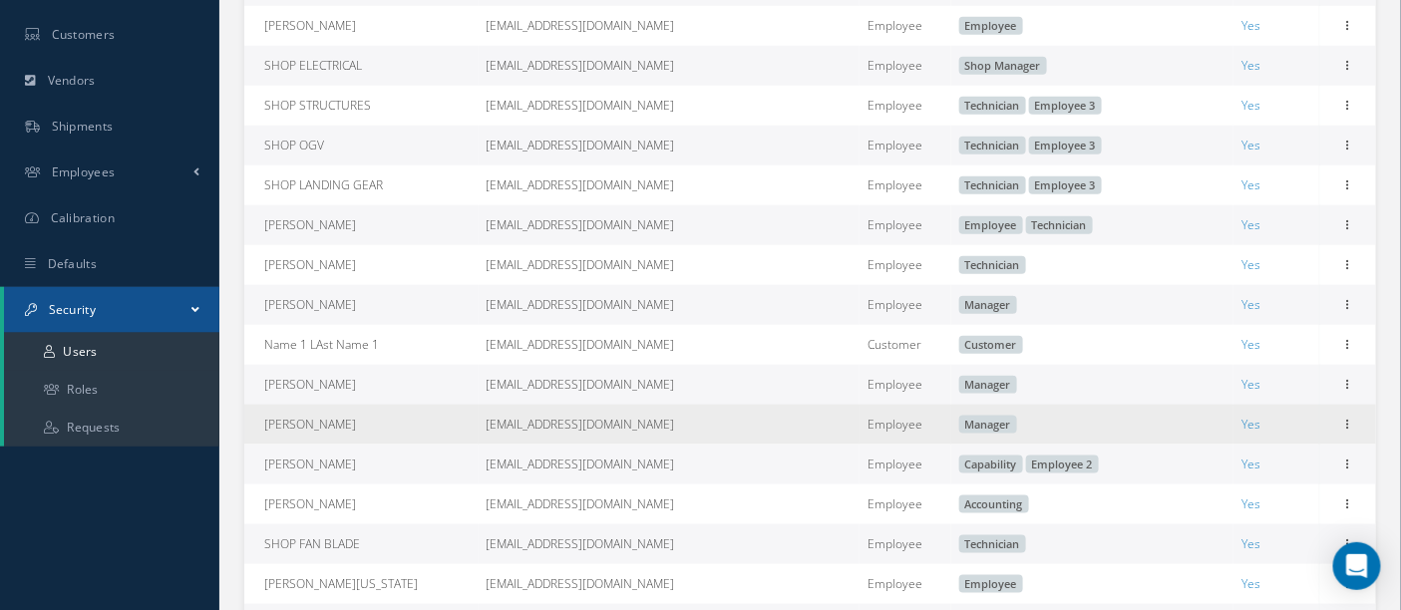
scroll to position [876, 0]
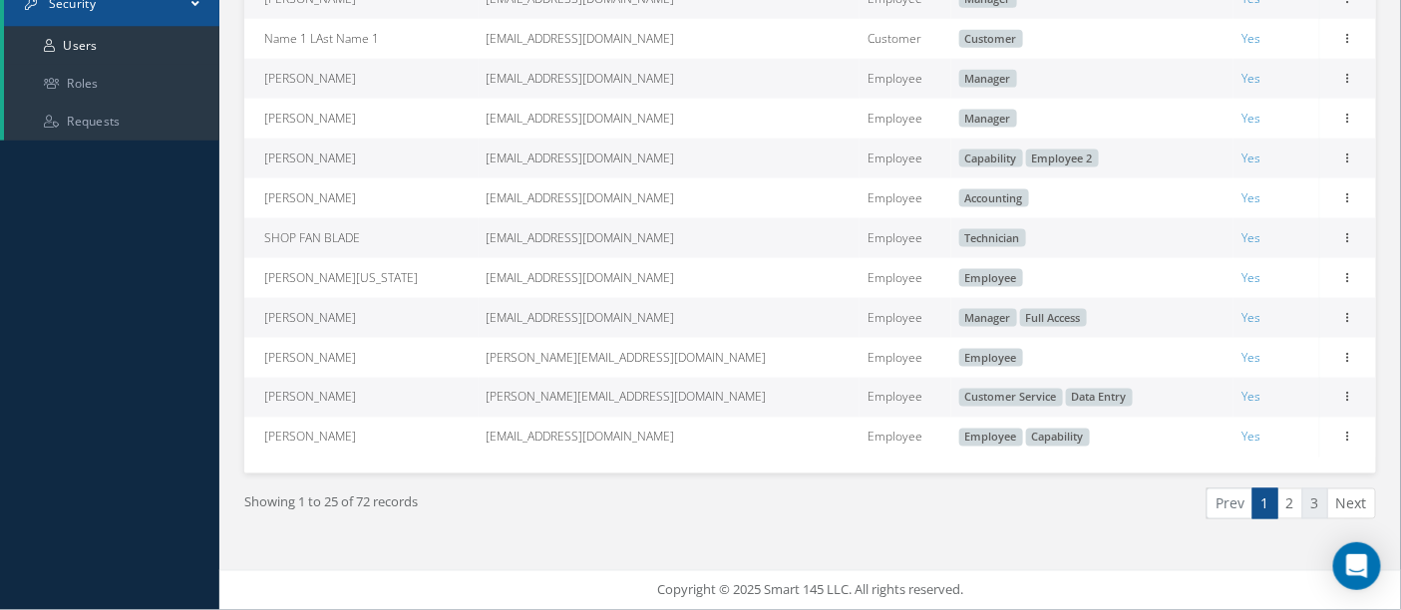
click at [1315, 507] on link "3" at bounding box center [1316, 504] width 26 height 31
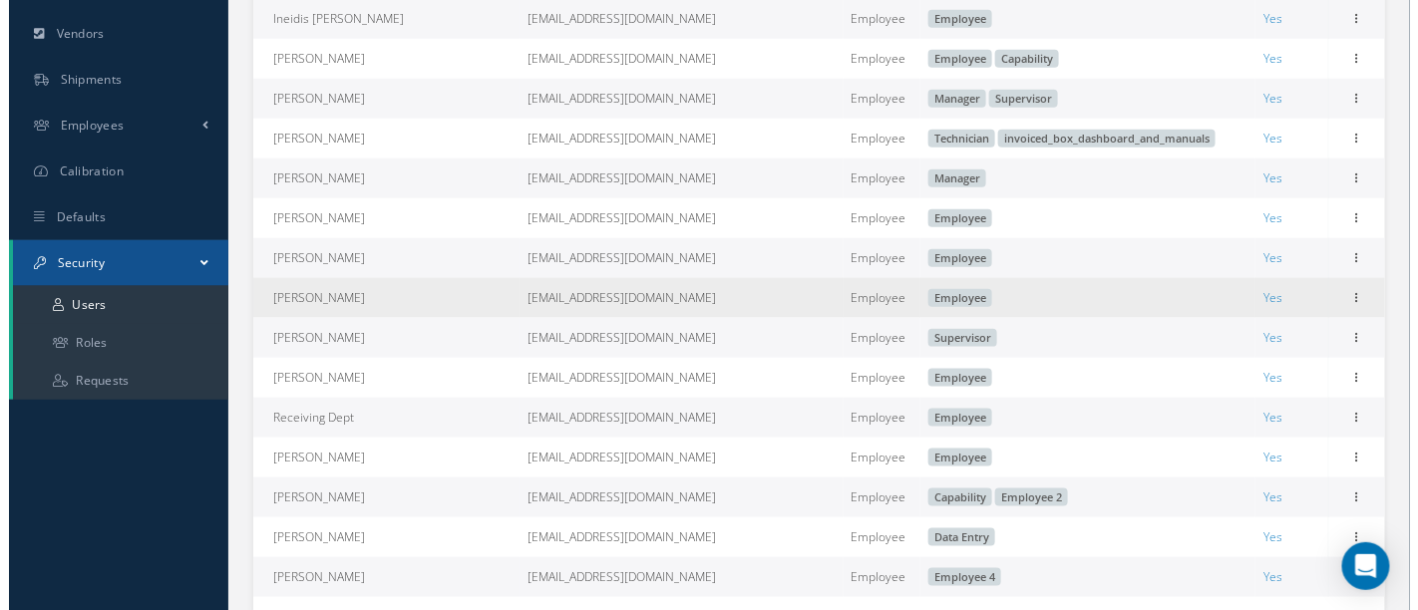
scroll to position [610, 0]
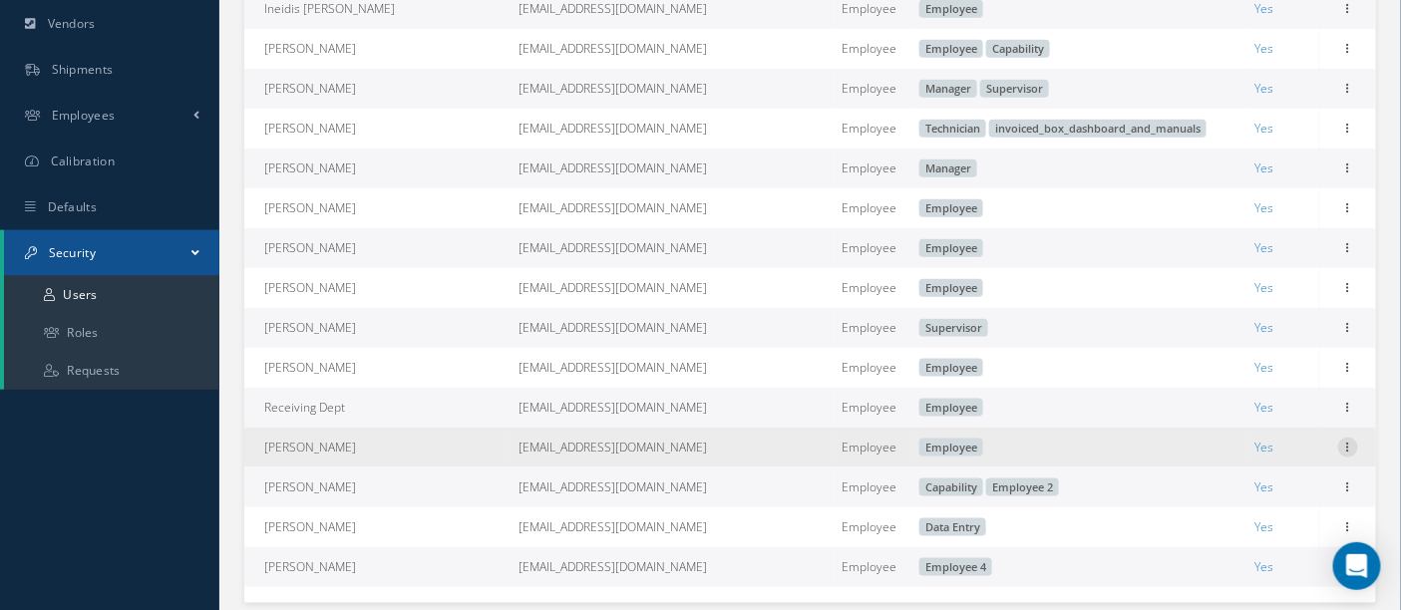
click at [1350, 454] on icon at bounding box center [1348, 446] width 20 height 16
click at [1225, 473] on link "Edit" at bounding box center [1257, 461] width 158 height 26
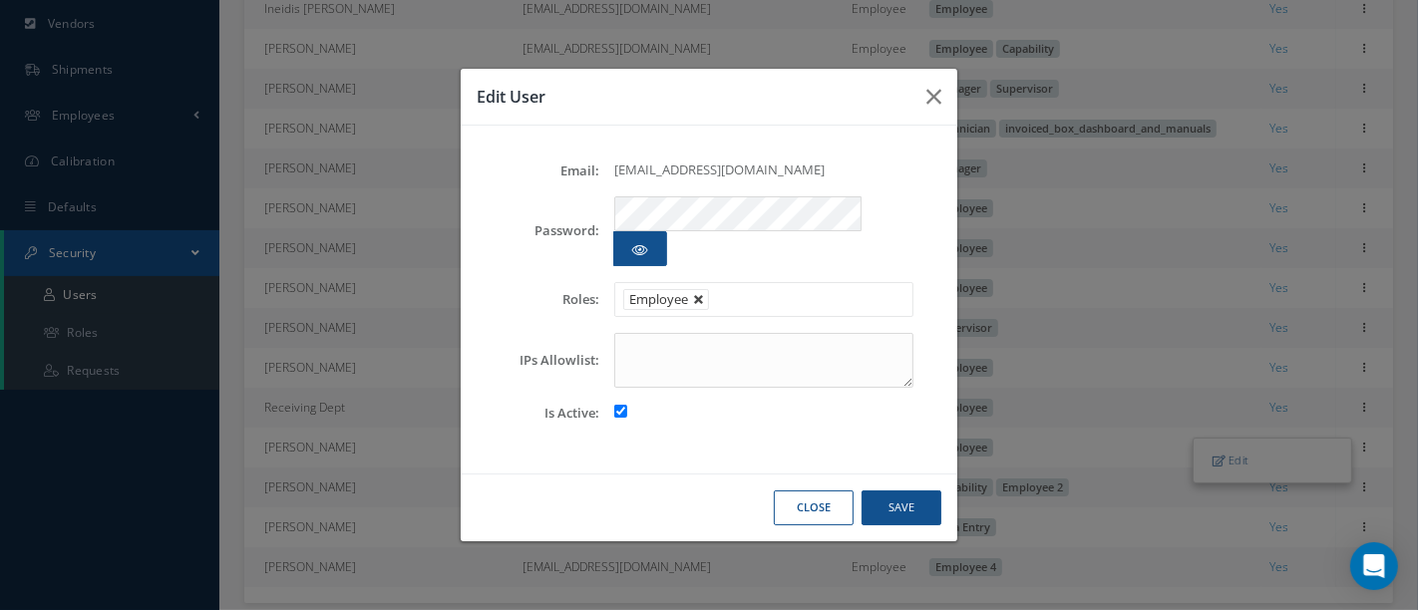
click at [697, 294] on link at bounding box center [699, 300] width 12 height 12
type input "Select"
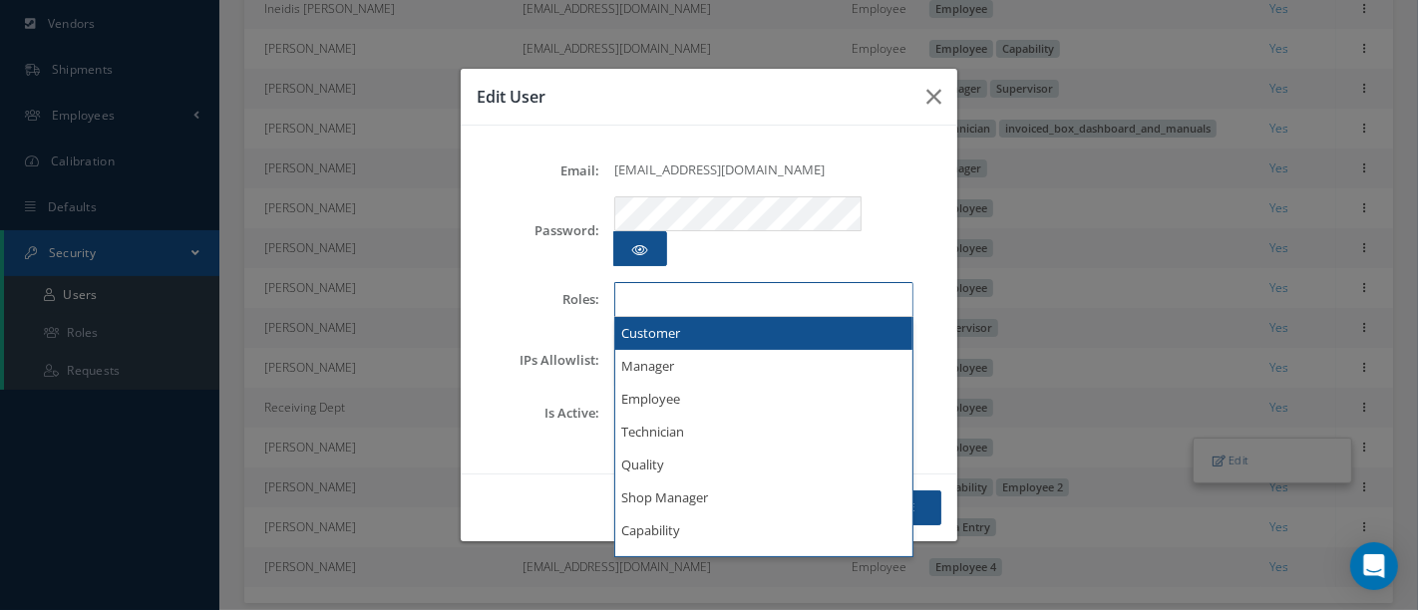
click at [696, 282] on ul at bounding box center [763, 299] width 299 height 35
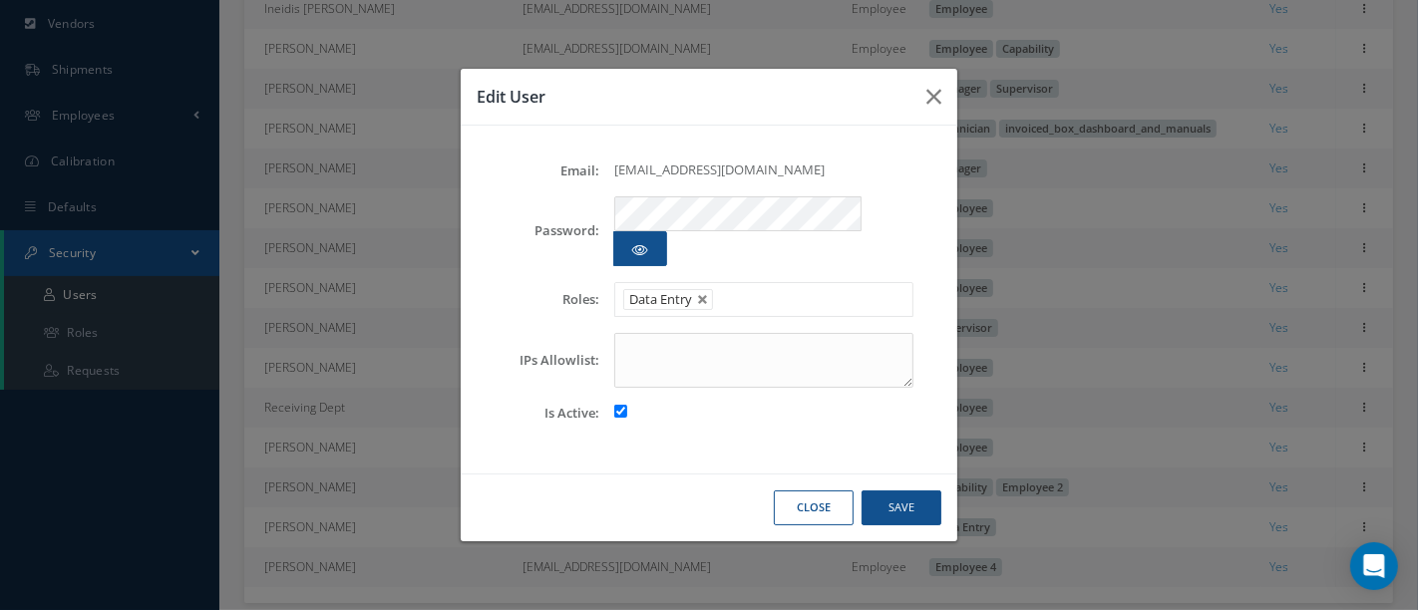
scroll to position [0, 0]
click at [909, 491] on button "Save" at bounding box center [902, 508] width 80 height 35
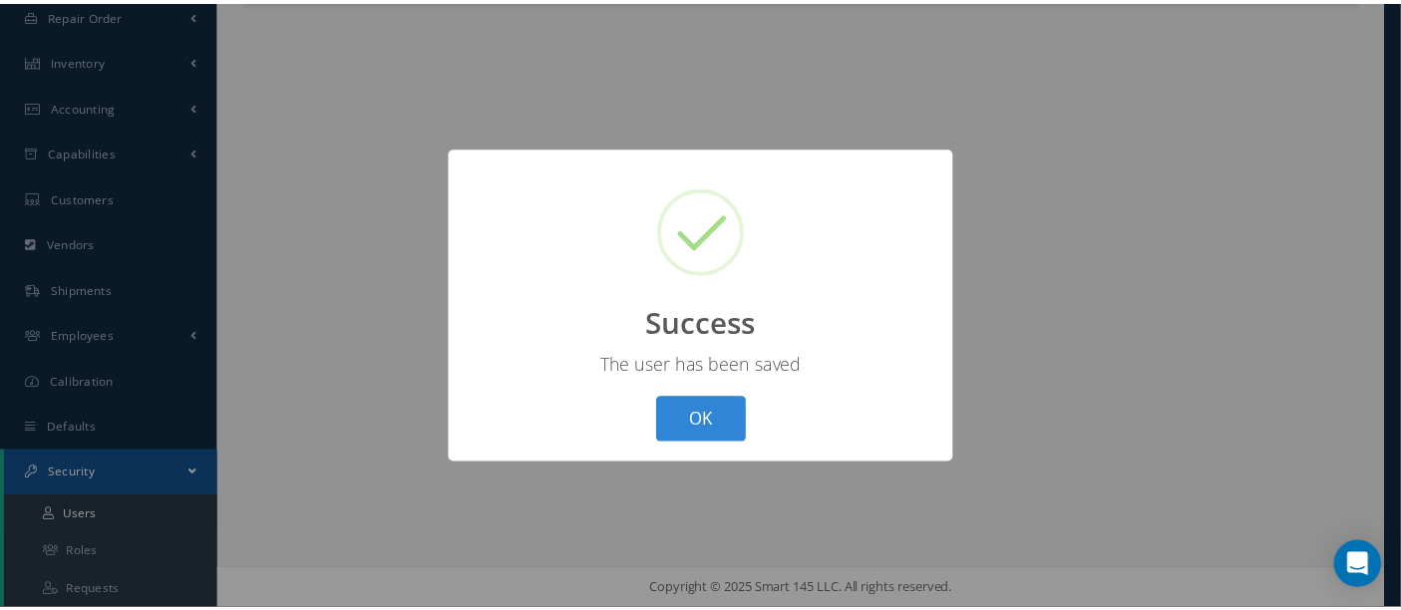
scroll to position [389, 0]
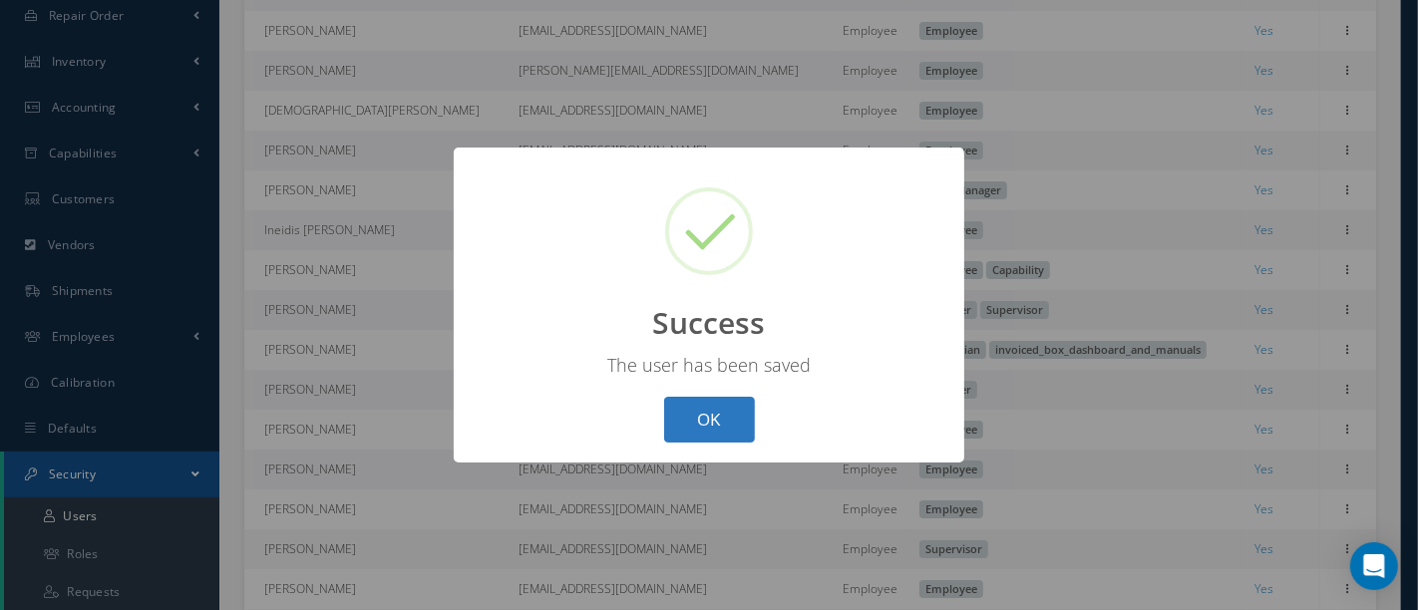
click at [709, 422] on button "OK" at bounding box center [709, 420] width 91 height 47
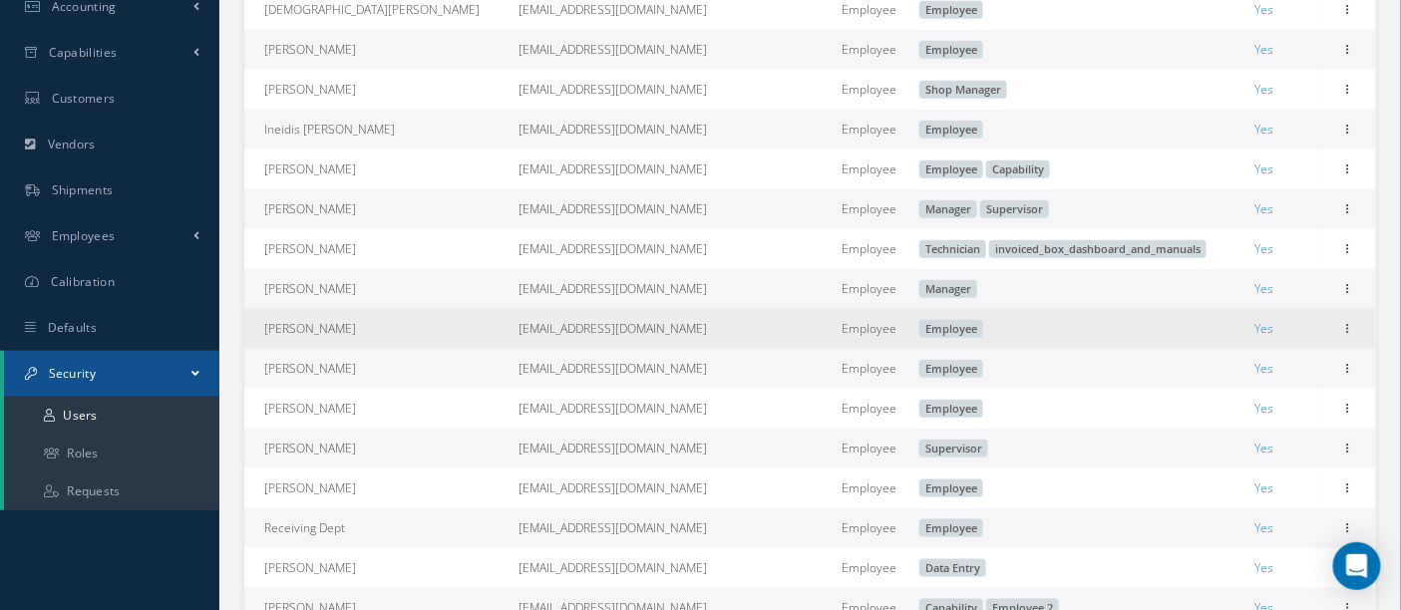
scroll to position [500, 0]
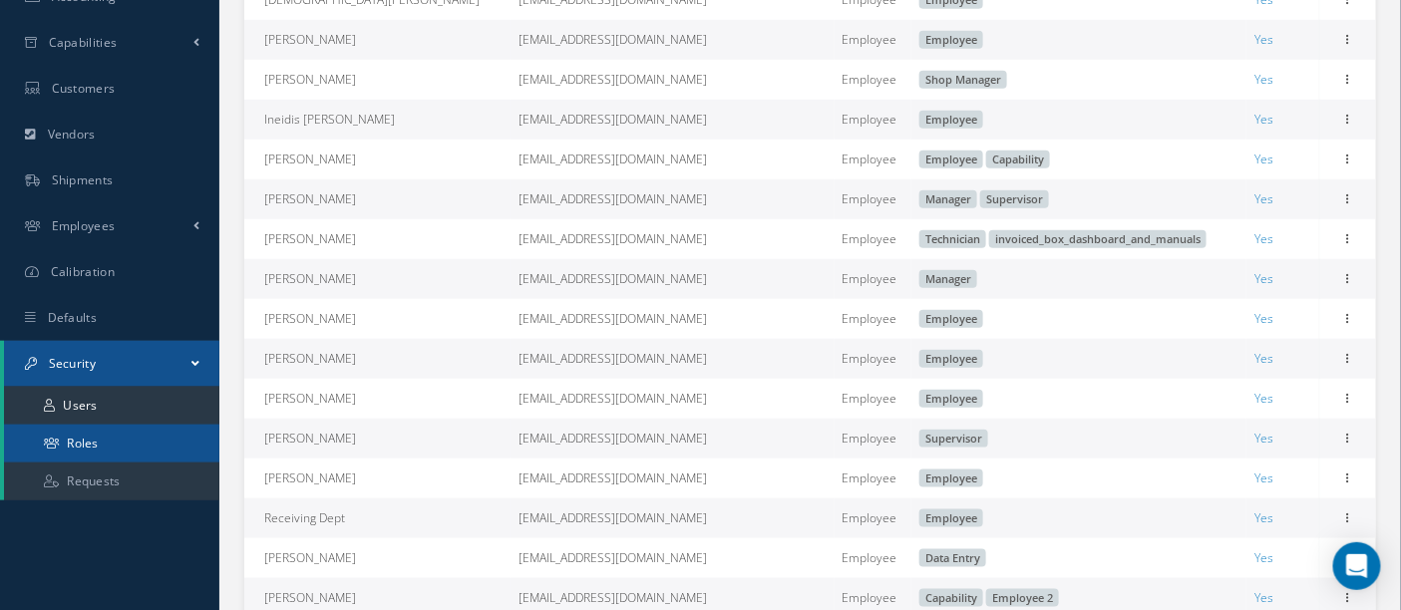
click at [128, 447] on link "Roles" at bounding box center [111, 444] width 215 height 38
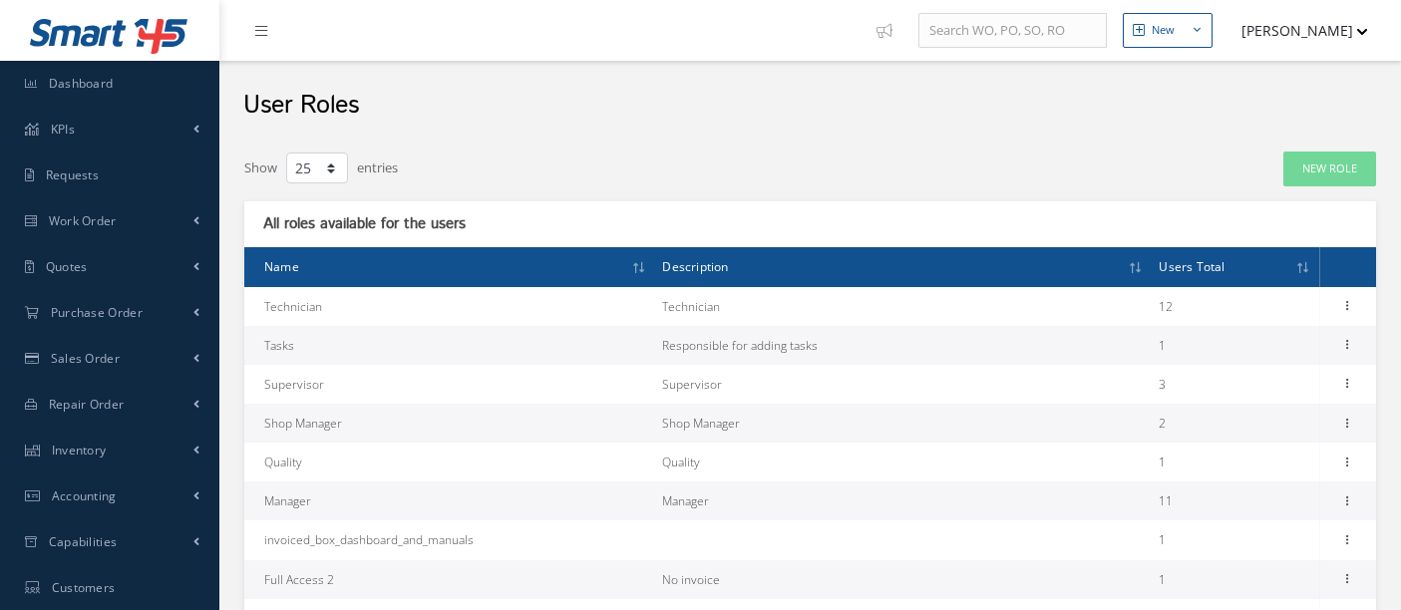
select select "25"
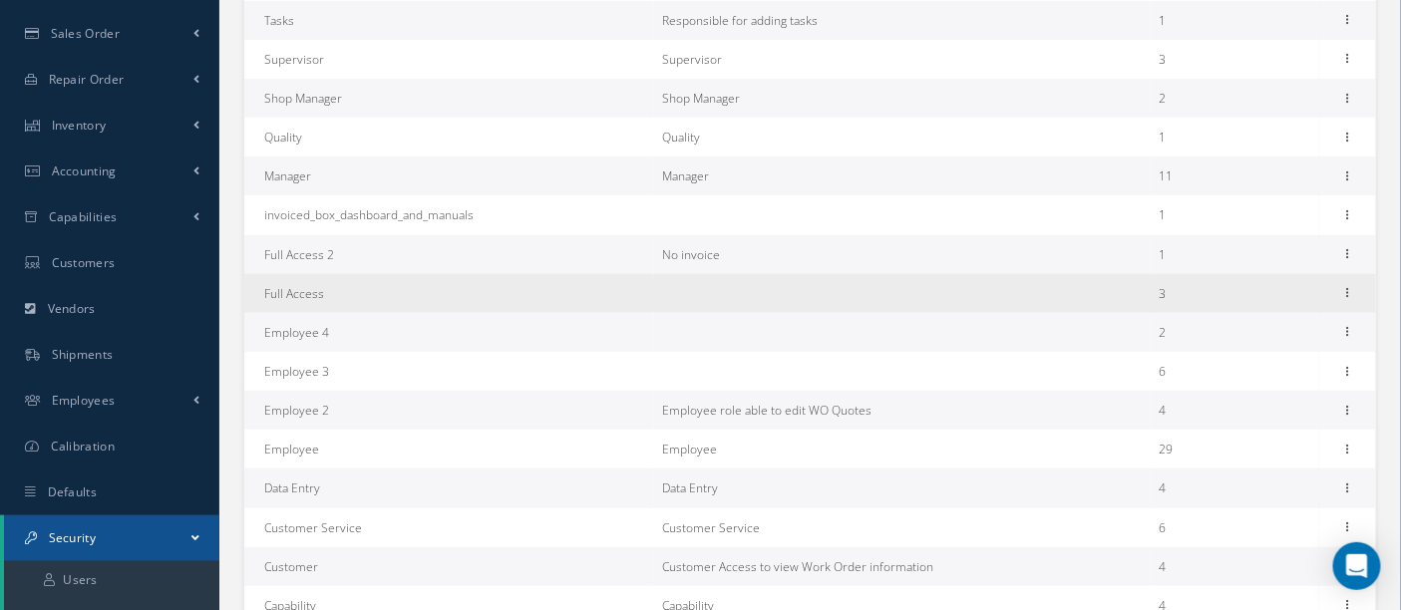
scroll to position [332, 0]
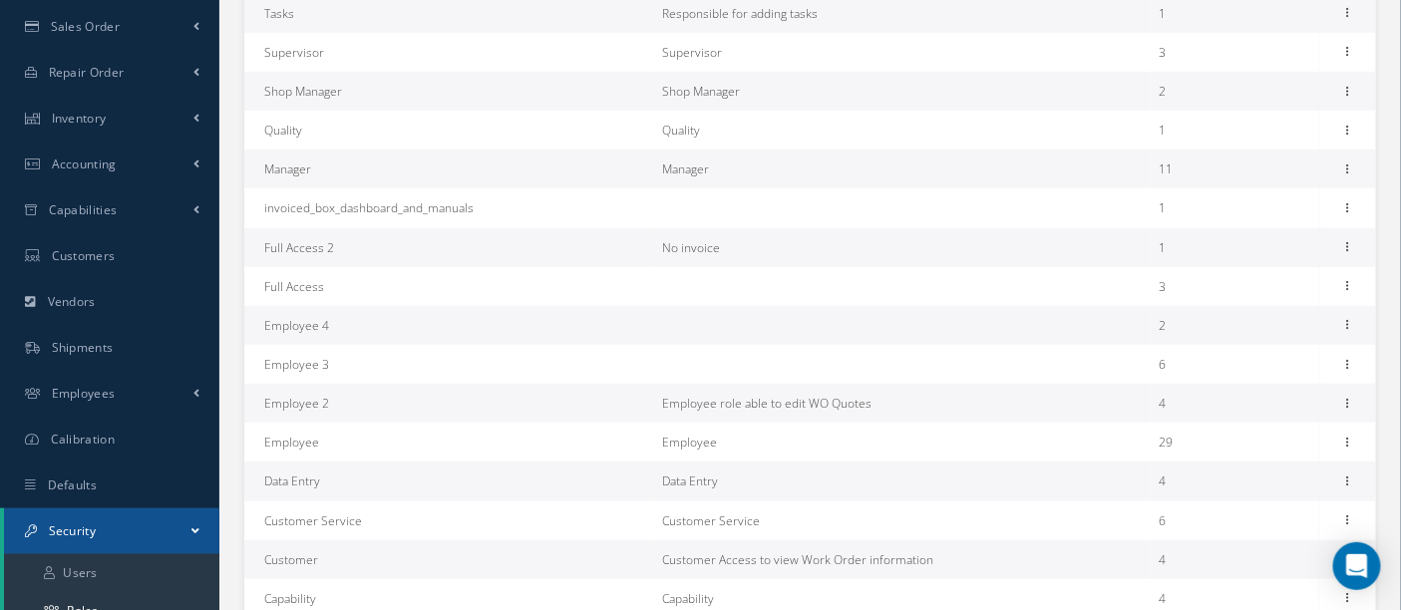
click at [286, 482] on td "Data Entry" at bounding box center [449, 481] width 410 height 39
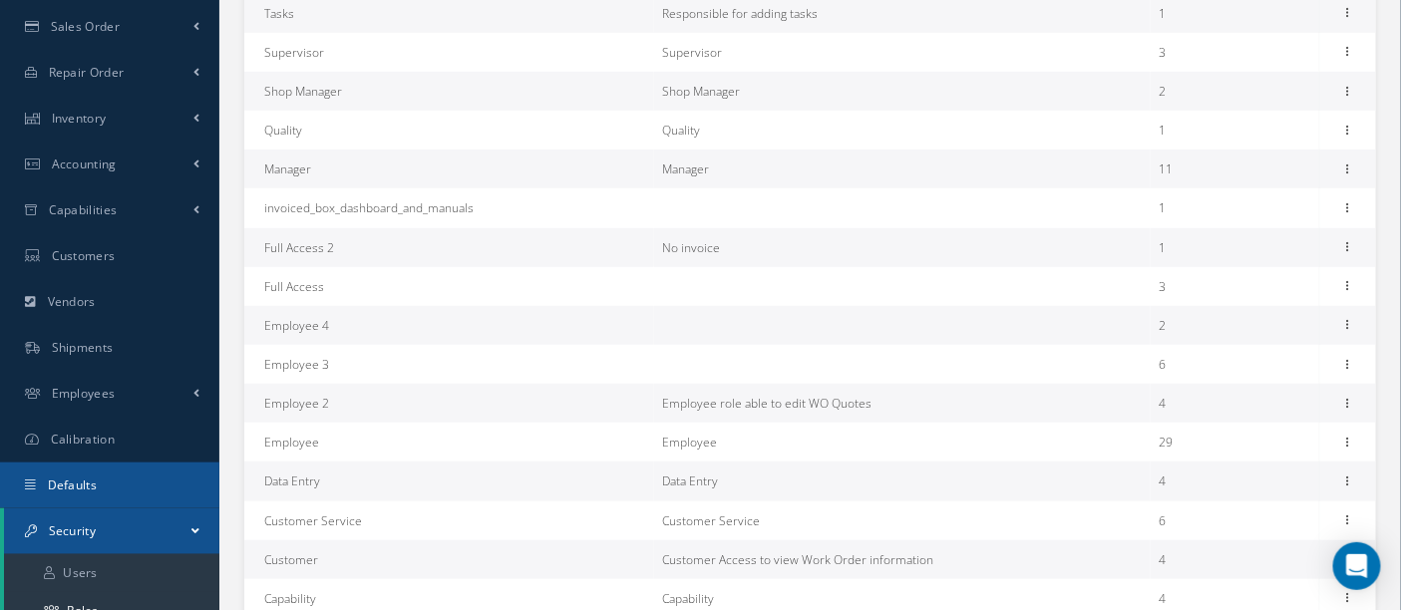
scroll to position [443, 0]
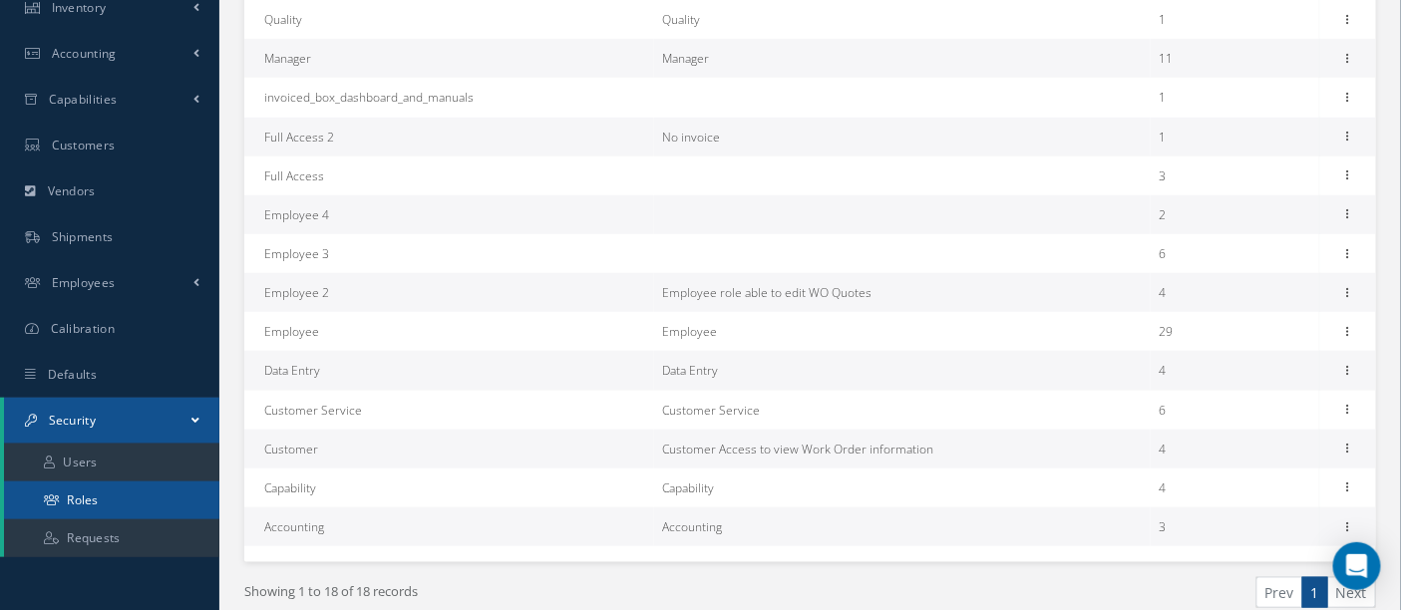
click at [113, 503] on link "Roles" at bounding box center [111, 501] width 215 height 38
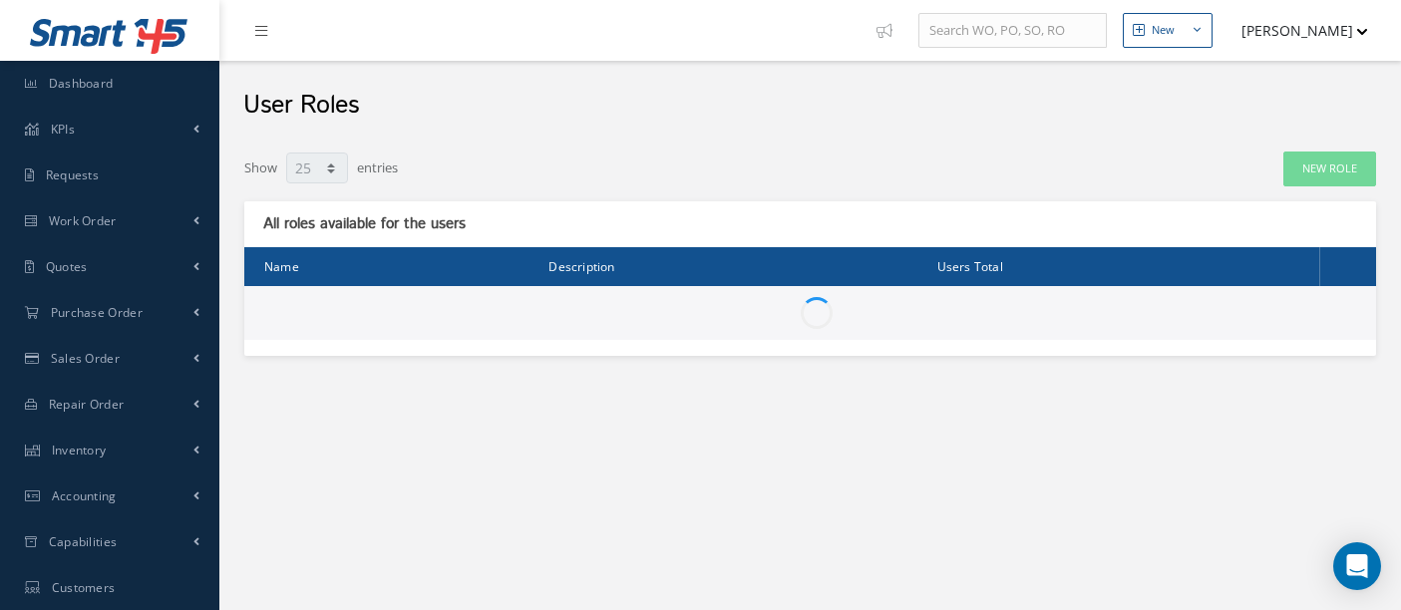
select select "25"
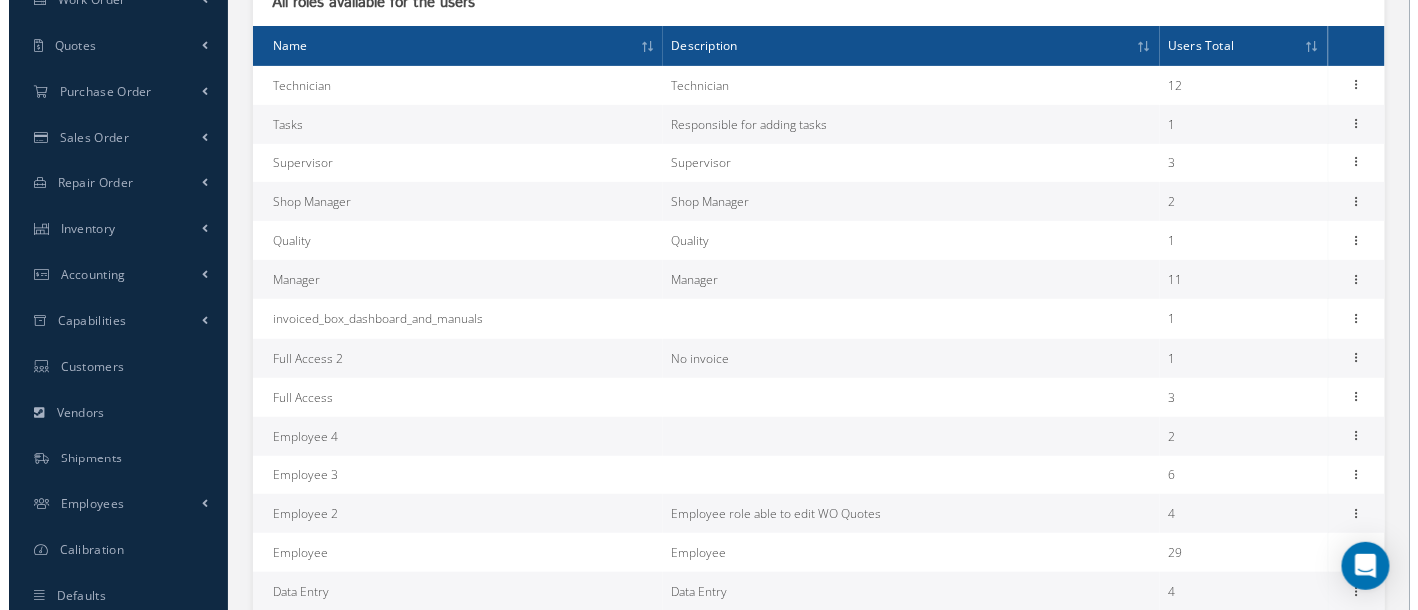
scroll to position [332, 0]
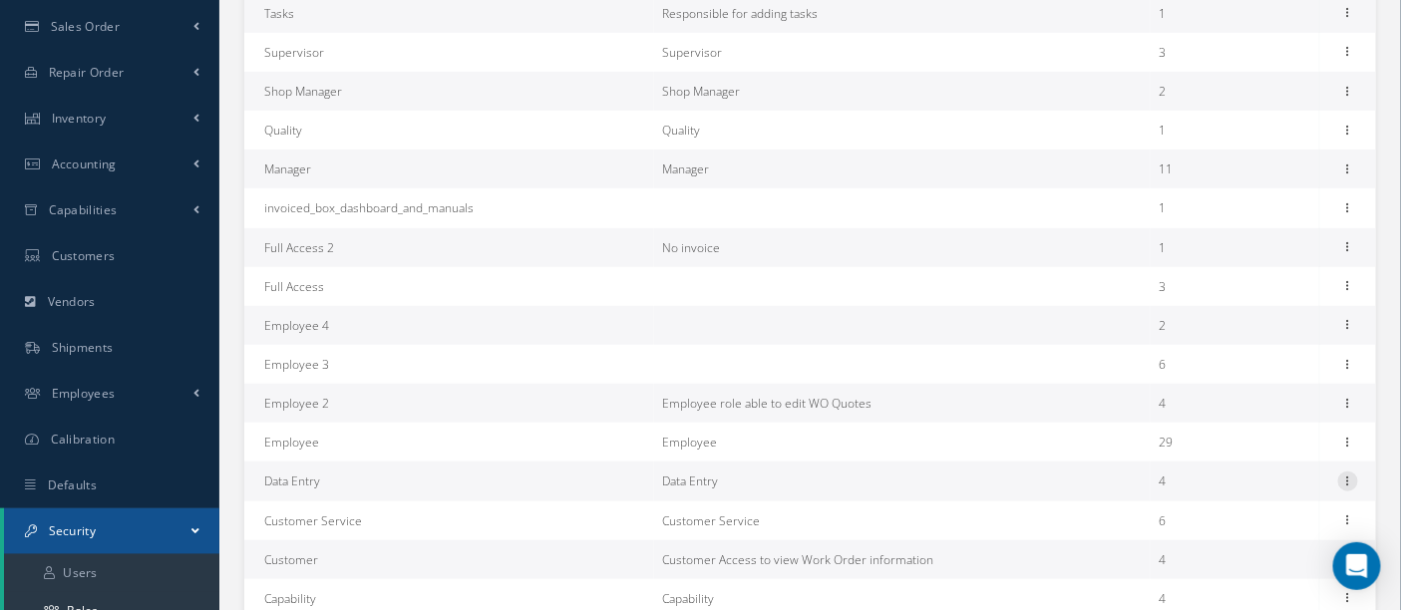
click at [1342, 476] on icon at bounding box center [1348, 480] width 20 height 16
click at [1243, 519] on link "Permissions" at bounding box center [1257, 521] width 158 height 26
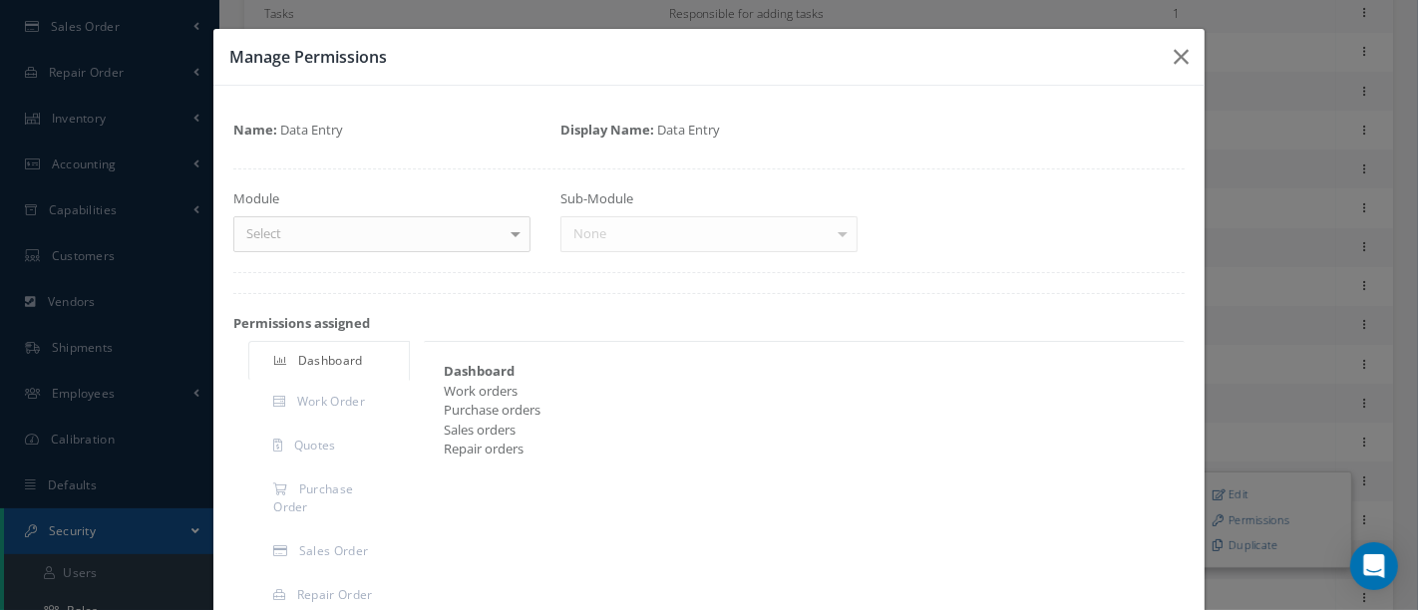
click at [833, 231] on div "Sub-Module None No elements found. List is empty." at bounding box center [709, 220] width 327 height 63
click at [504, 237] on div at bounding box center [516, 233] width 28 height 33
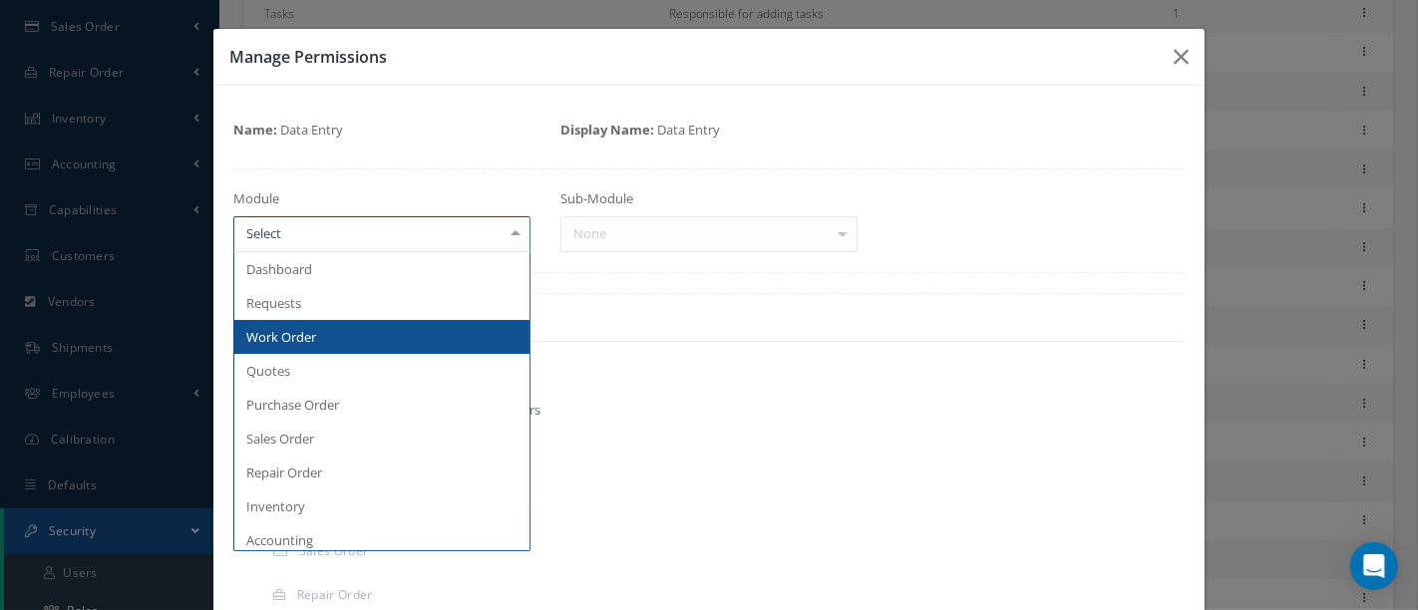
click at [347, 324] on span "Work Order" at bounding box center [381, 337] width 295 height 34
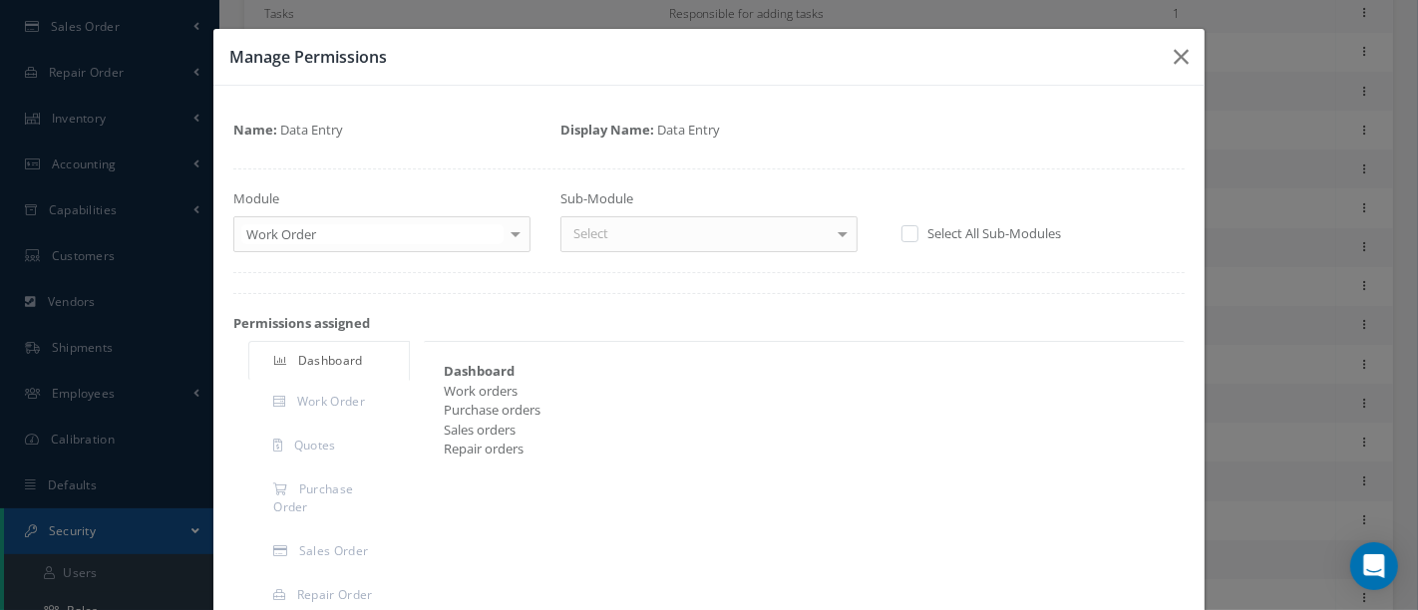
click at [831, 230] on div at bounding box center [843, 233] width 28 height 33
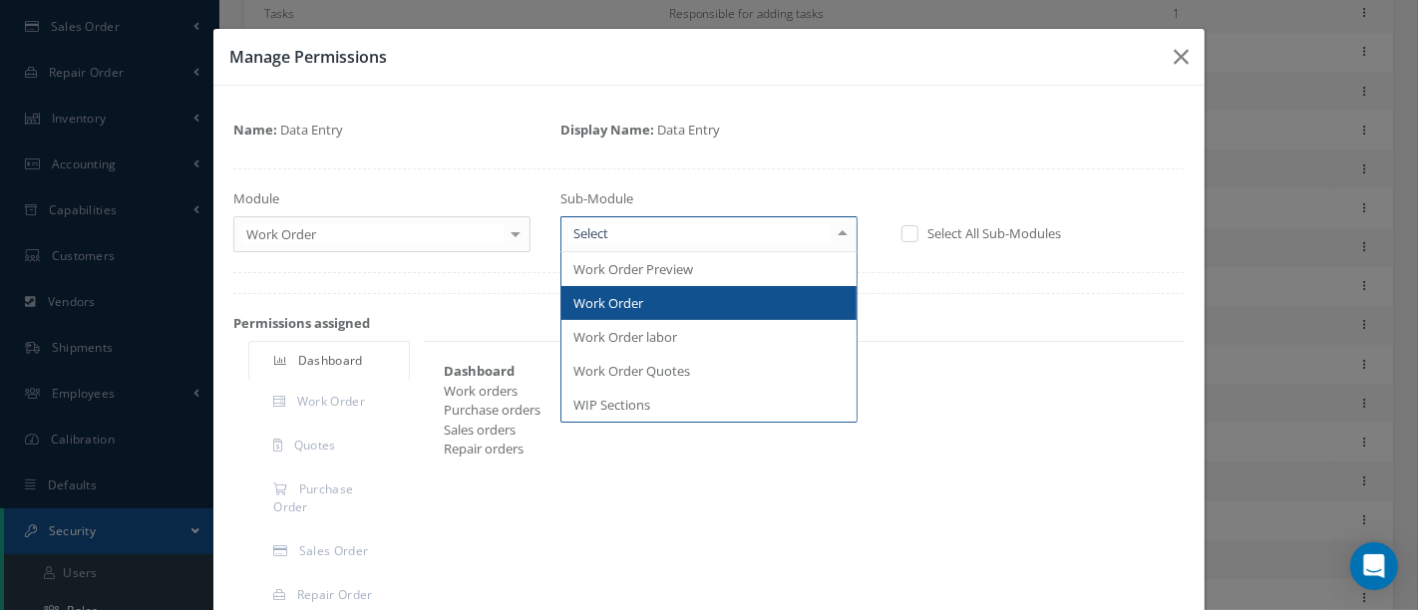
click at [640, 303] on span "Work Order" at bounding box center [708, 303] width 295 height 34
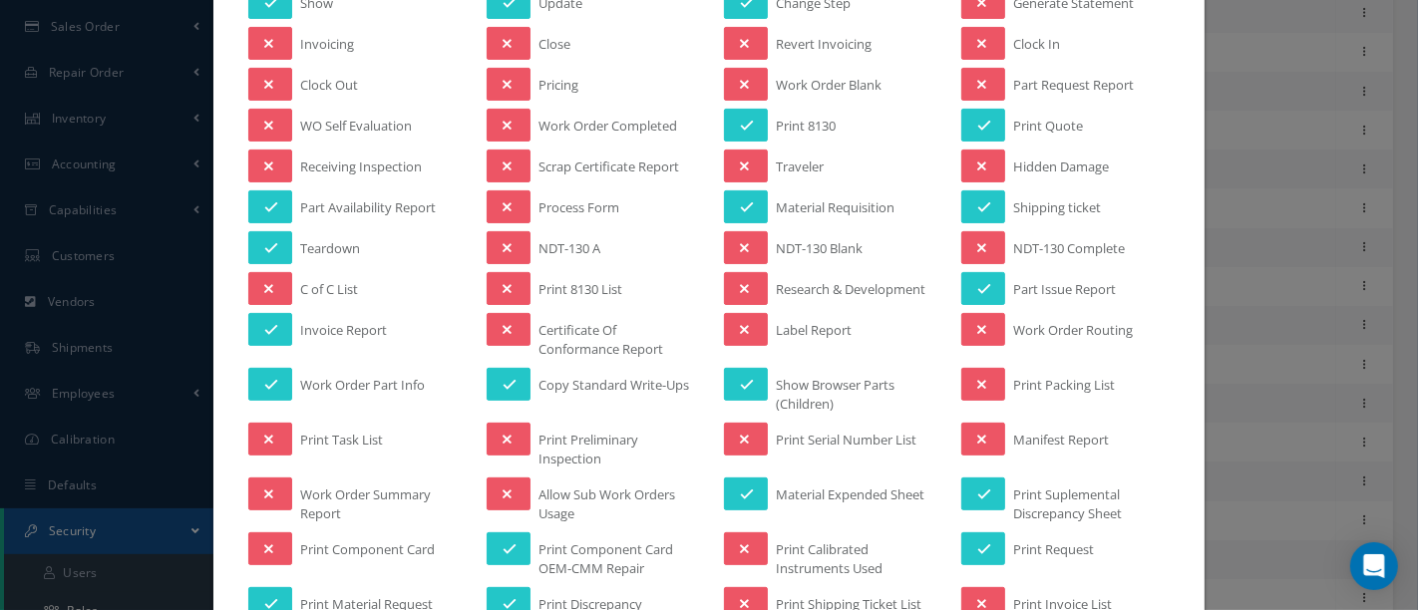
scroll to position [443, 0]
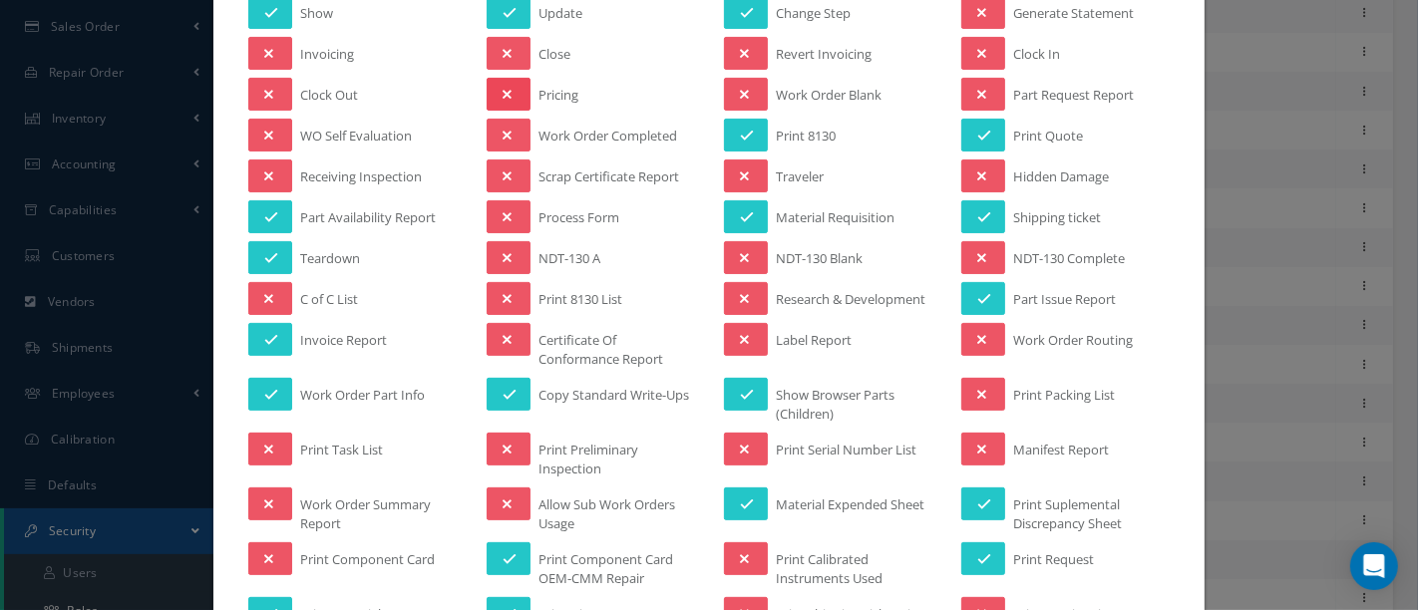
click at [496, 91] on button at bounding box center [509, 94] width 44 height 33
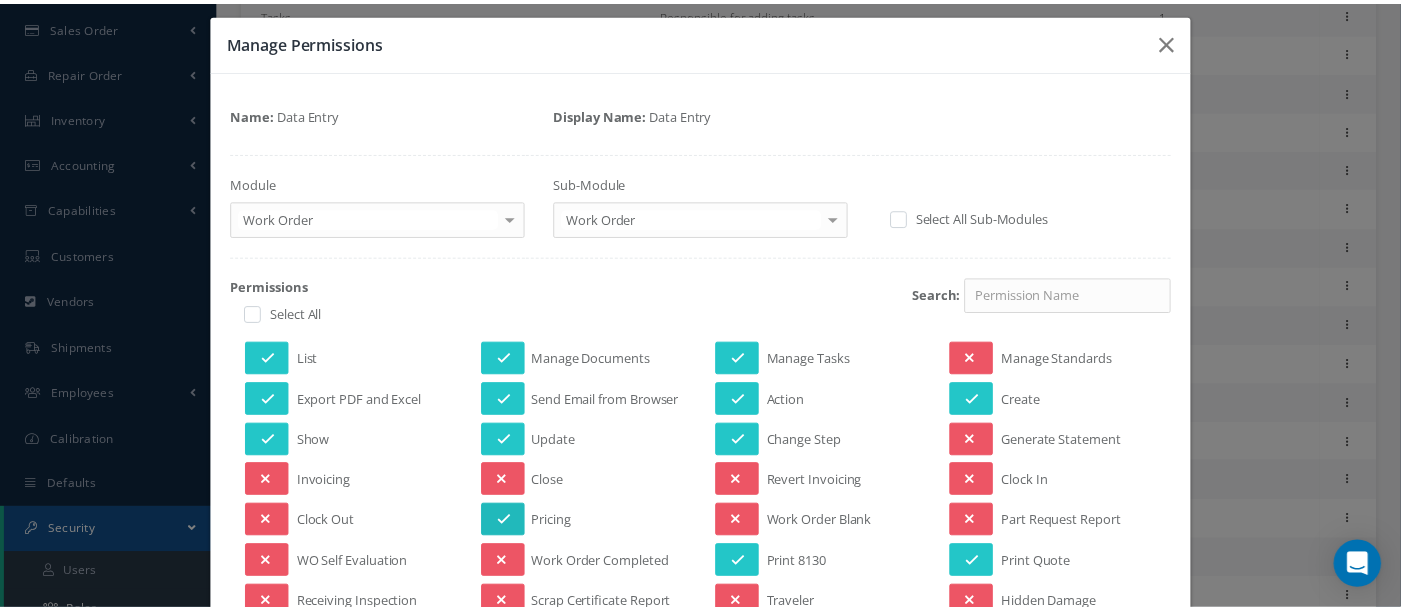
scroll to position [0, 0]
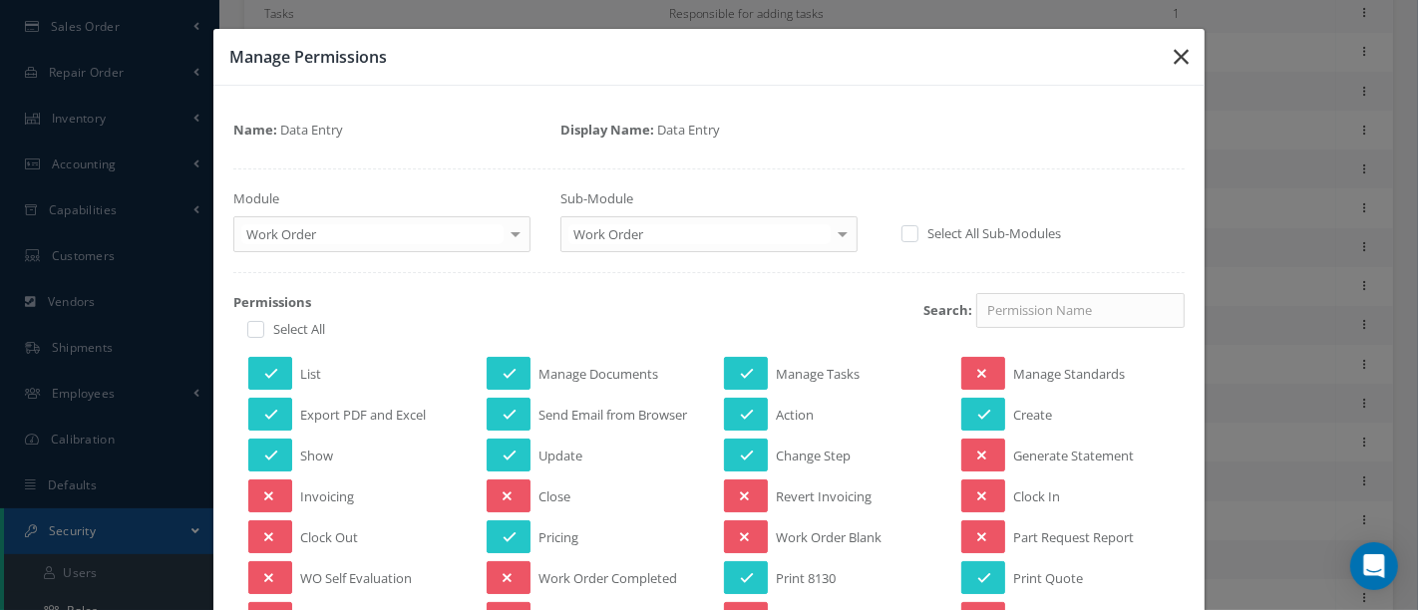
click at [1174, 58] on icon "button" at bounding box center [1181, 57] width 15 height 24
